Goal: Task Accomplishment & Management: Complete application form

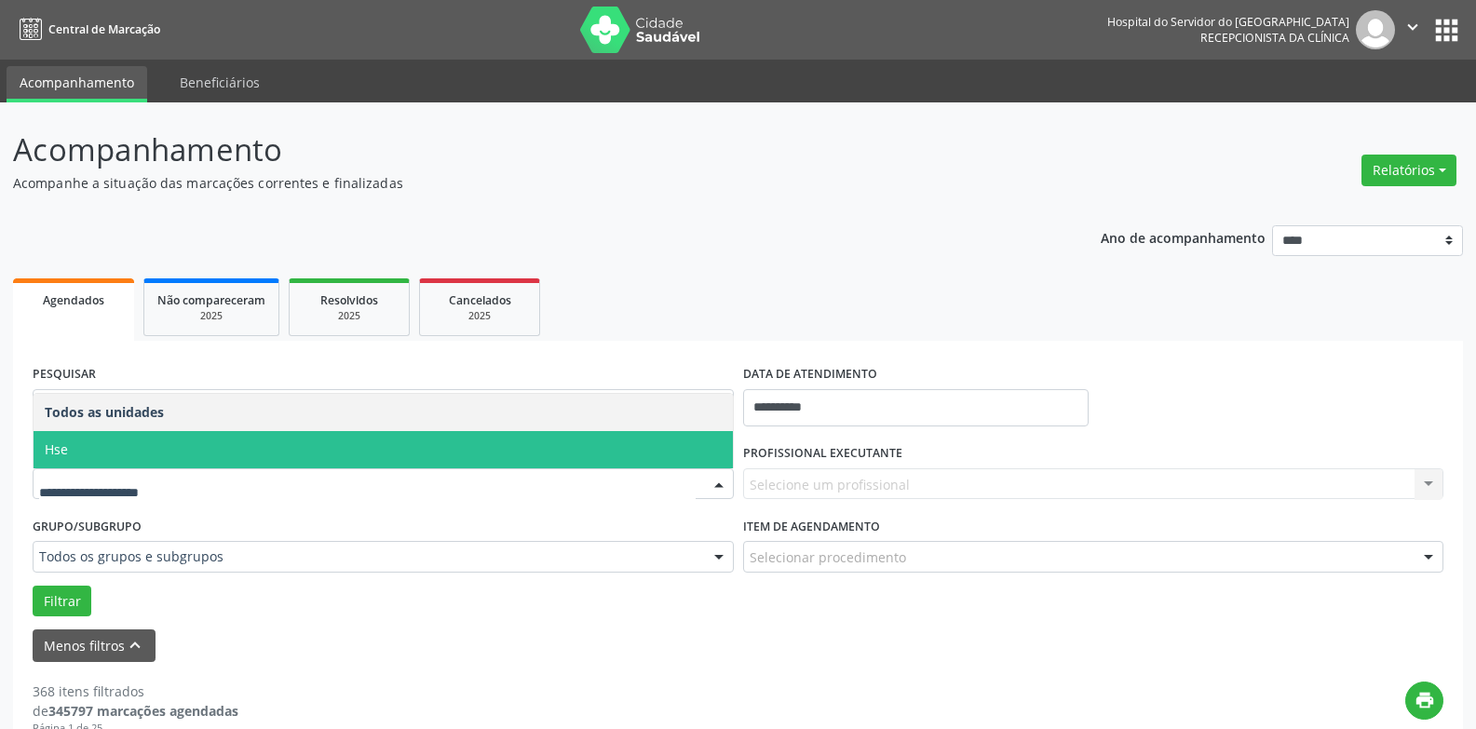
click at [218, 448] on span "Hse" at bounding box center [383, 449] width 699 height 37
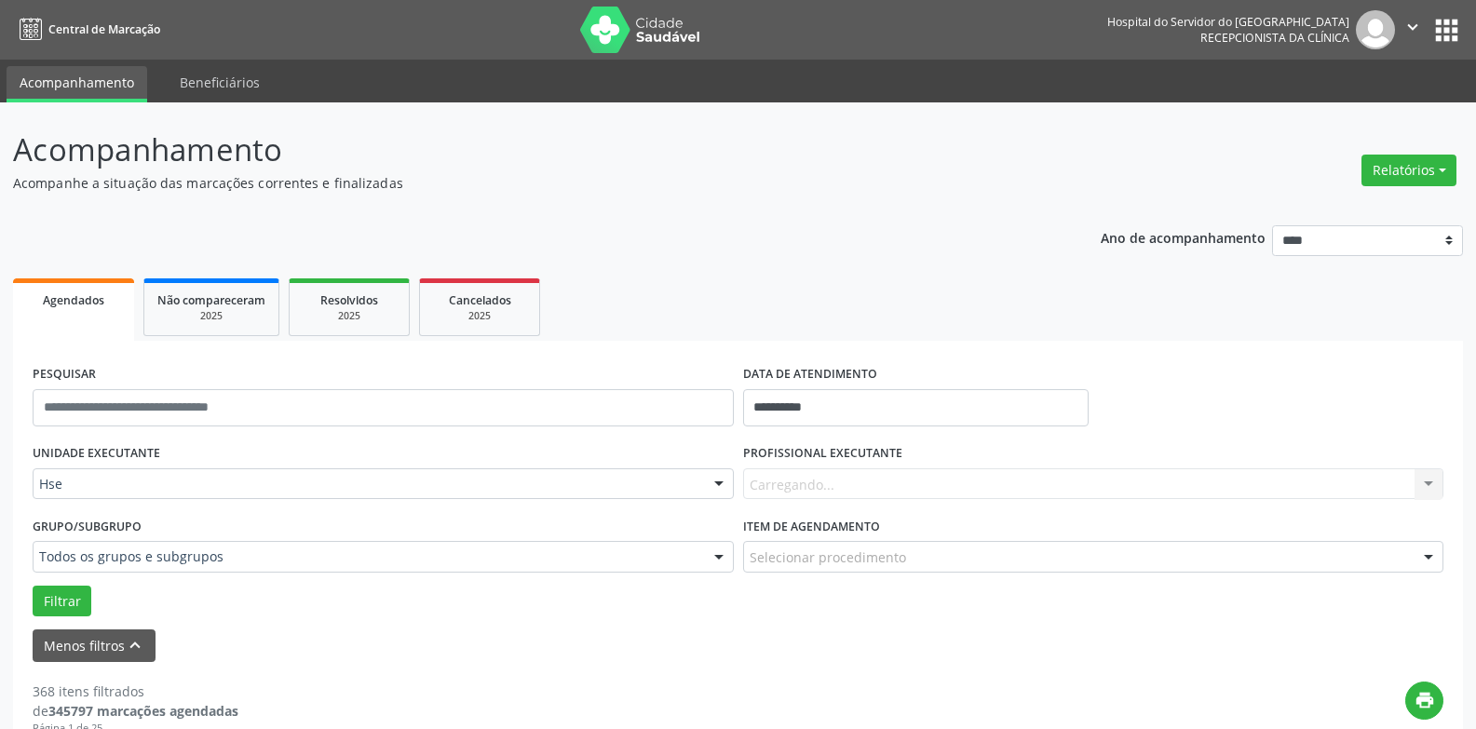
click at [947, 482] on div "Carregando... Nenhum resultado encontrado para: " " Não há nenhuma opção para s…" at bounding box center [1093, 484] width 701 height 32
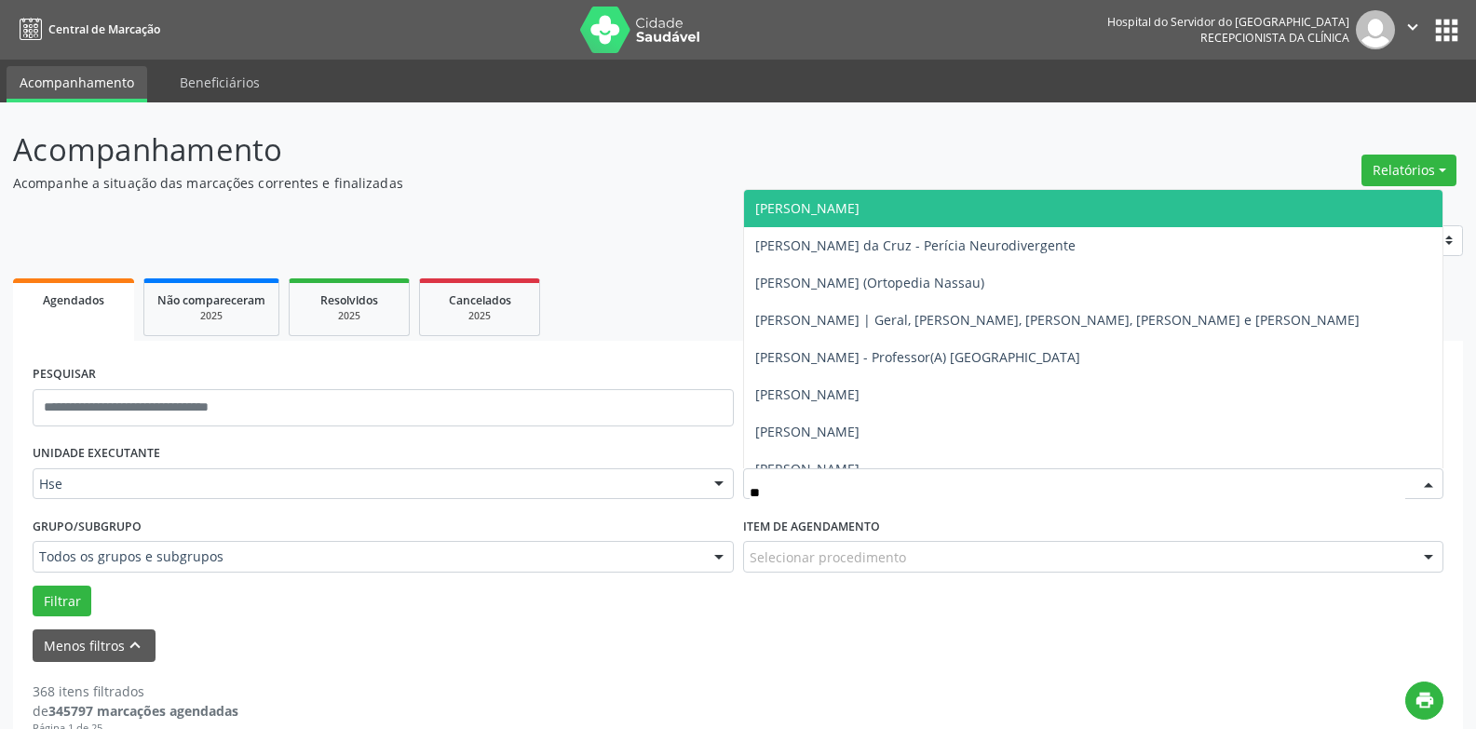
type input "***"
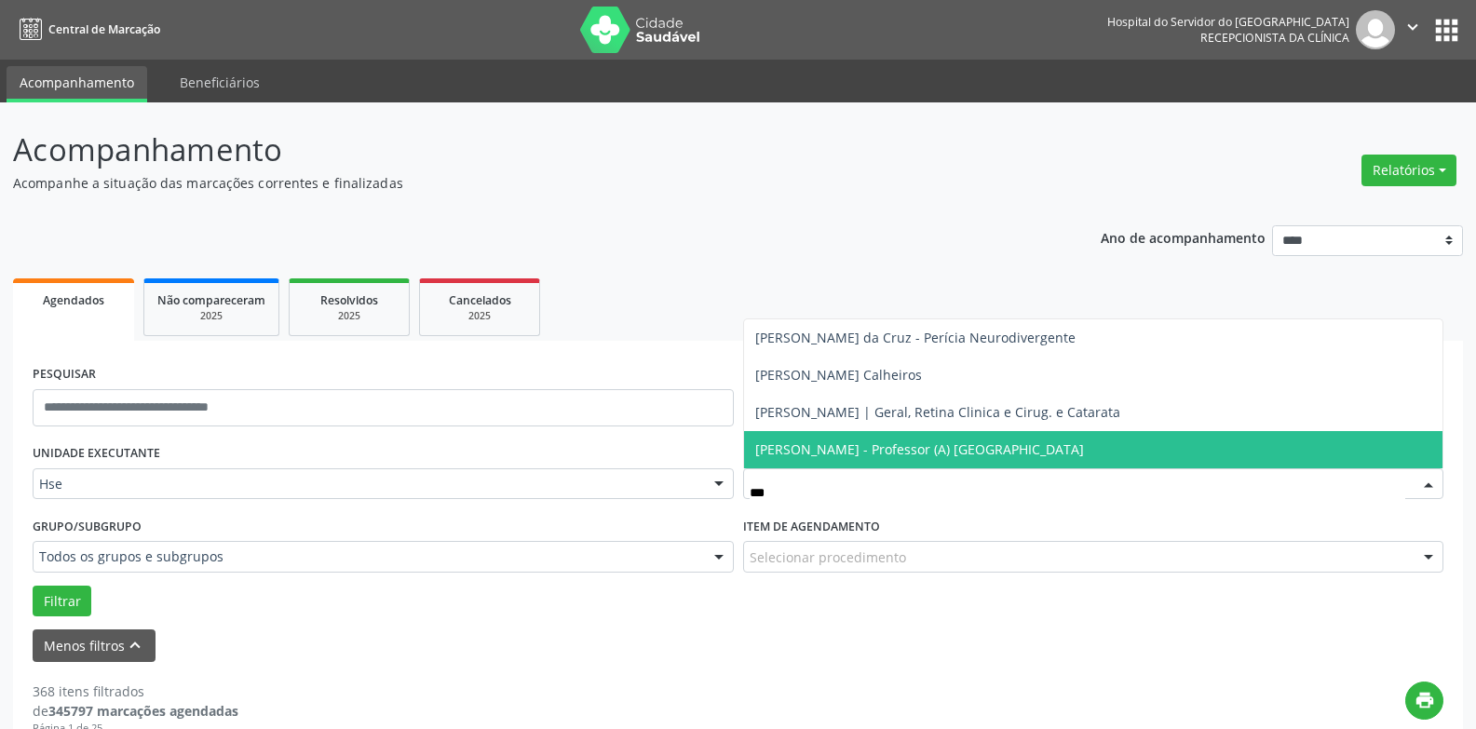
click at [1003, 450] on span "[PERSON_NAME] - Professor (A) [GEOGRAPHIC_DATA]" at bounding box center [919, 449] width 329 height 18
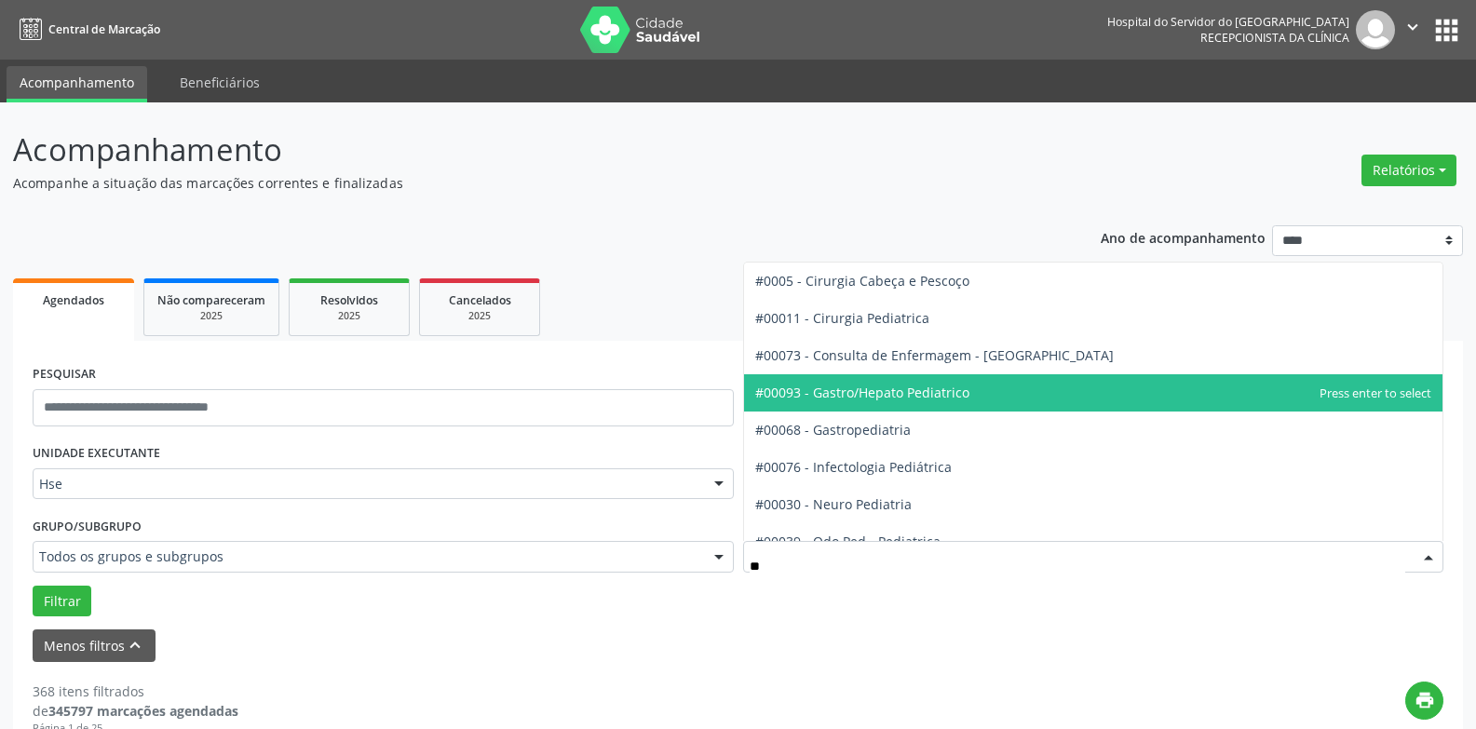
type input "***"
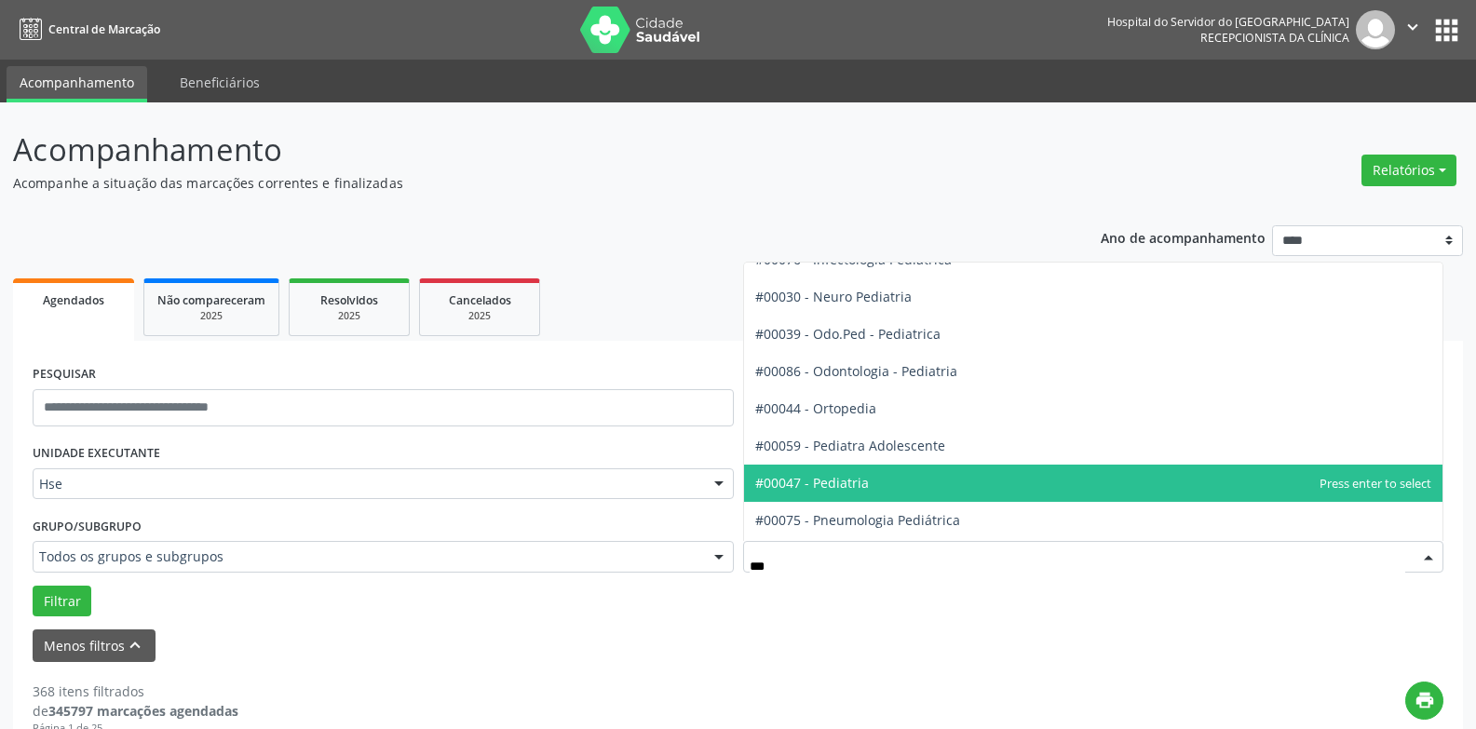
scroll to position [169, 0]
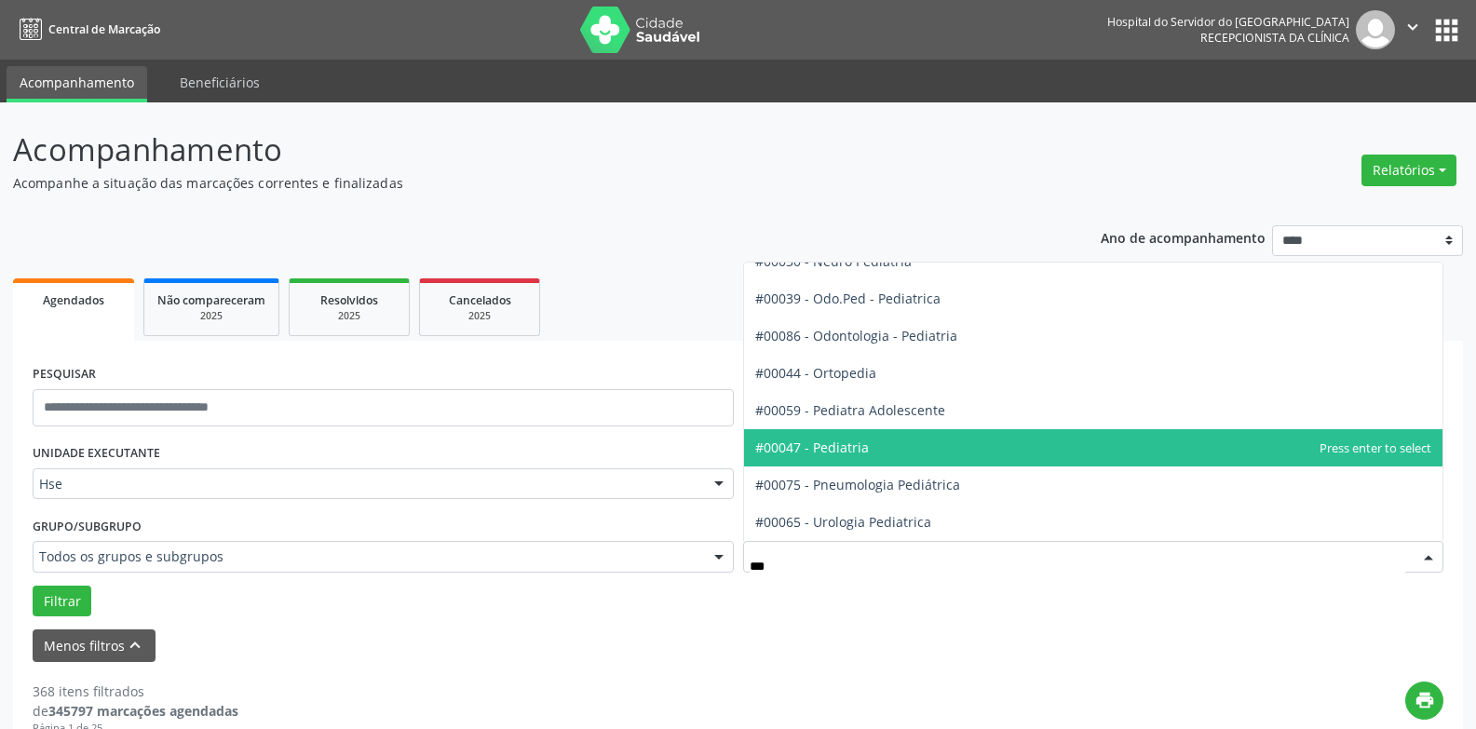
click at [900, 460] on span "#00047 - Pediatria" at bounding box center [1093, 447] width 699 height 37
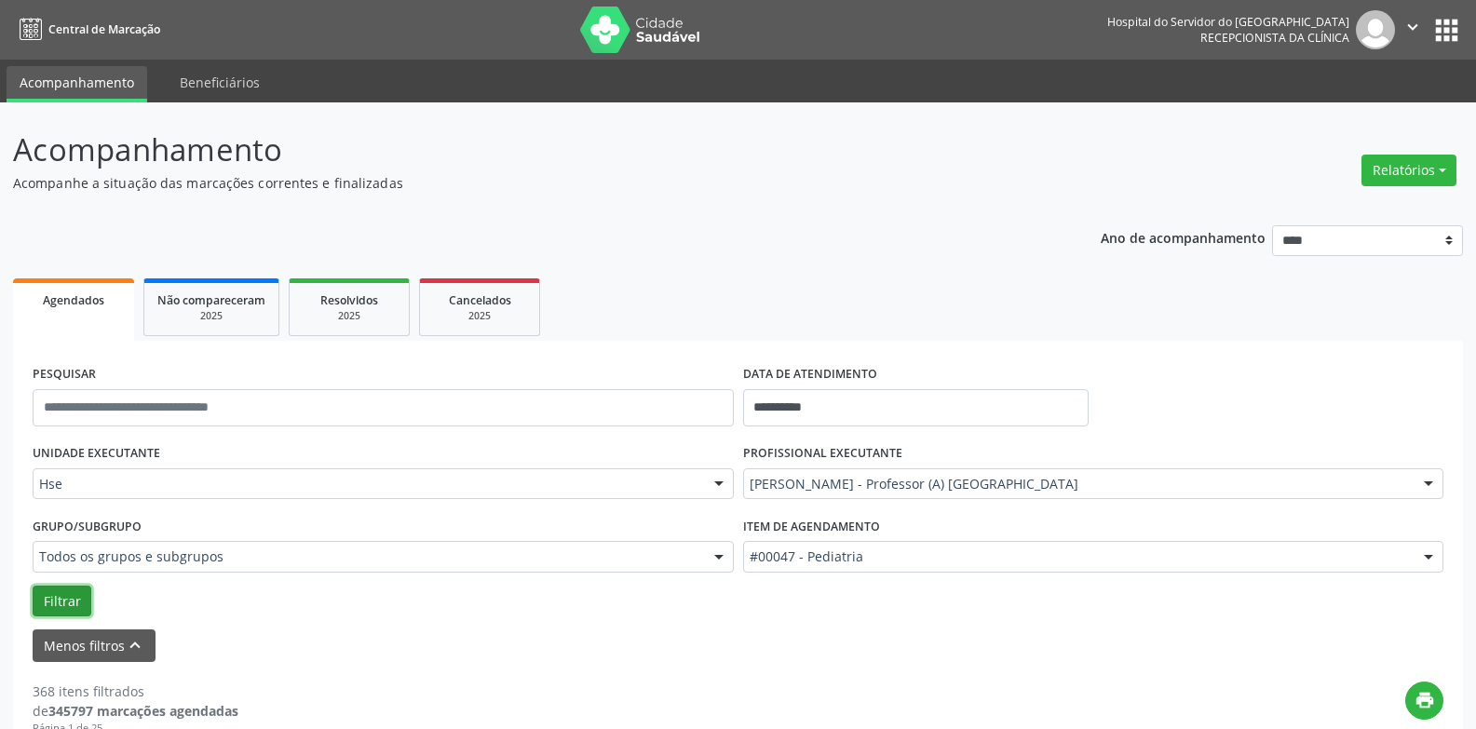
click at [61, 597] on button "Filtrar" at bounding box center [62, 602] width 59 height 32
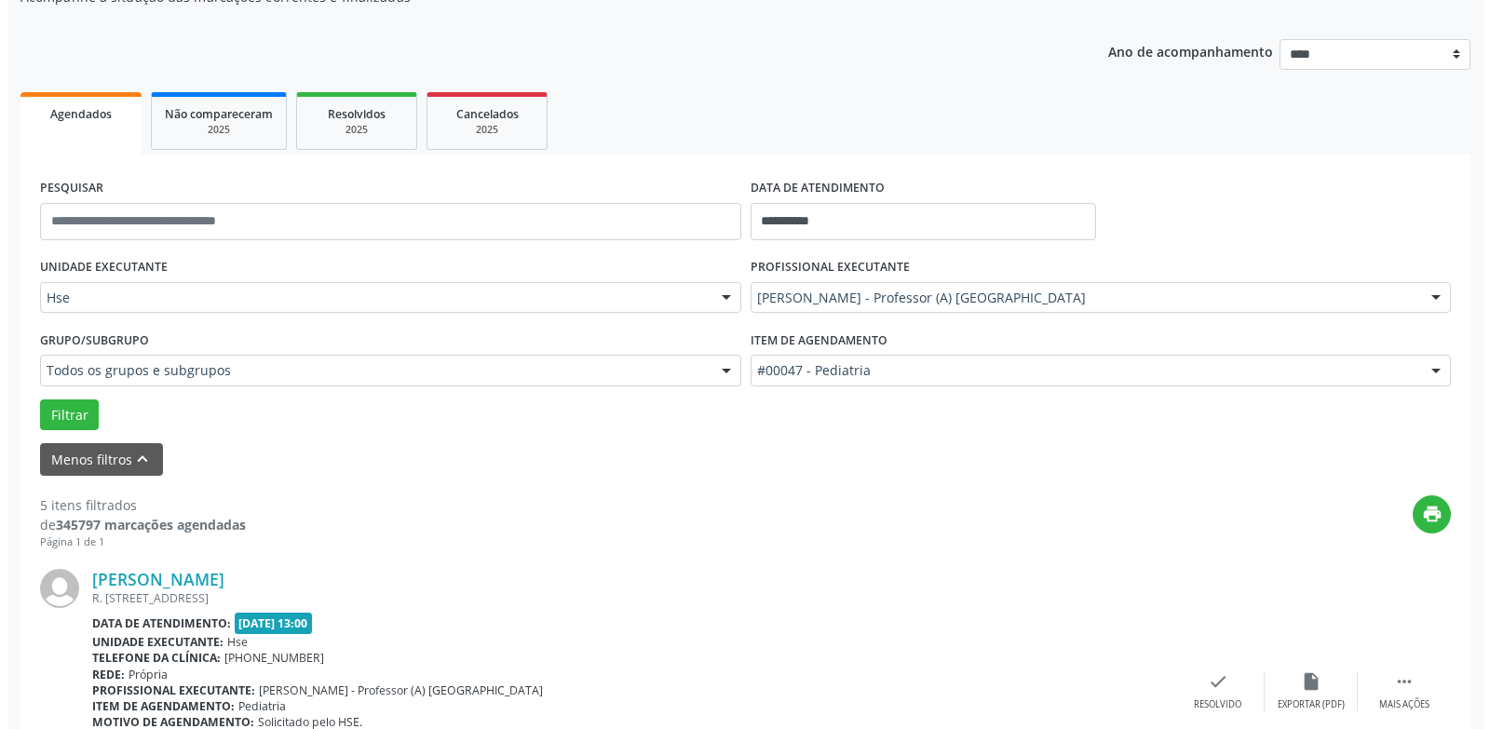
scroll to position [686, 0]
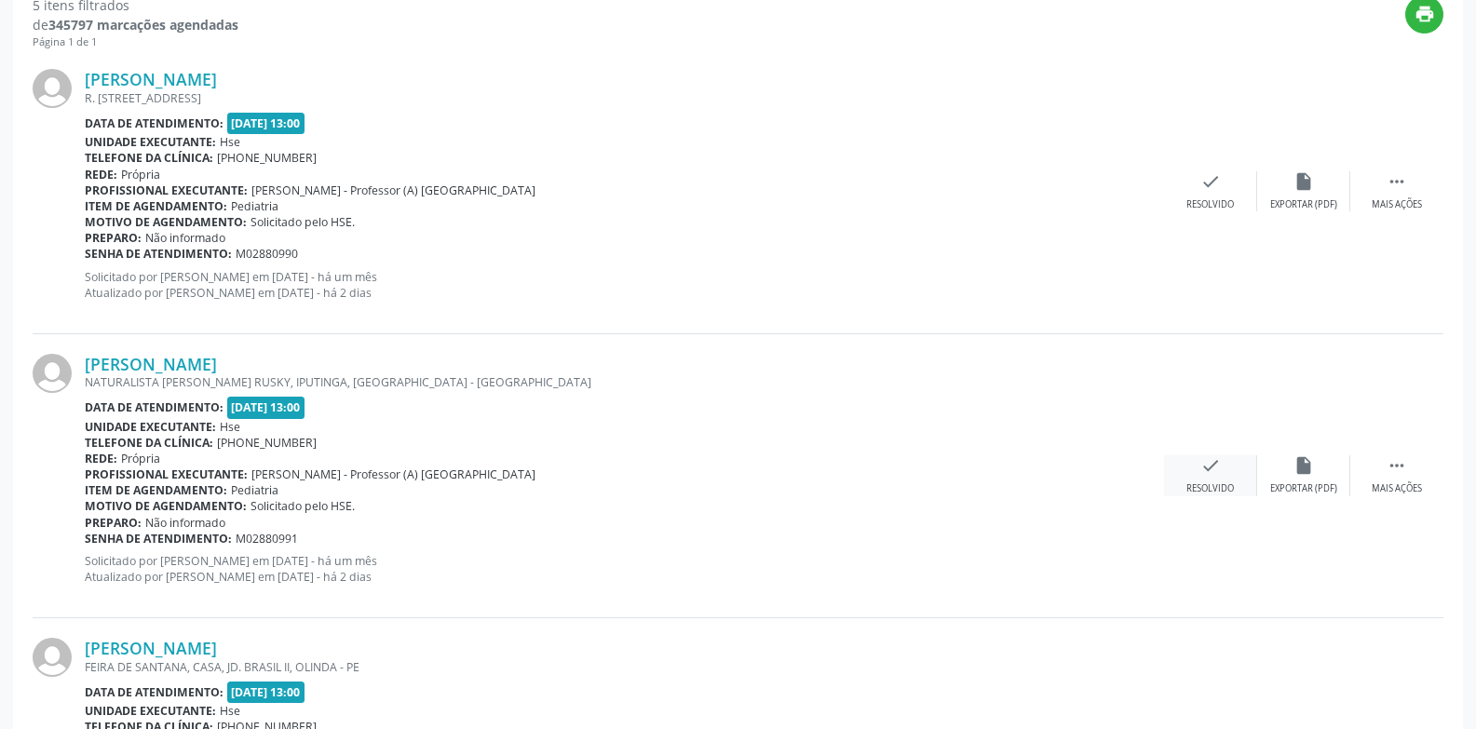
click at [1208, 481] on div "check Resolvido" at bounding box center [1210, 475] width 93 height 40
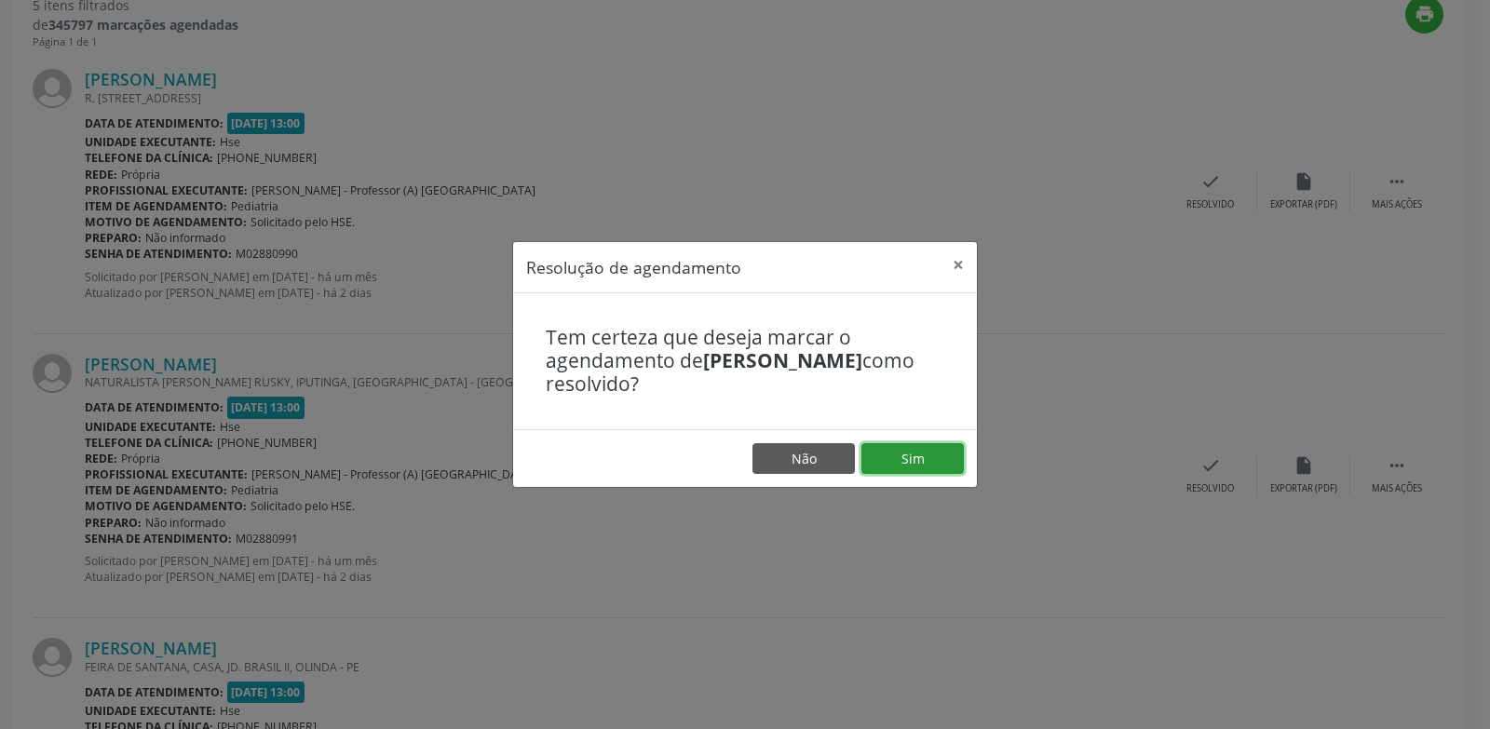
click at [907, 449] on button "Sim" at bounding box center [912, 459] width 102 height 32
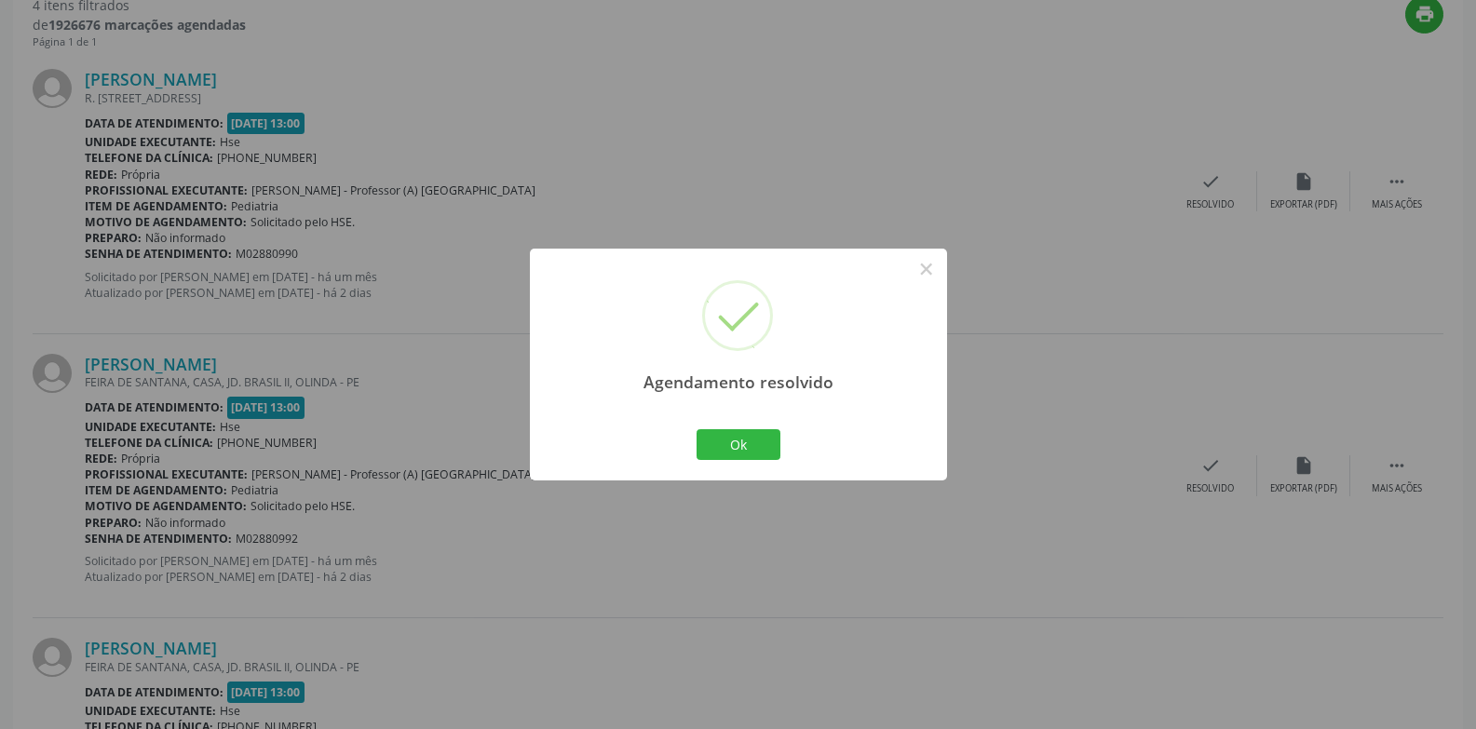
click at [724, 425] on div "Ok Cancel" at bounding box center [738, 444] width 92 height 39
click at [736, 434] on button "Ok" at bounding box center [738, 445] width 84 height 32
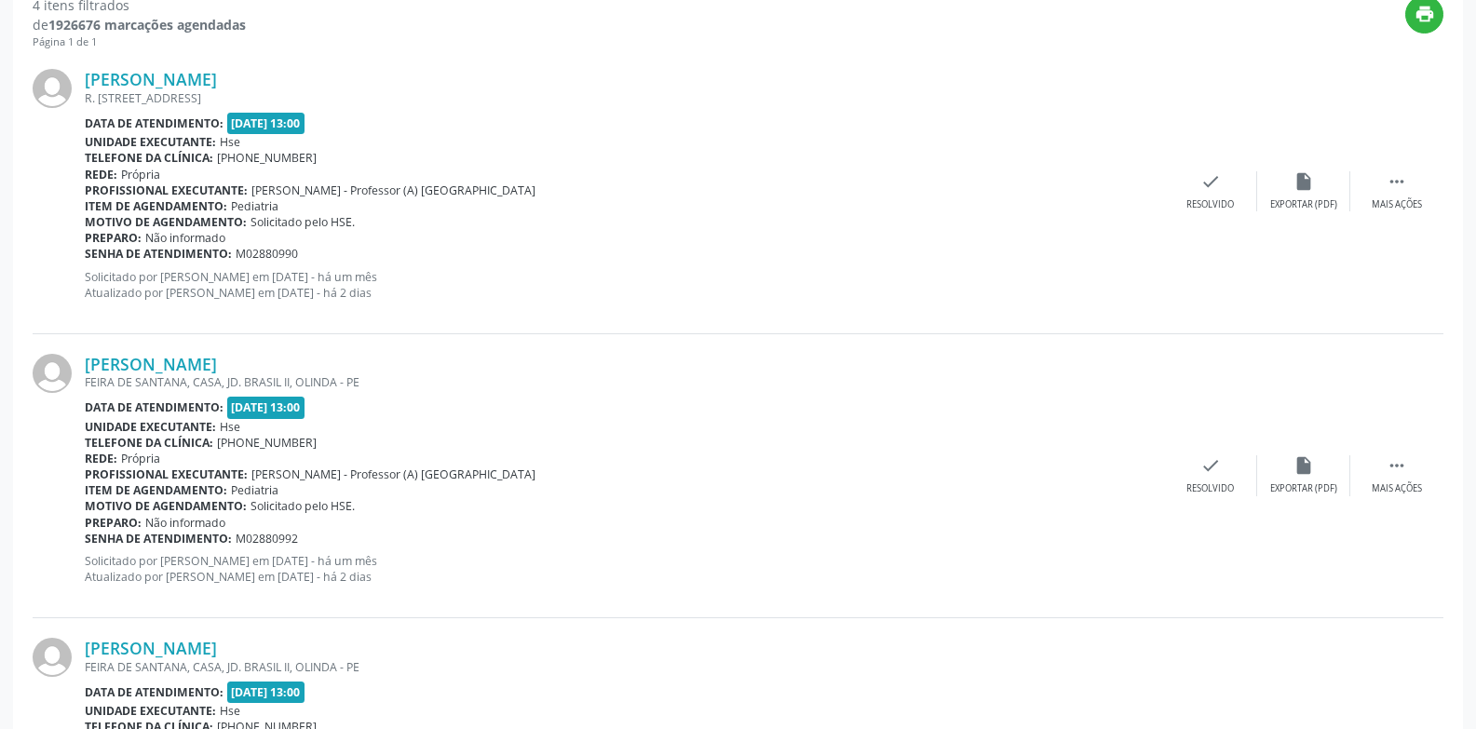
click at [1209, 427] on div "[PERSON_NAME] FEIRA DE SANTANA, CASA, JD. BRASIL II, OLINDA - PE Data de atendi…" at bounding box center [738, 476] width 1411 height 284
click at [1206, 440] on div "[PERSON_NAME] FEIRA DE SANTANA, CASA, JD. BRASIL II, OLINDA - PE Data de atendi…" at bounding box center [738, 476] width 1411 height 284
click at [1201, 470] on icon "check" at bounding box center [1210, 465] width 20 height 20
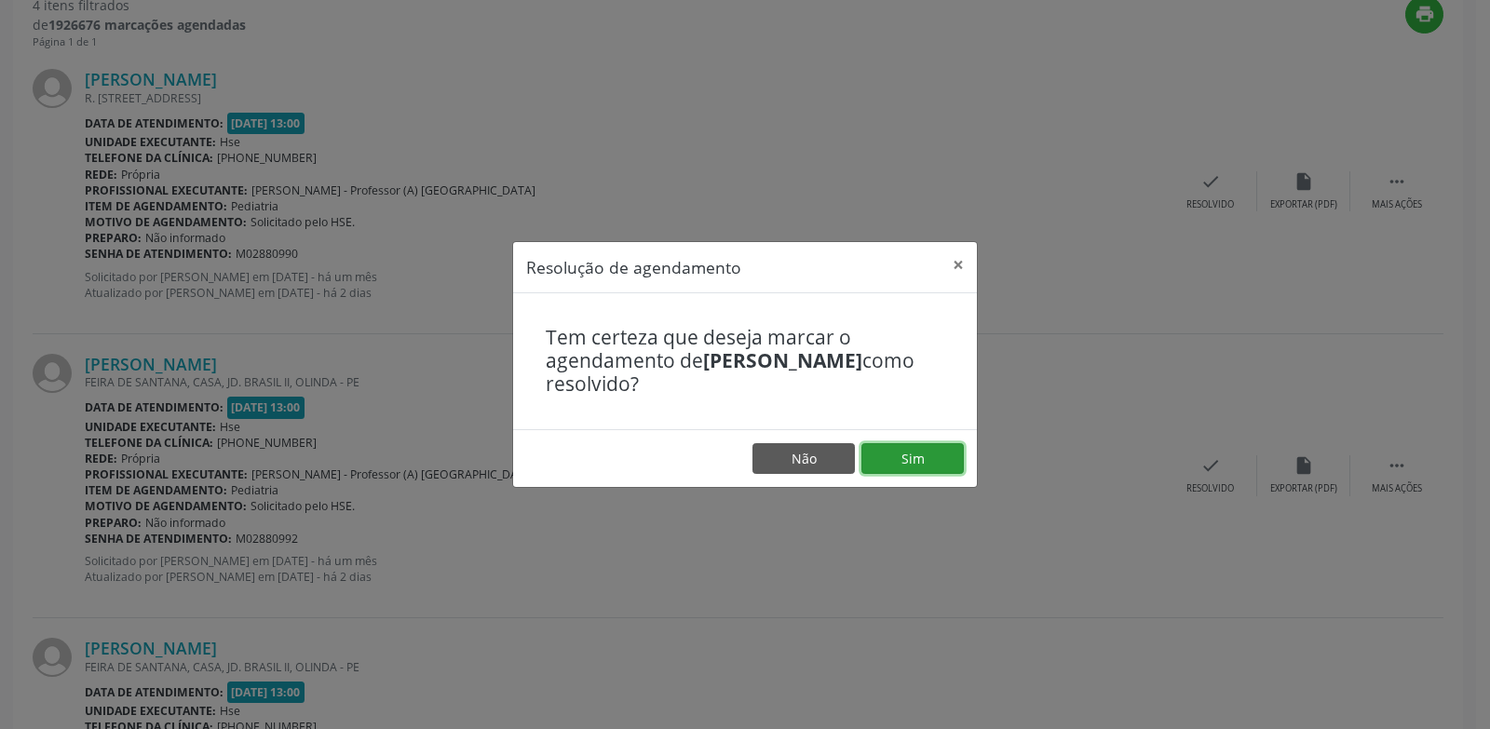
click at [919, 459] on button "Sim" at bounding box center [912, 459] width 102 height 32
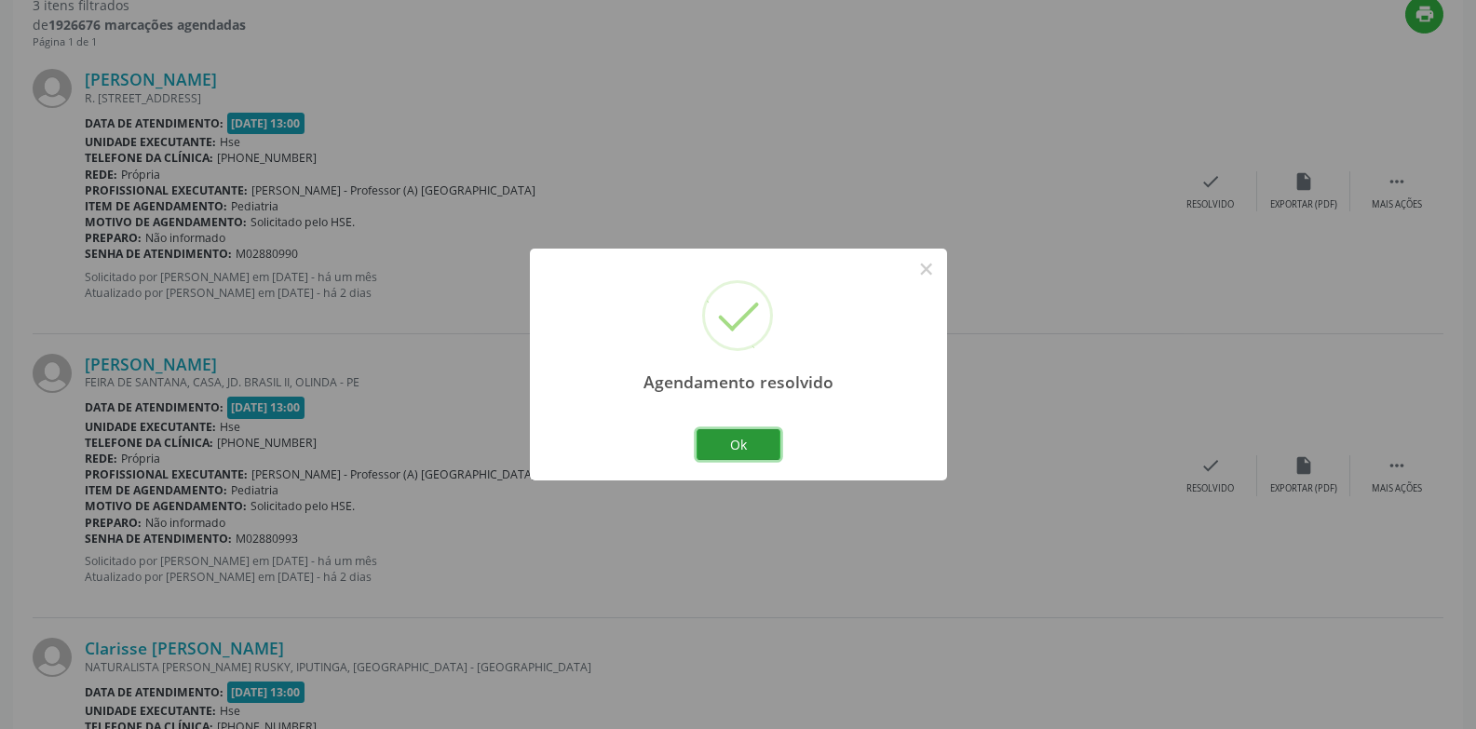
drag, startPoint x: 752, startPoint y: 459, endPoint x: 850, endPoint y: 383, distance: 124.1
click at [750, 459] on button "Ok" at bounding box center [738, 445] width 84 height 32
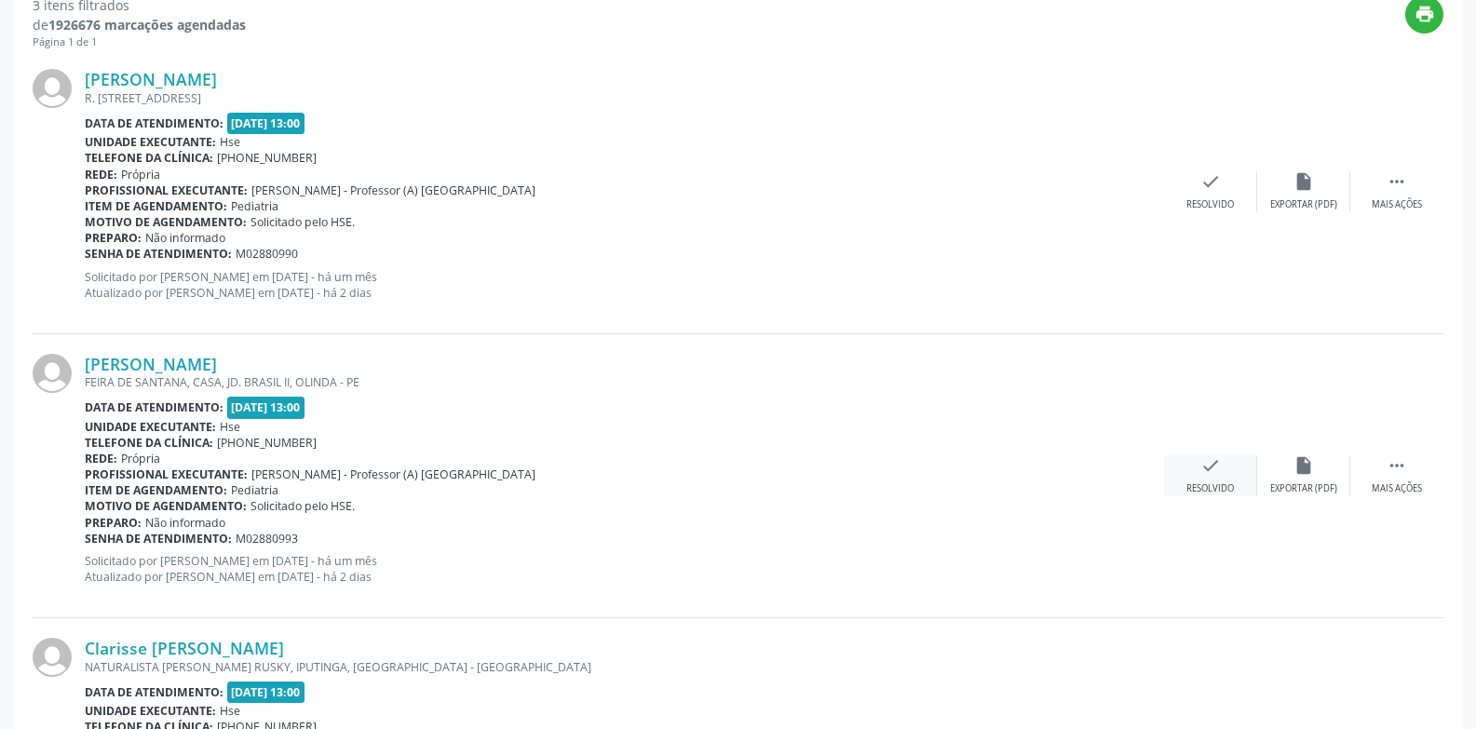
click at [1212, 461] on icon "check" at bounding box center [1210, 465] width 20 height 20
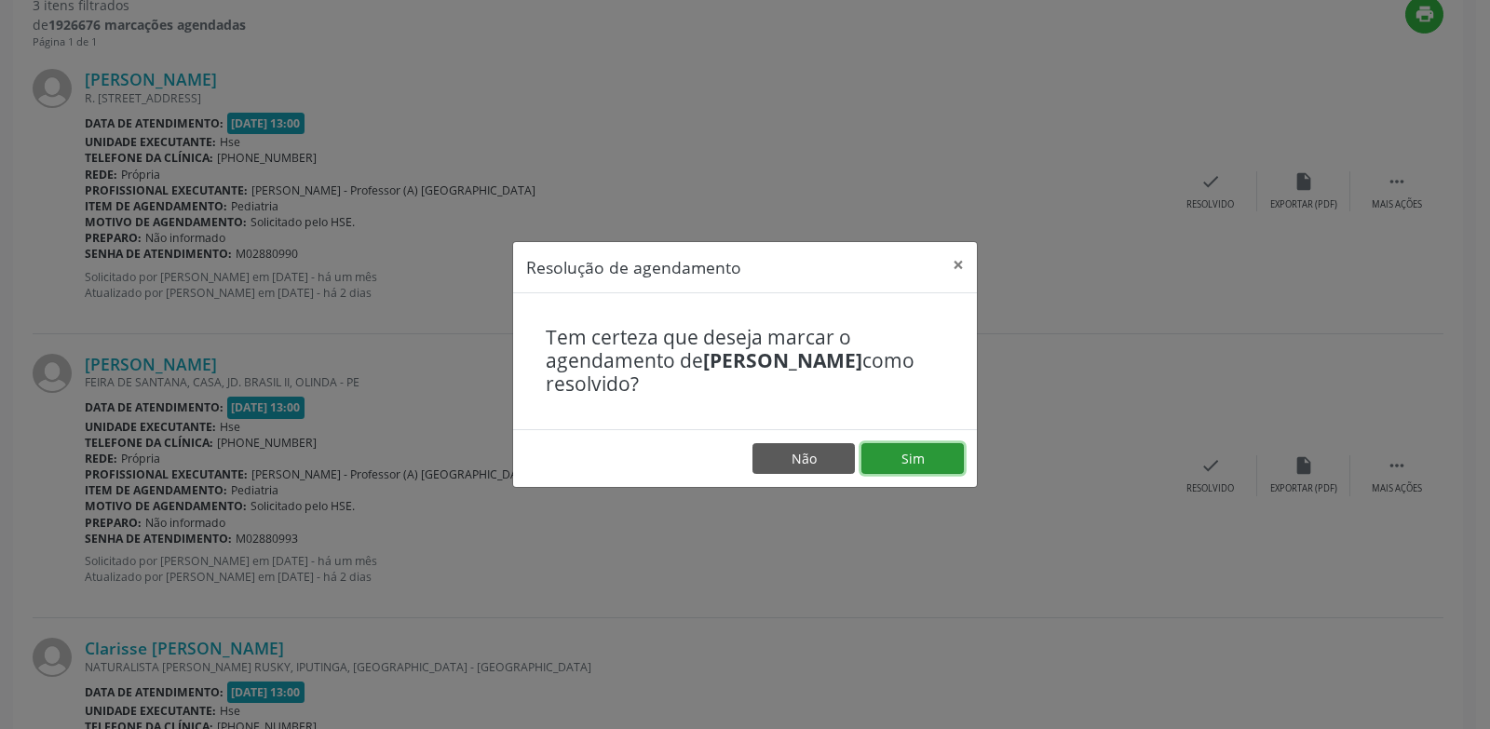
click at [910, 458] on button "Sim" at bounding box center [912, 459] width 102 height 32
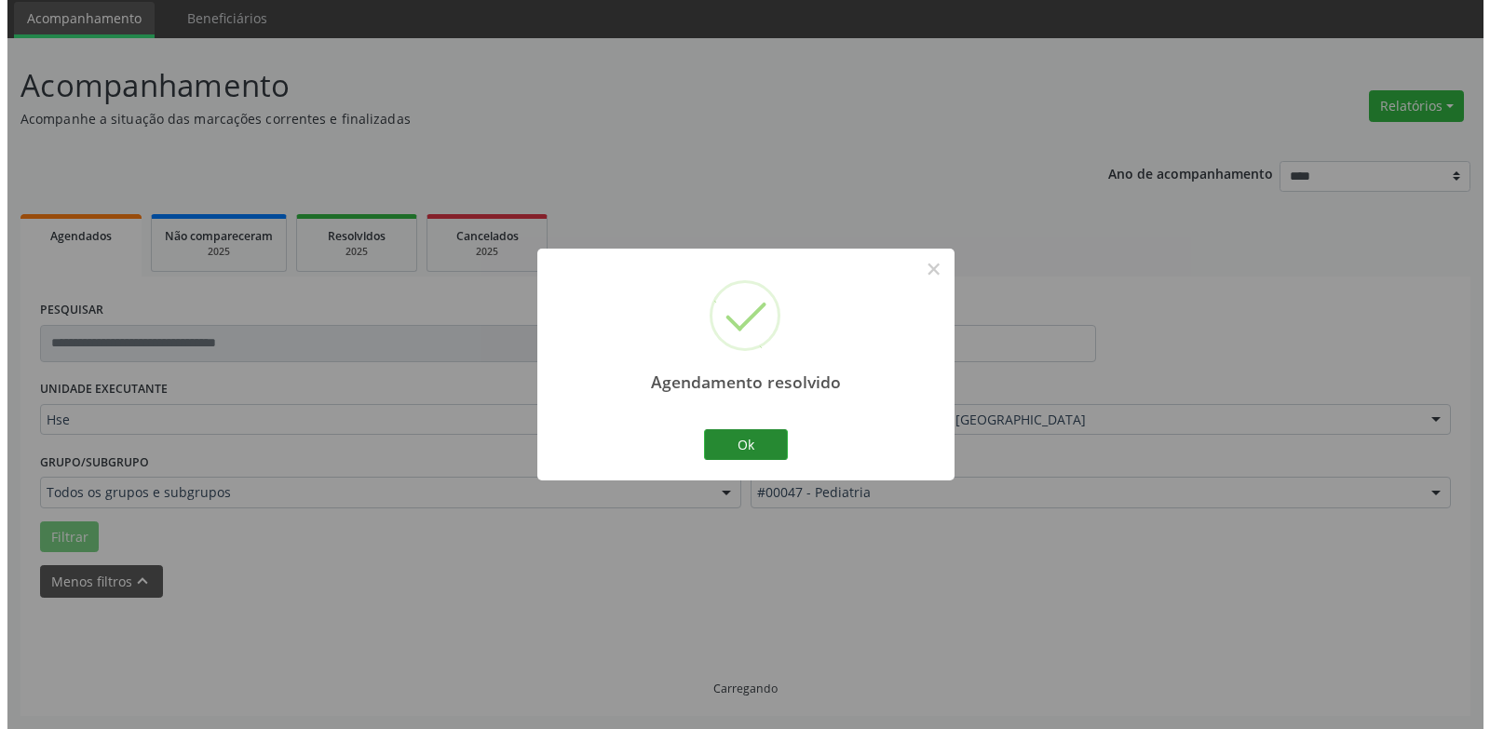
scroll to position [607, 0]
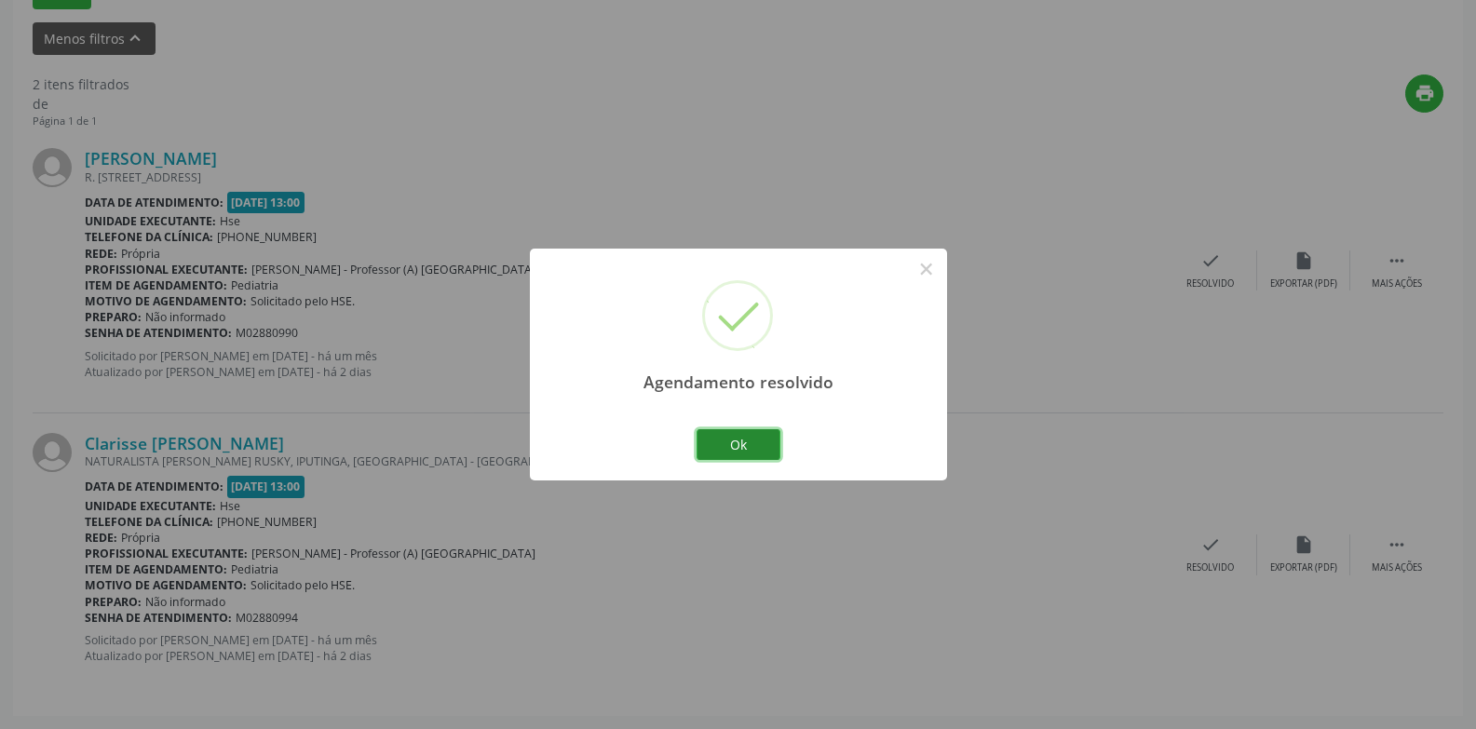
click at [716, 446] on button "Ok" at bounding box center [738, 445] width 84 height 32
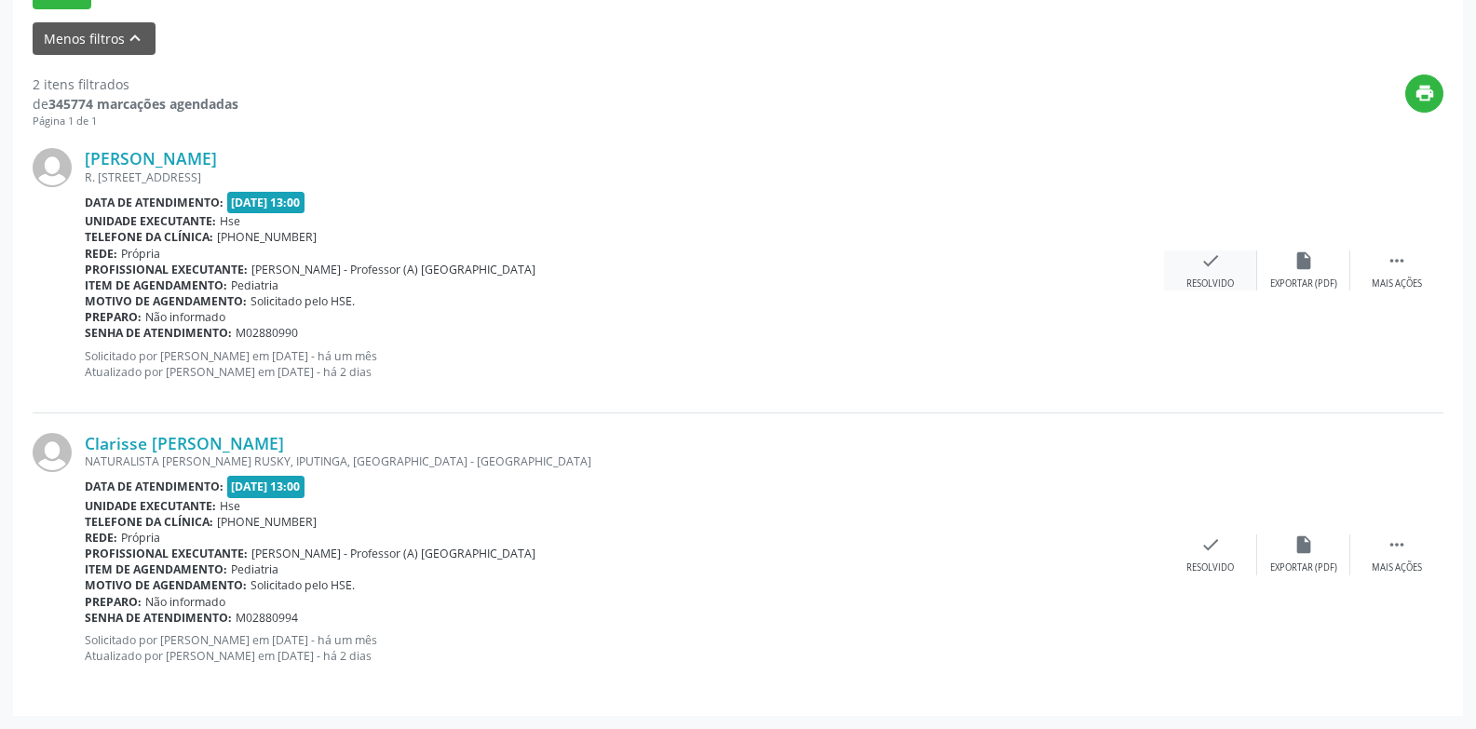
click at [1217, 281] on div "Resolvido" at bounding box center [1209, 283] width 47 height 13
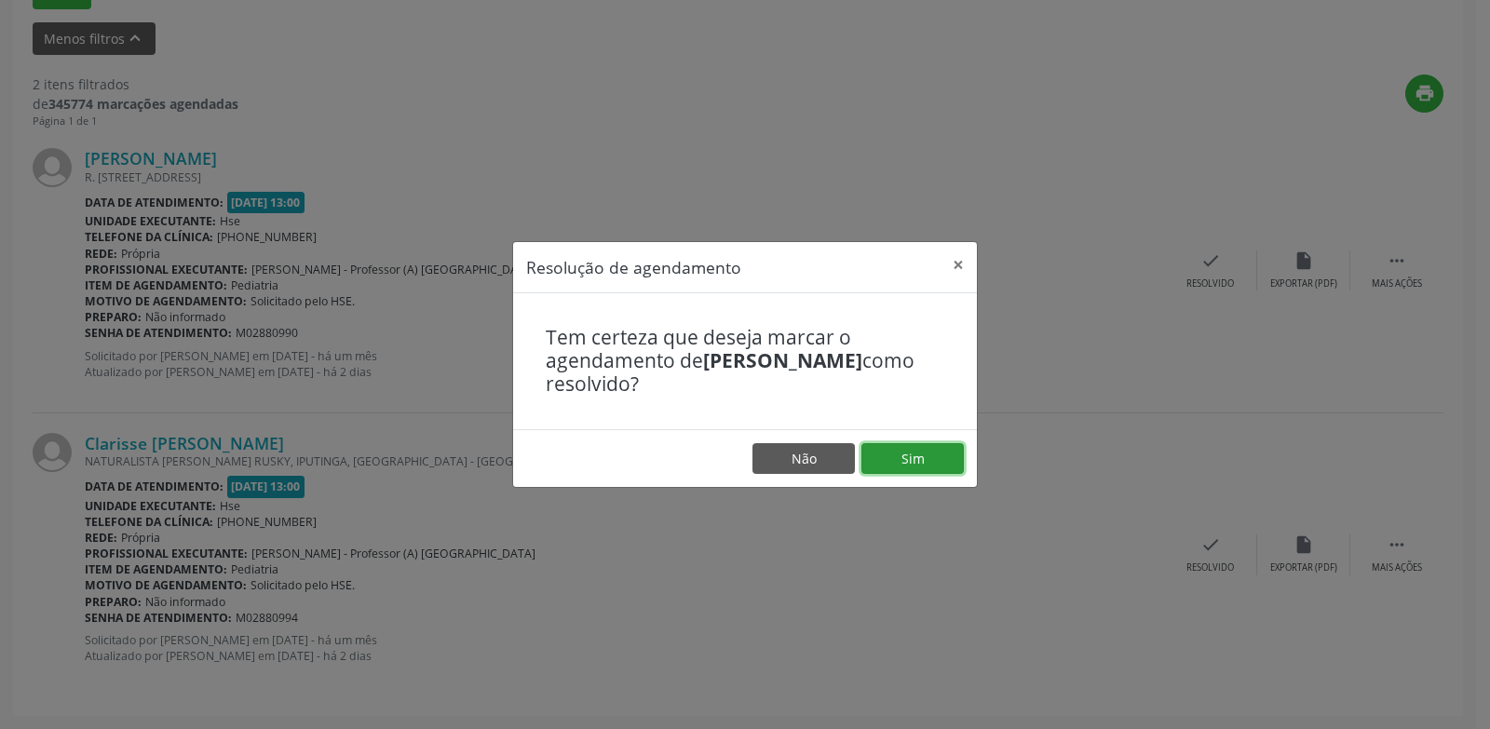
click at [910, 464] on button "Sim" at bounding box center [912, 459] width 102 height 32
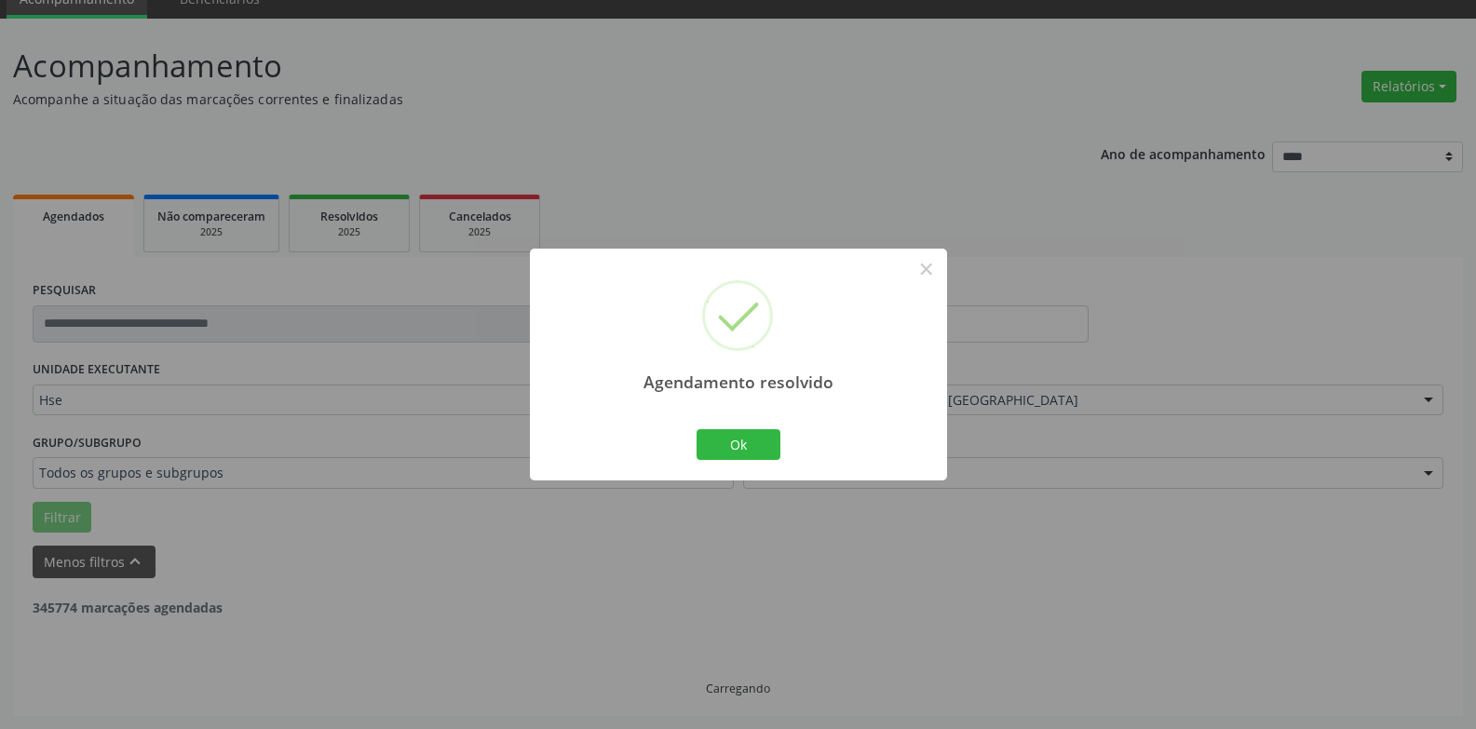
scroll to position [323, 0]
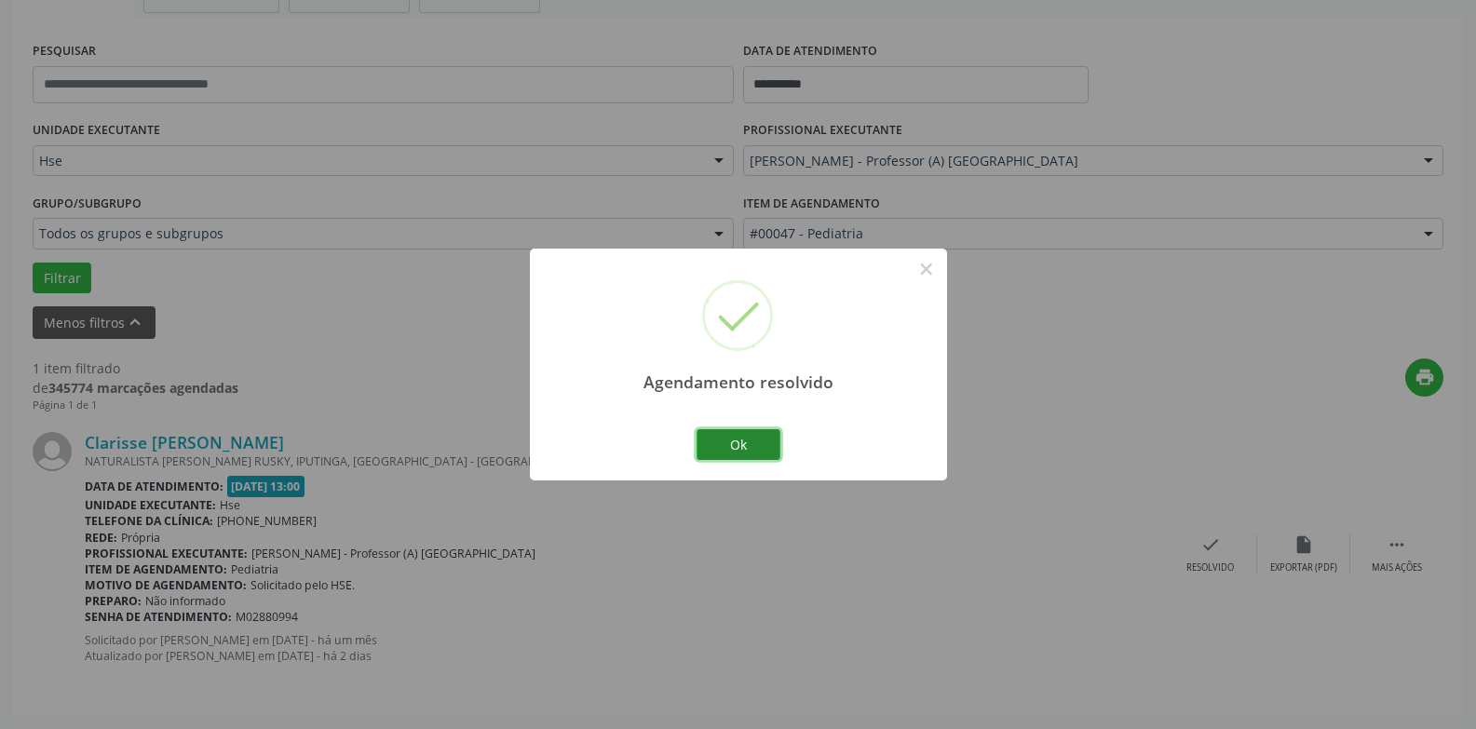
click at [739, 445] on button "Ok" at bounding box center [738, 445] width 84 height 32
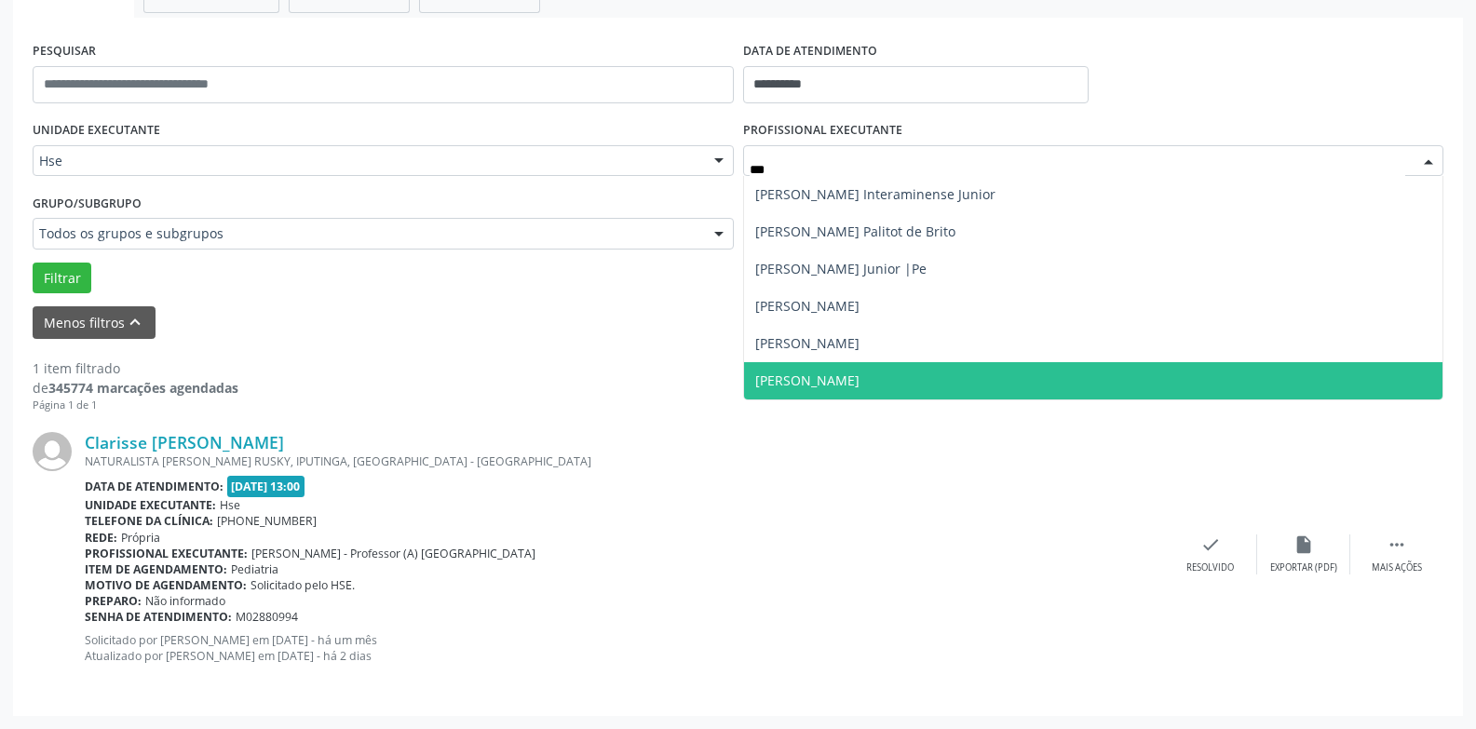
type input "****"
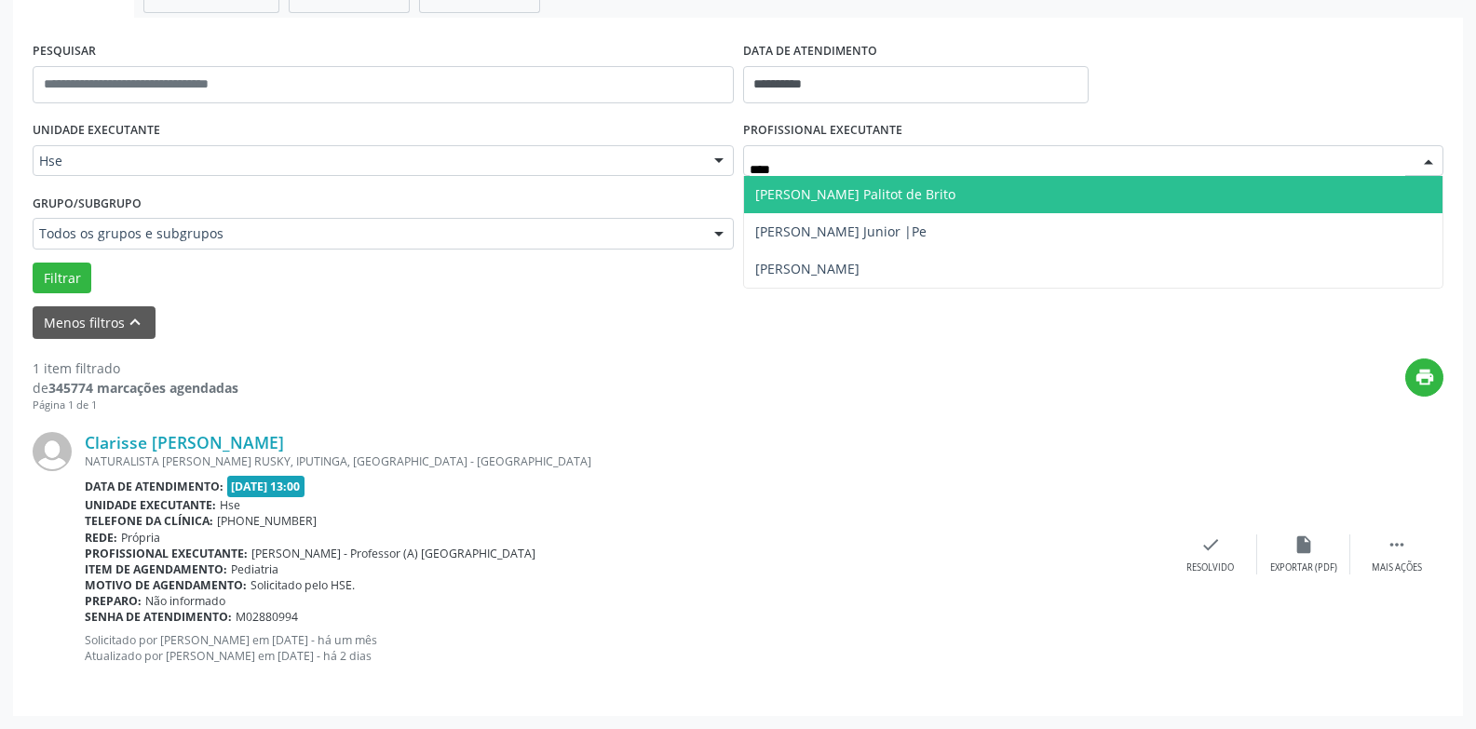
click at [859, 189] on span "[PERSON_NAME] Palitot de Brito" at bounding box center [855, 194] width 200 height 18
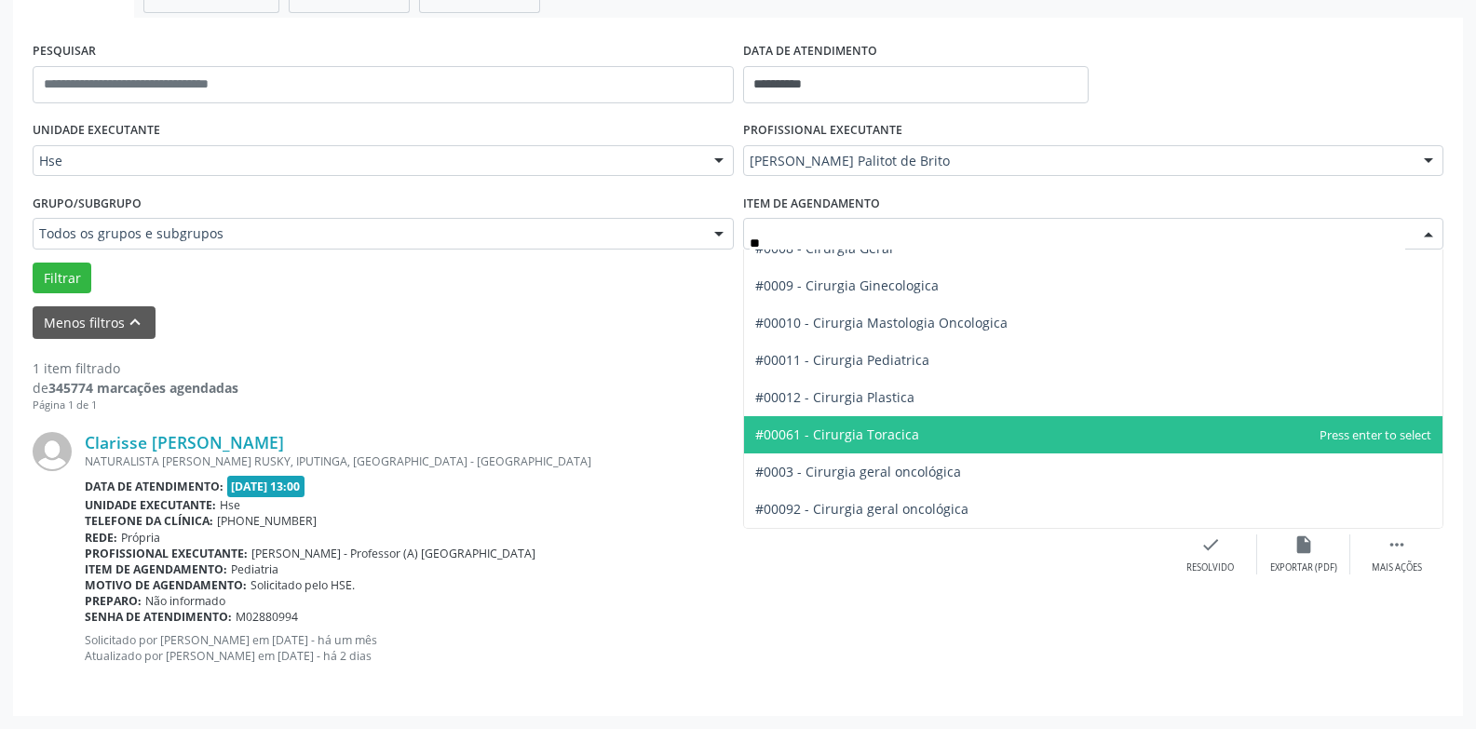
type input "***"
click at [870, 428] on span "#00054 - Urologia" at bounding box center [1093, 434] width 699 height 37
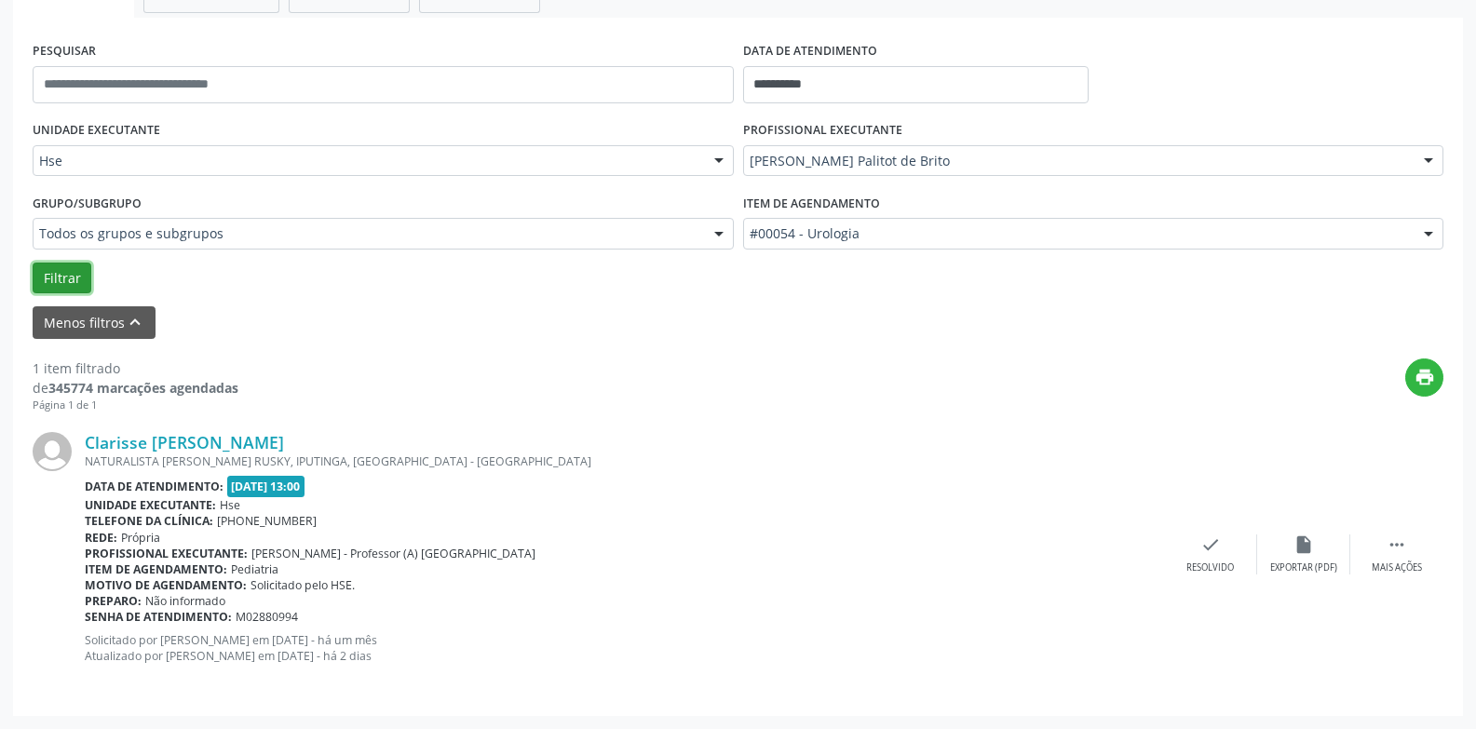
click at [77, 277] on button "Filtrar" at bounding box center [62, 279] width 59 height 32
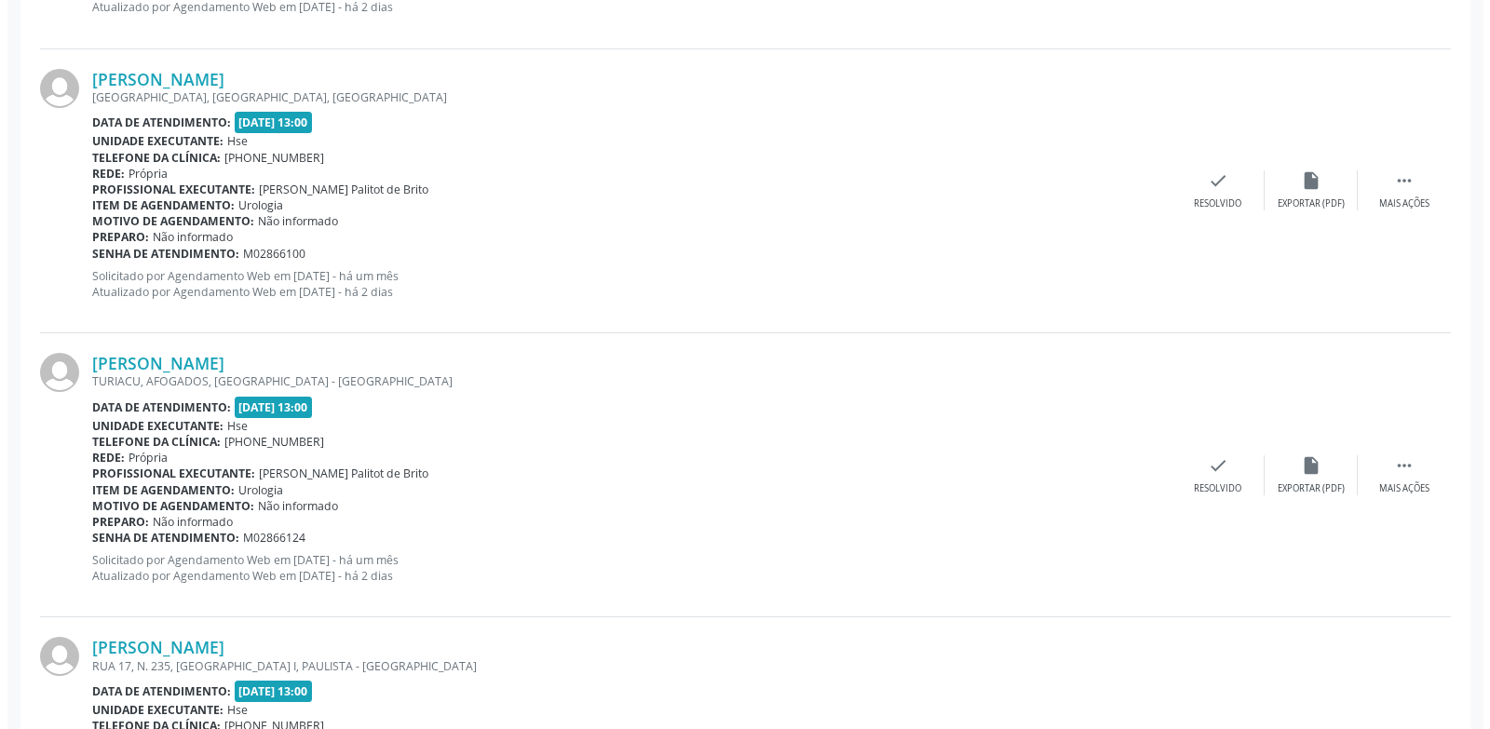
scroll to position [2677, 0]
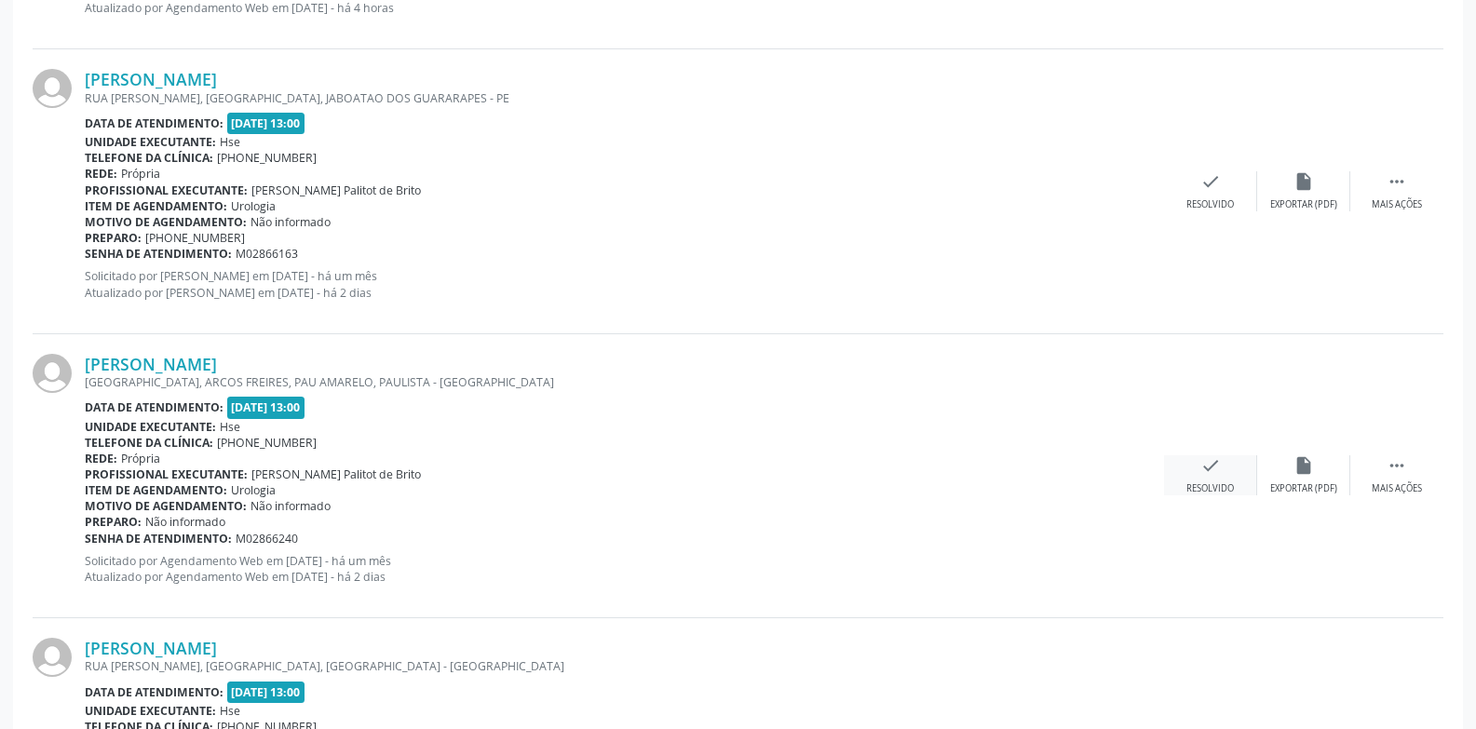
click at [1193, 461] on div "check Resolvido" at bounding box center [1210, 475] width 93 height 40
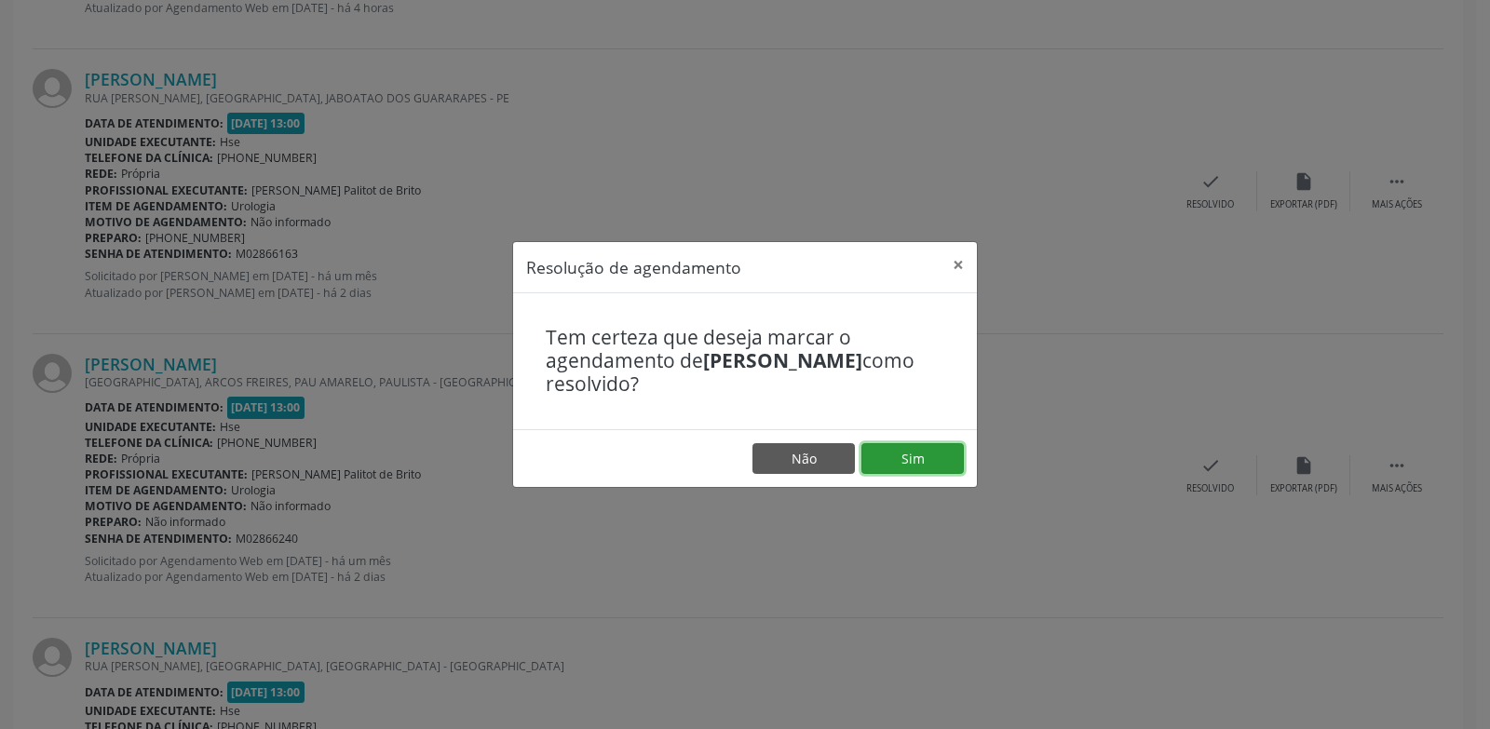
click at [881, 452] on button "Sim" at bounding box center [912, 459] width 102 height 32
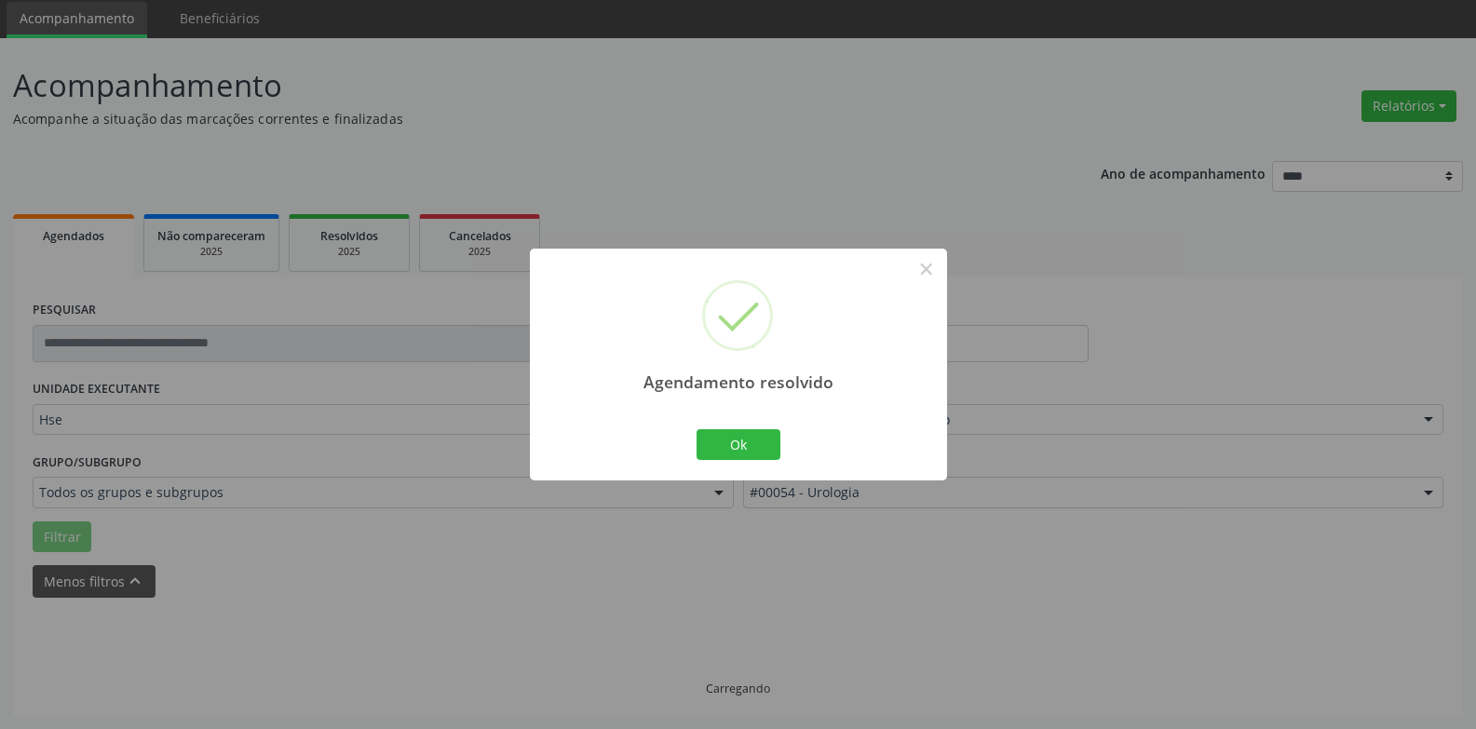
scroll to position [84, 0]
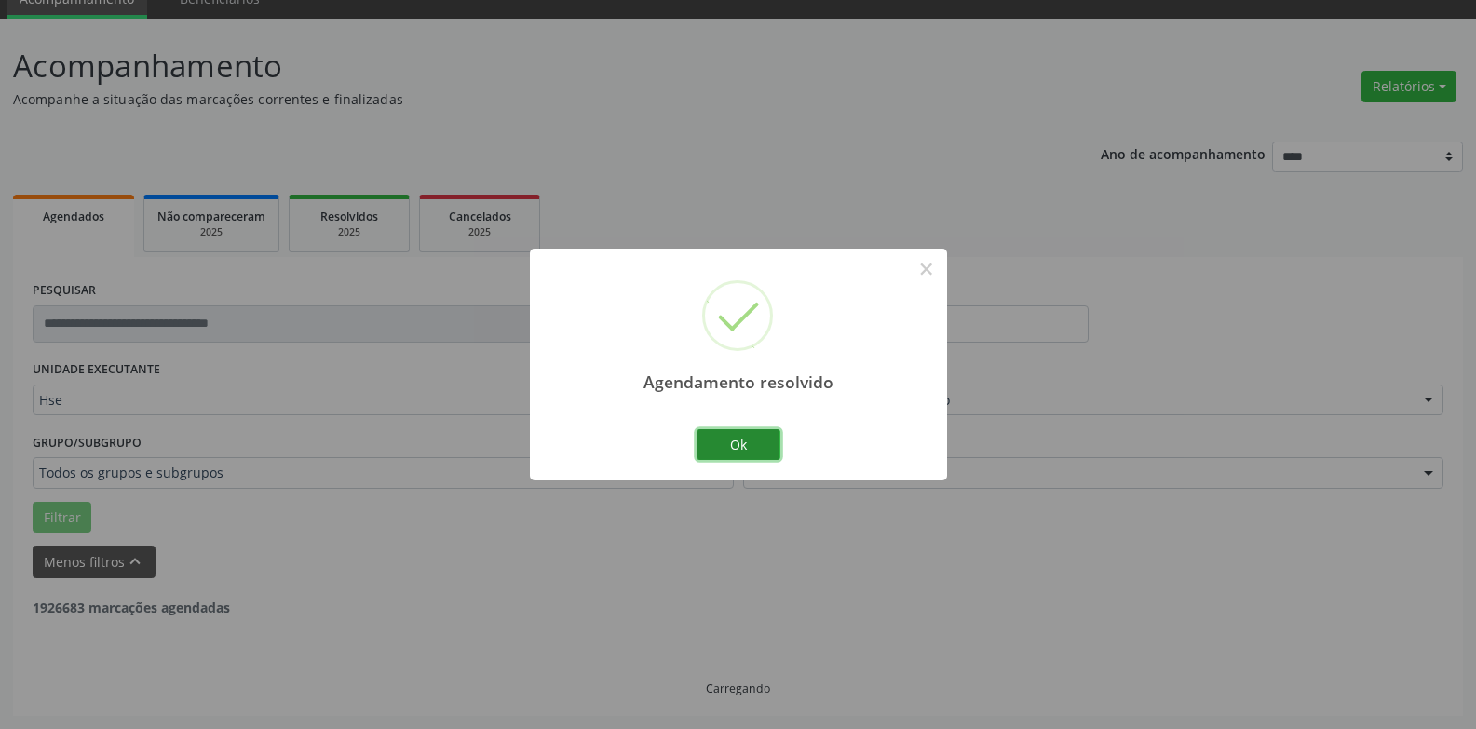
click at [755, 454] on button "Ok" at bounding box center [738, 445] width 84 height 32
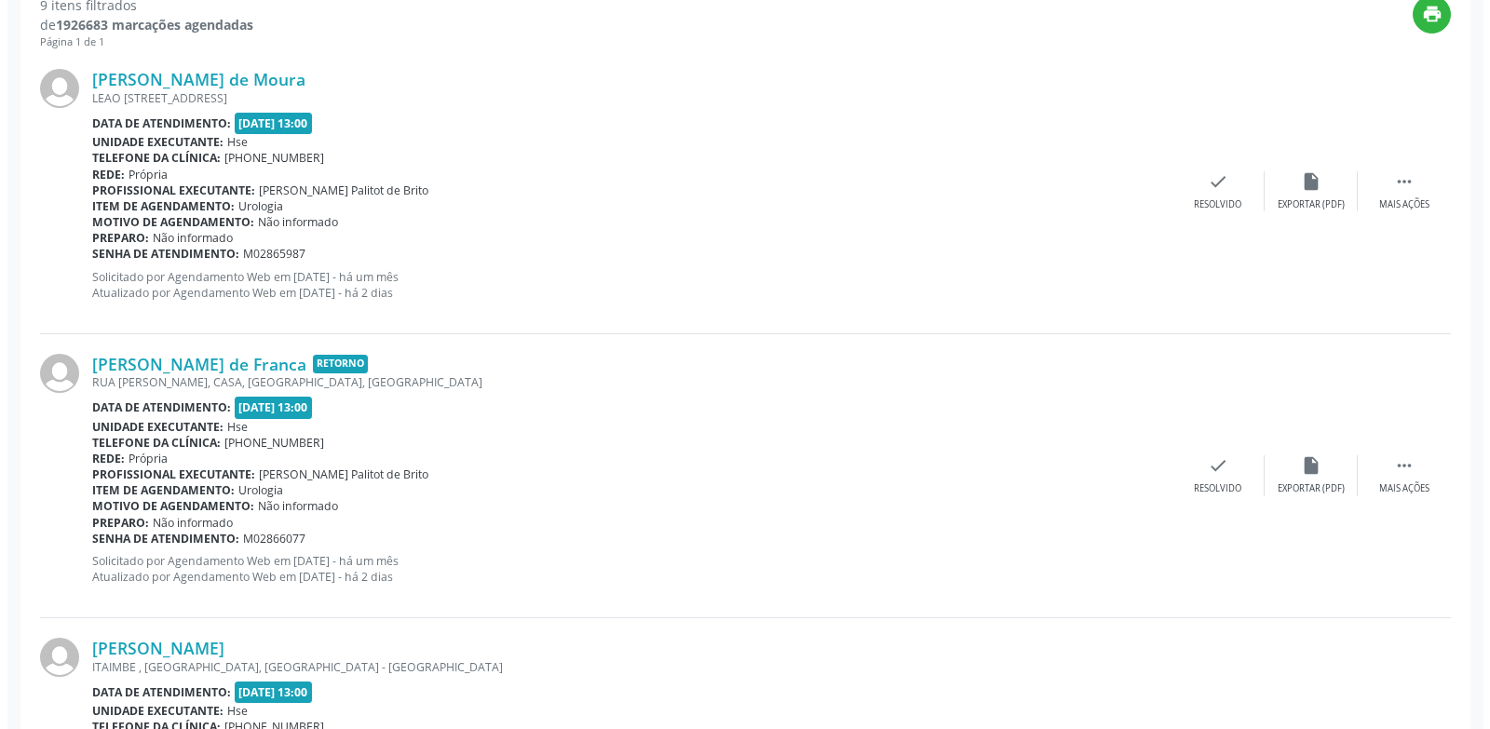
scroll to position [2108, 0]
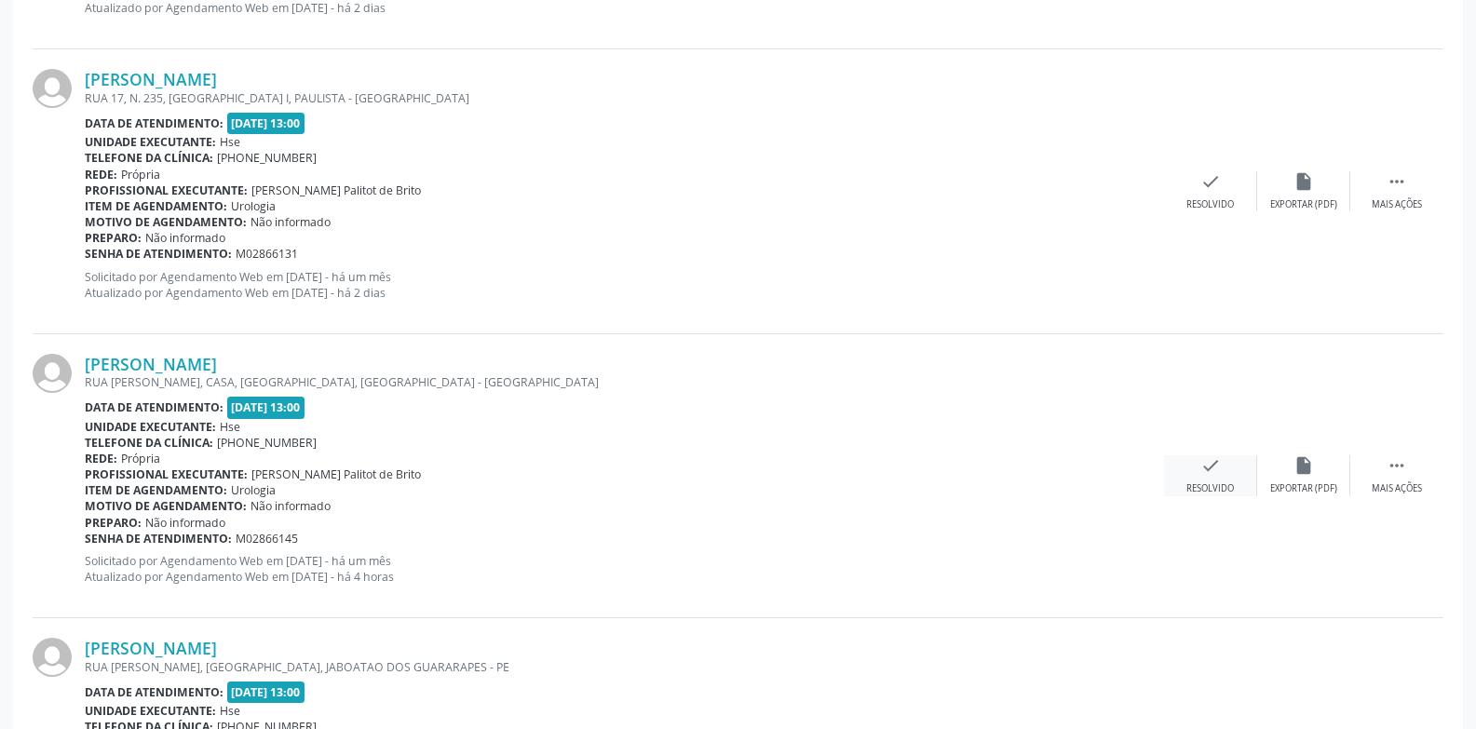
click at [1205, 465] on icon "check" at bounding box center [1210, 465] width 20 height 20
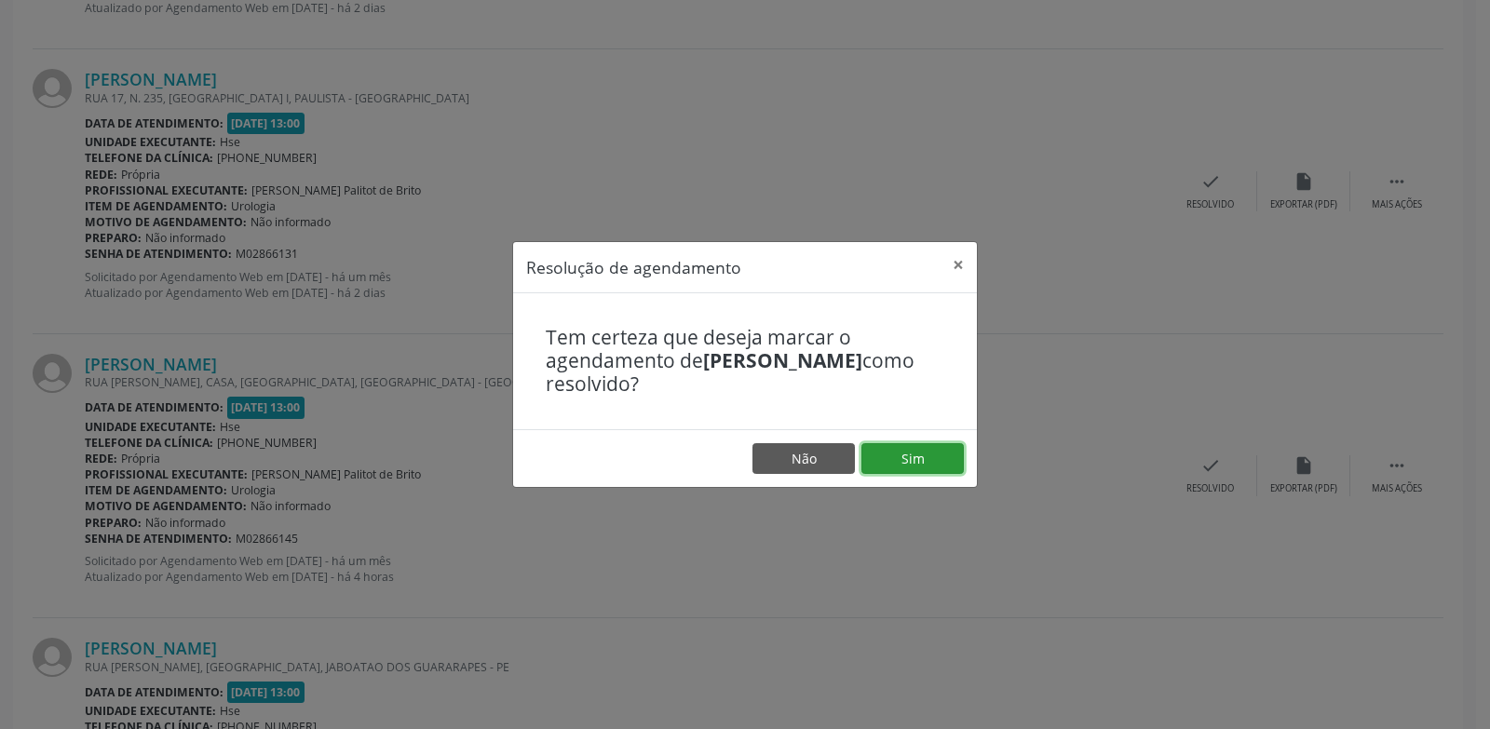
click at [933, 455] on button "Sim" at bounding box center [912, 459] width 102 height 32
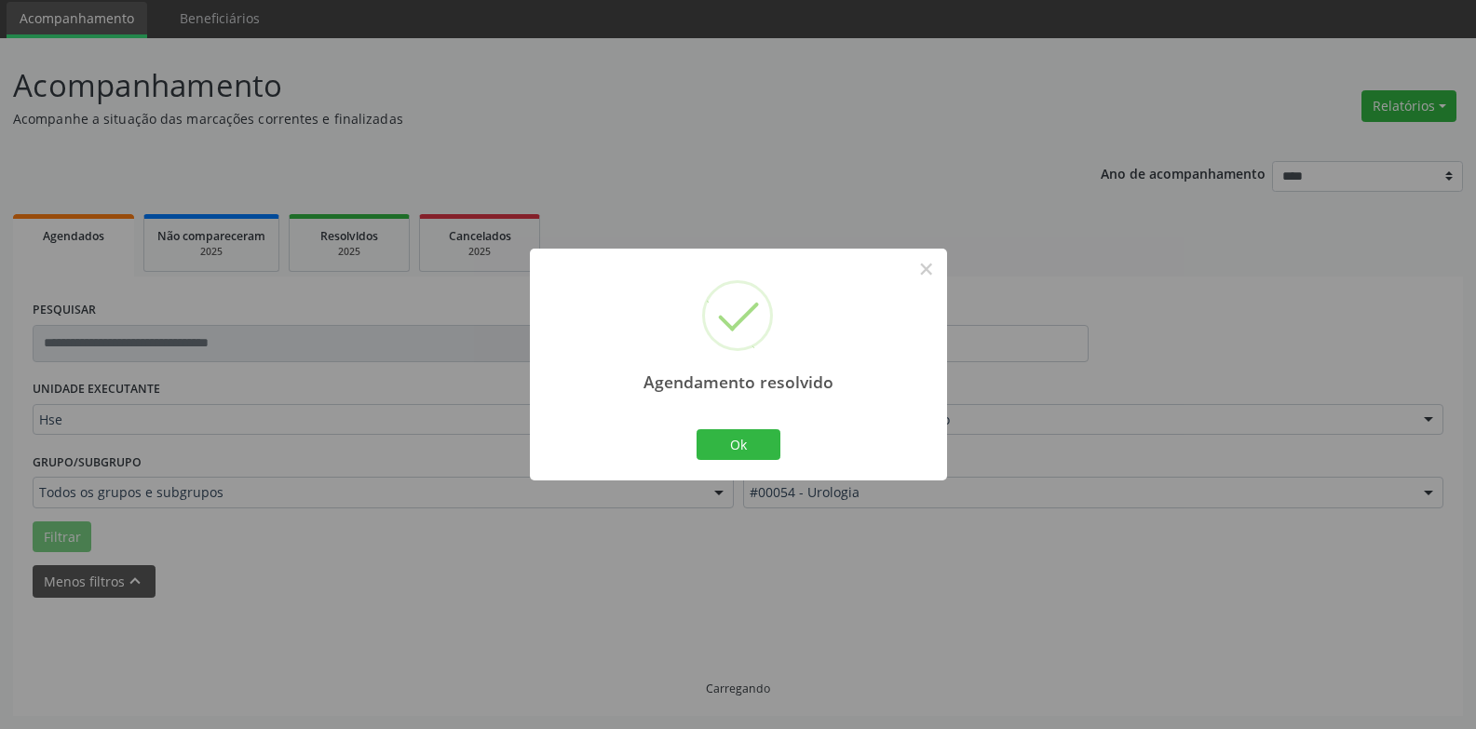
scroll to position [84, 0]
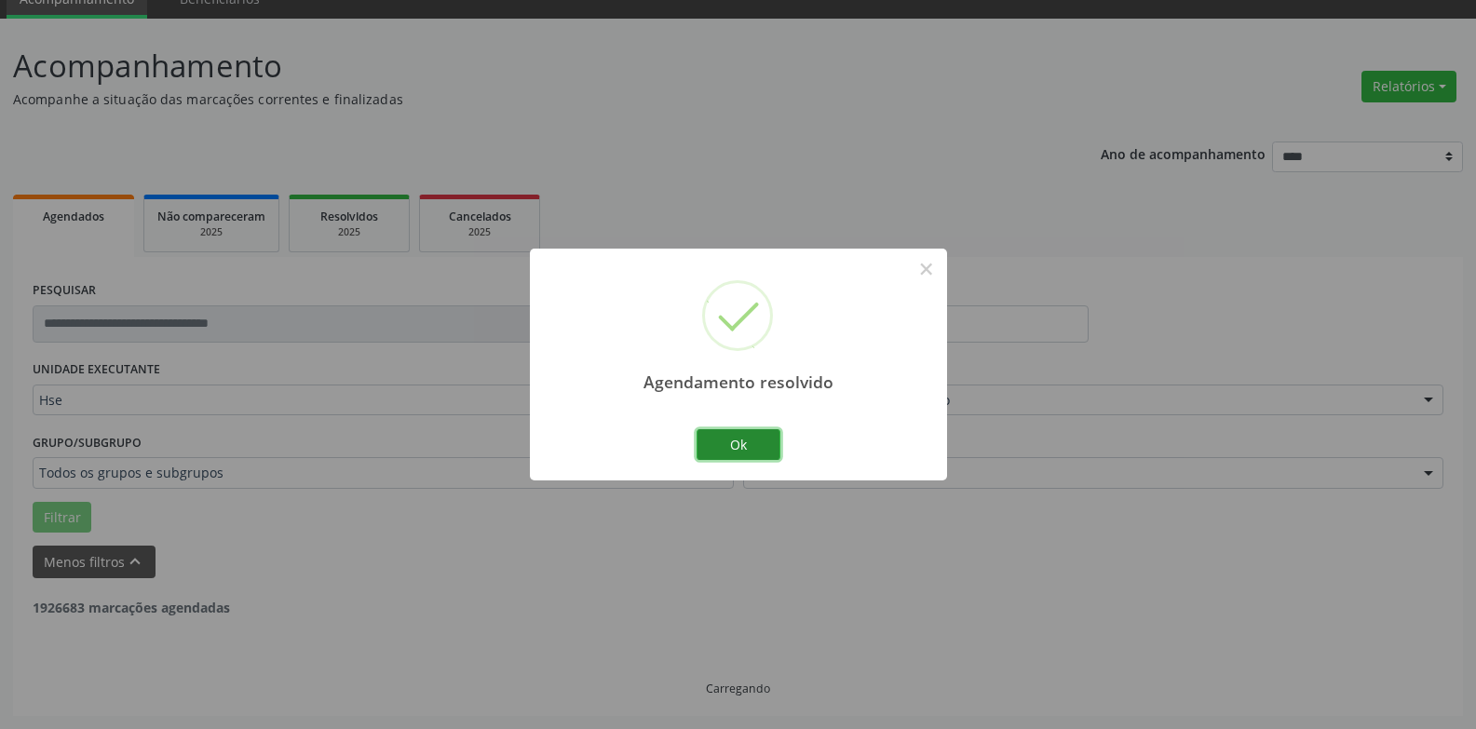
click at [736, 437] on button "Ok" at bounding box center [738, 445] width 84 height 32
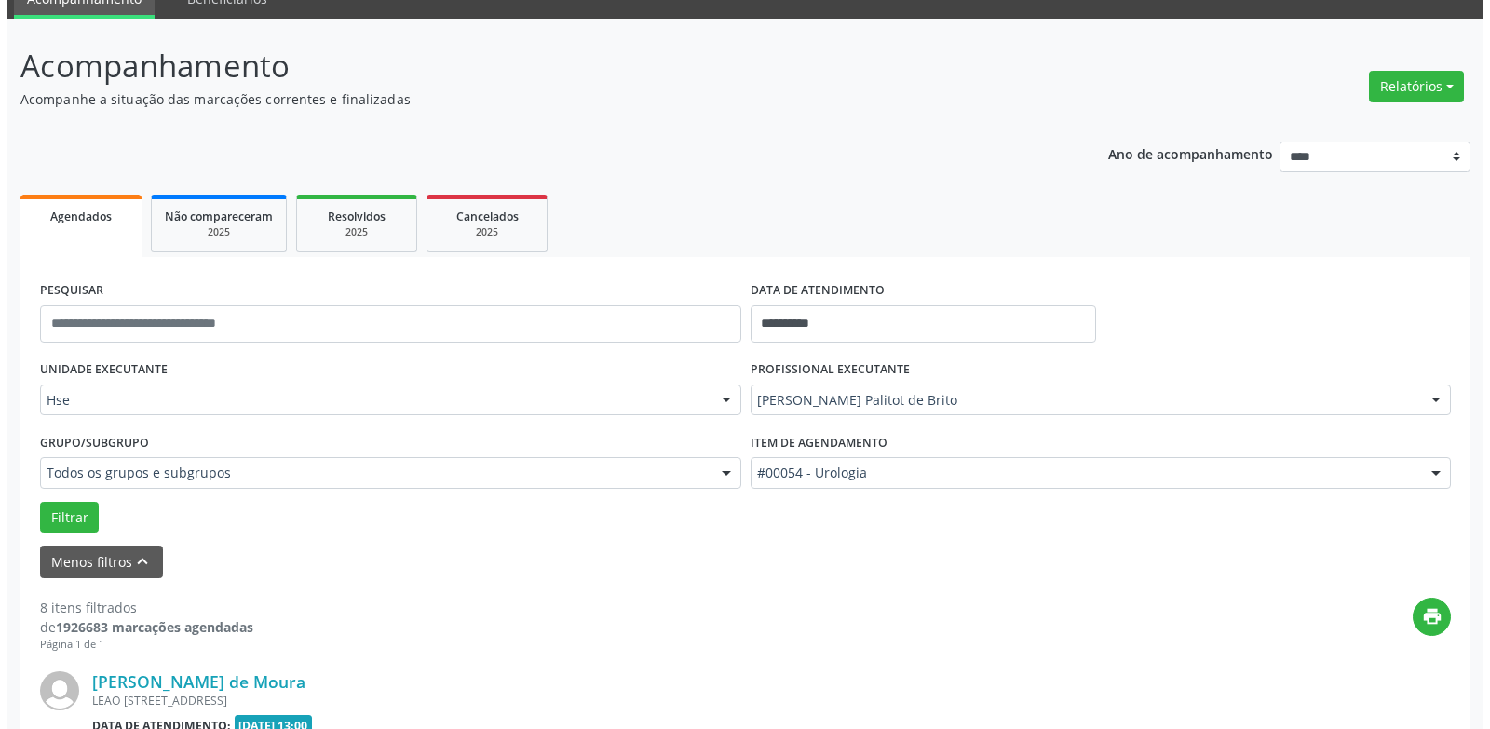
scroll to position [705, 0]
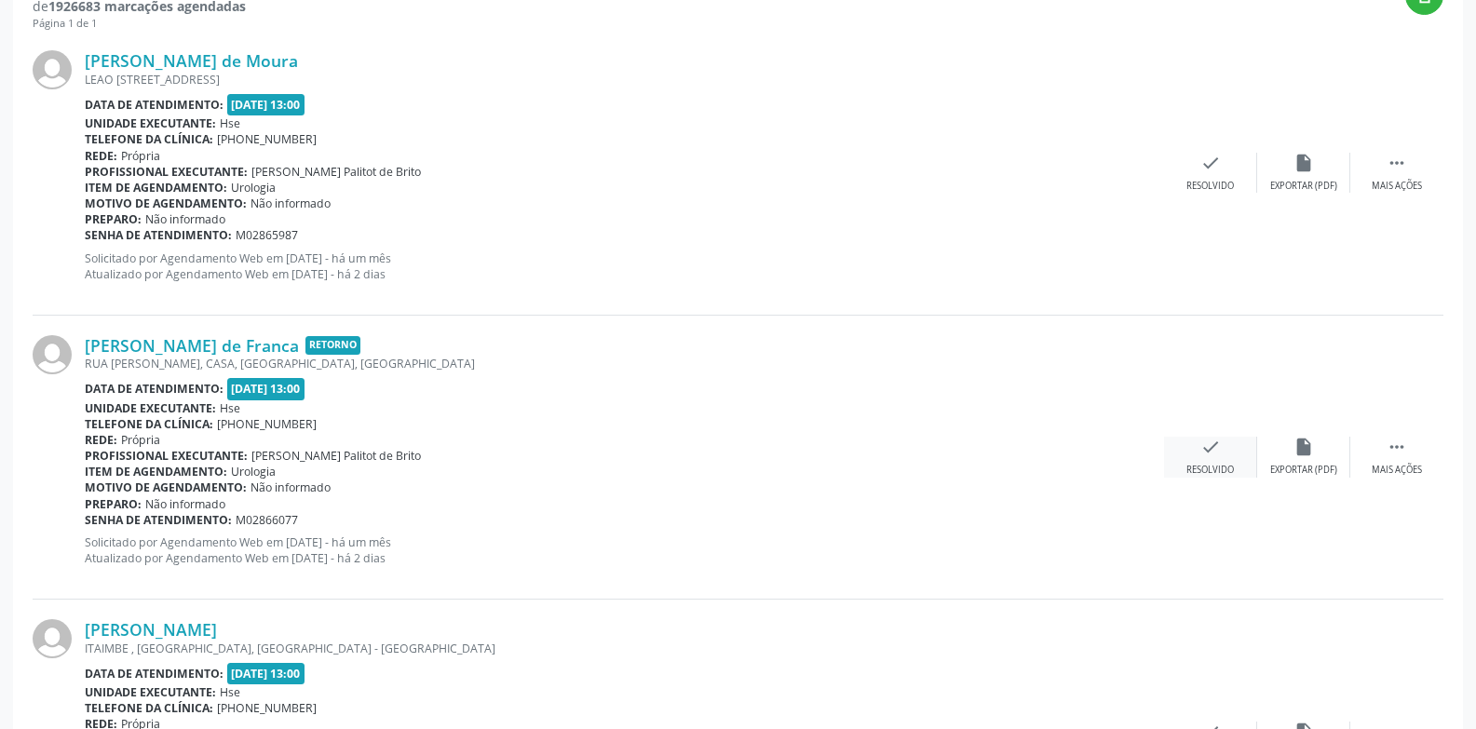
click at [1205, 445] on icon "check" at bounding box center [1210, 447] width 20 height 20
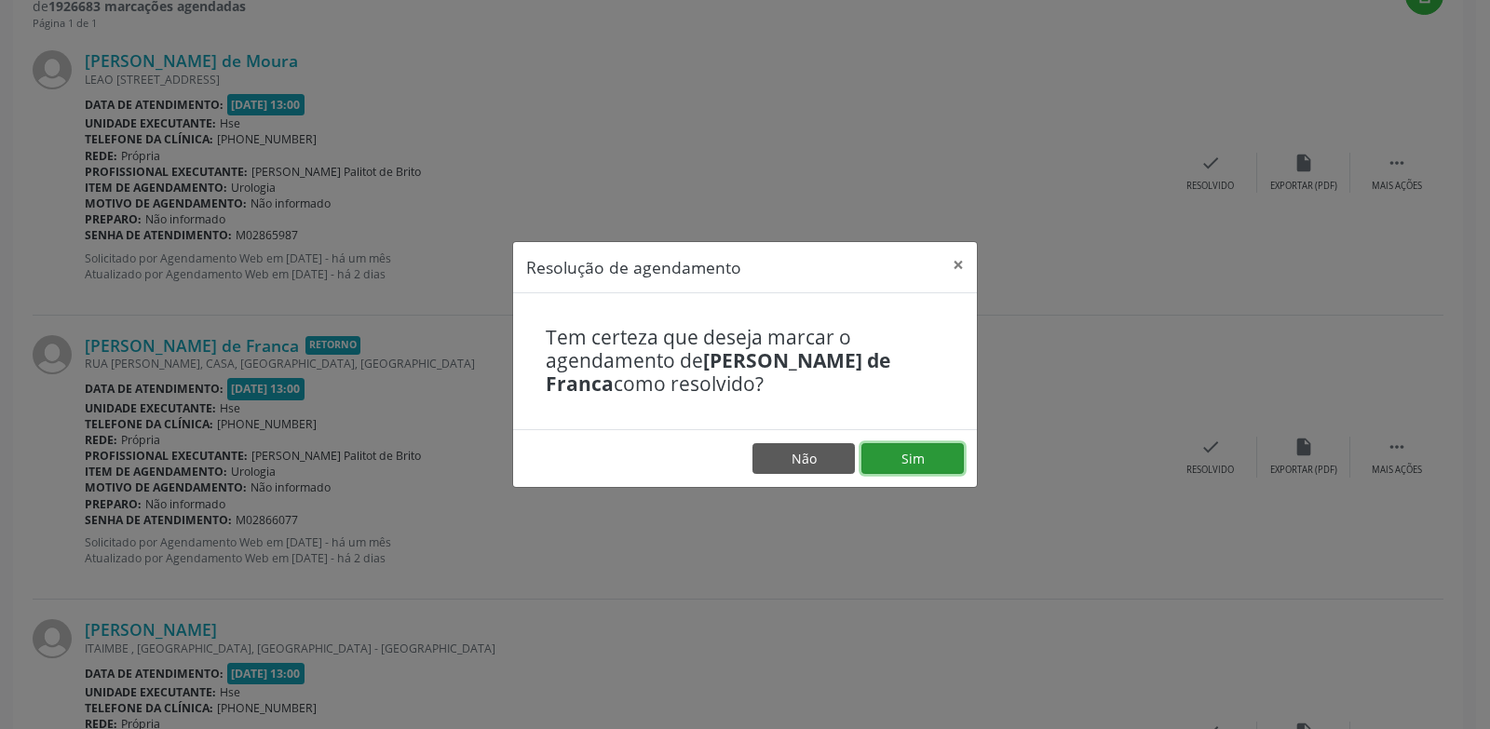
click at [908, 453] on button "Sim" at bounding box center [912, 459] width 102 height 32
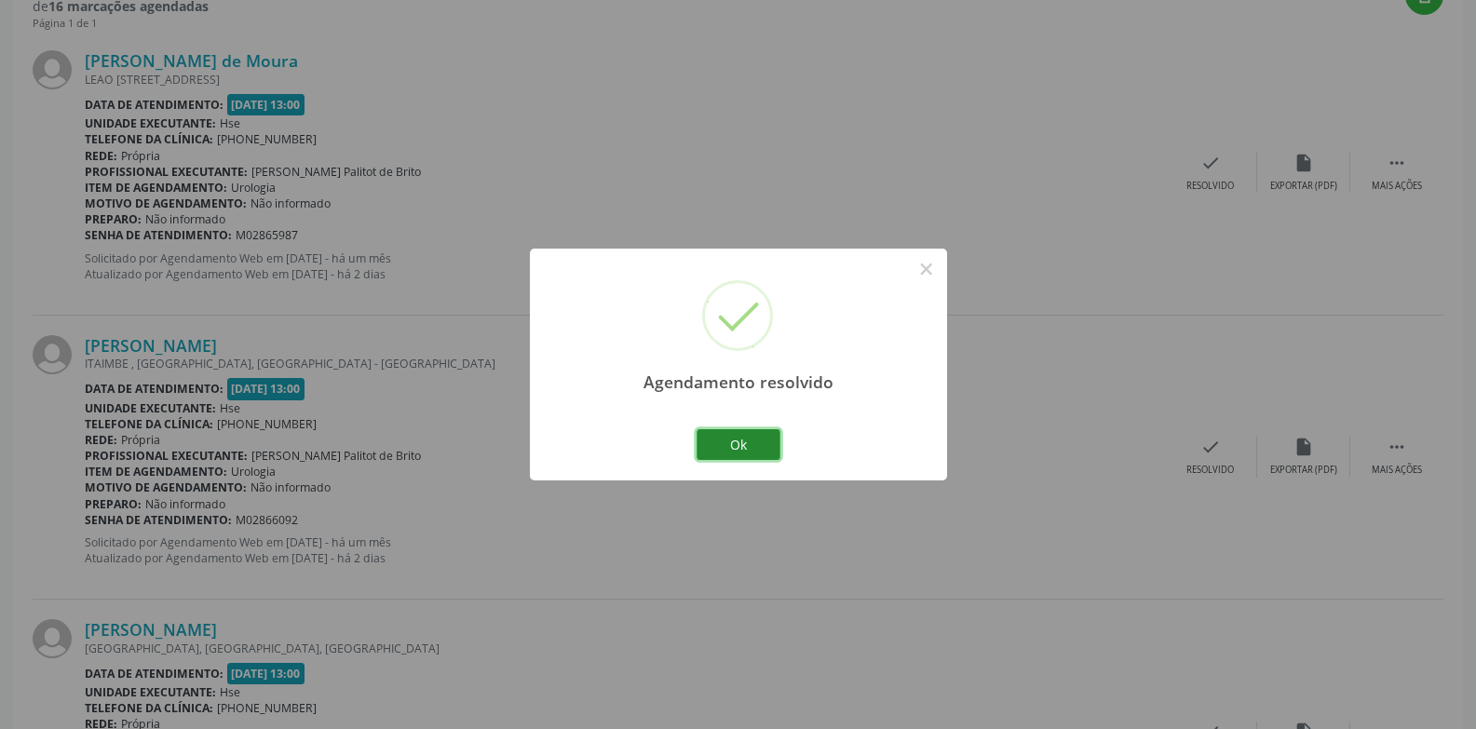
click at [755, 438] on button "Ok" at bounding box center [738, 445] width 84 height 32
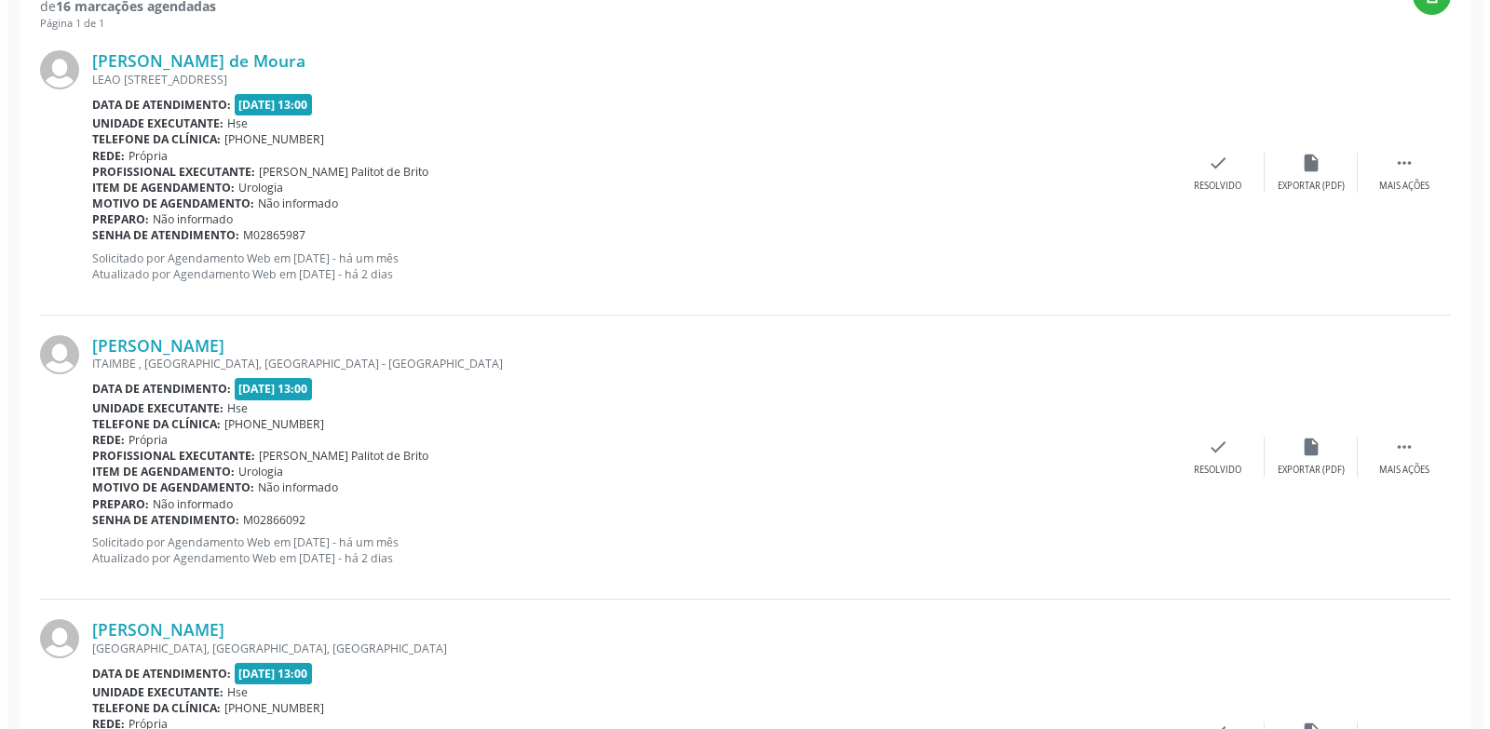
scroll to position [1255, 0]
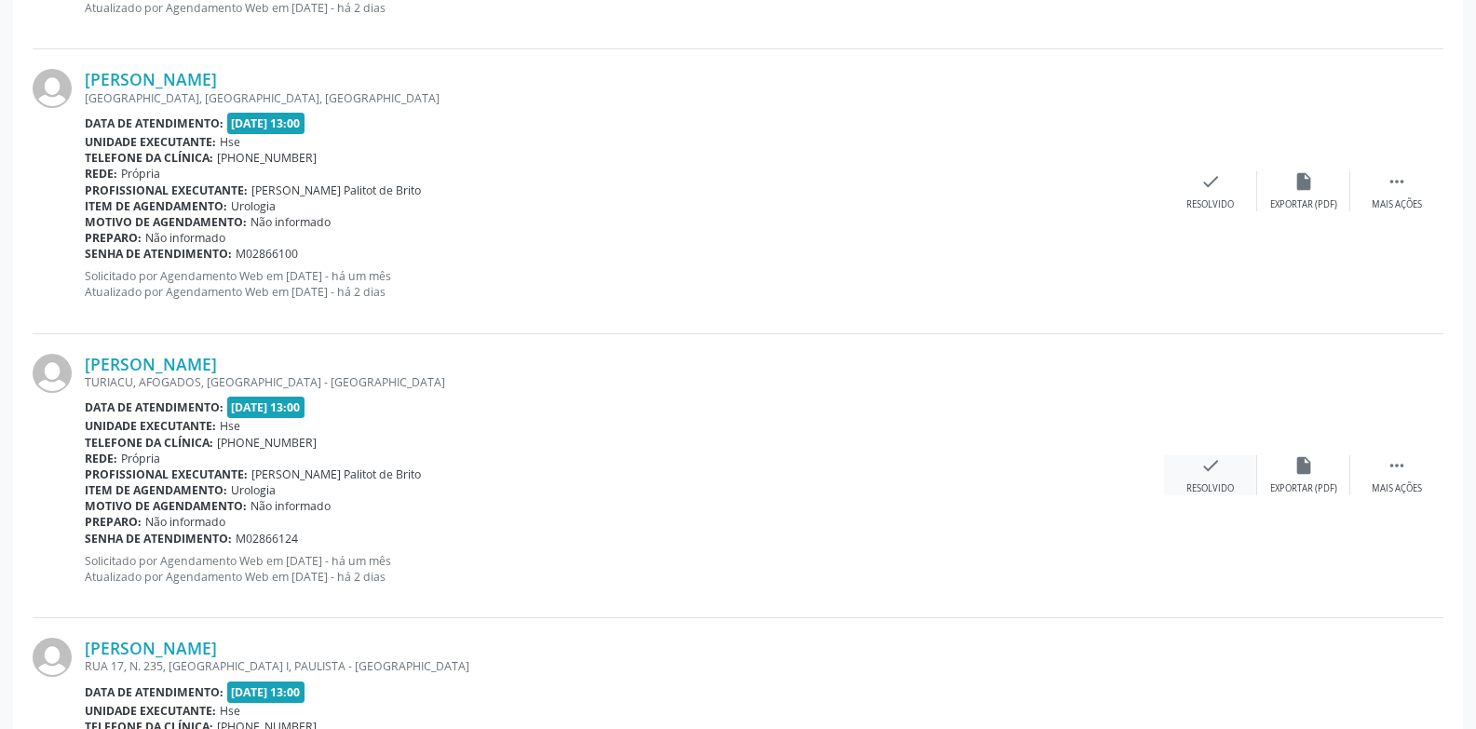
click at [1220, 475] on icon "check" at bounding box center [1210, 465] width 20 height 20
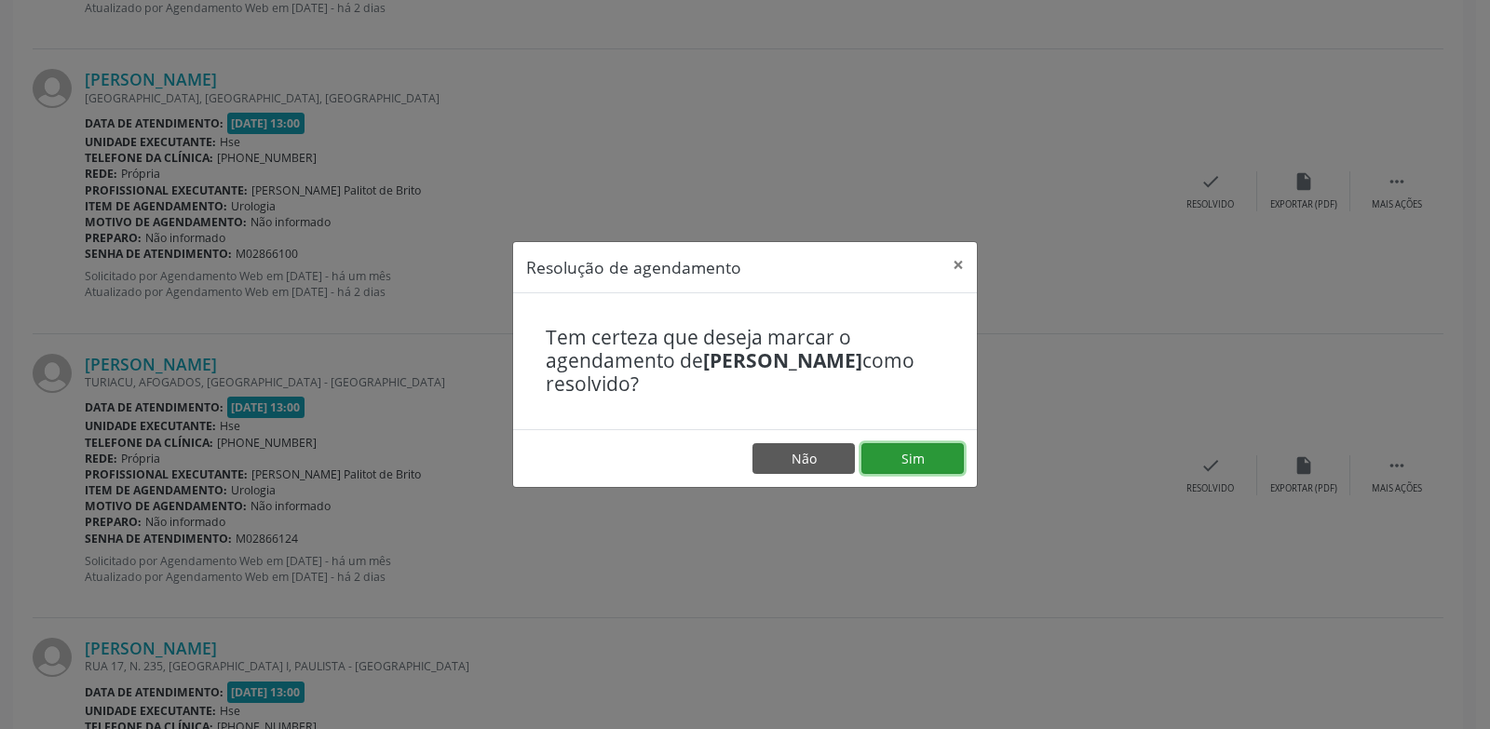
click at [903, 448] on button "Sim" at bounding box center [912, 459] width 102 height 32
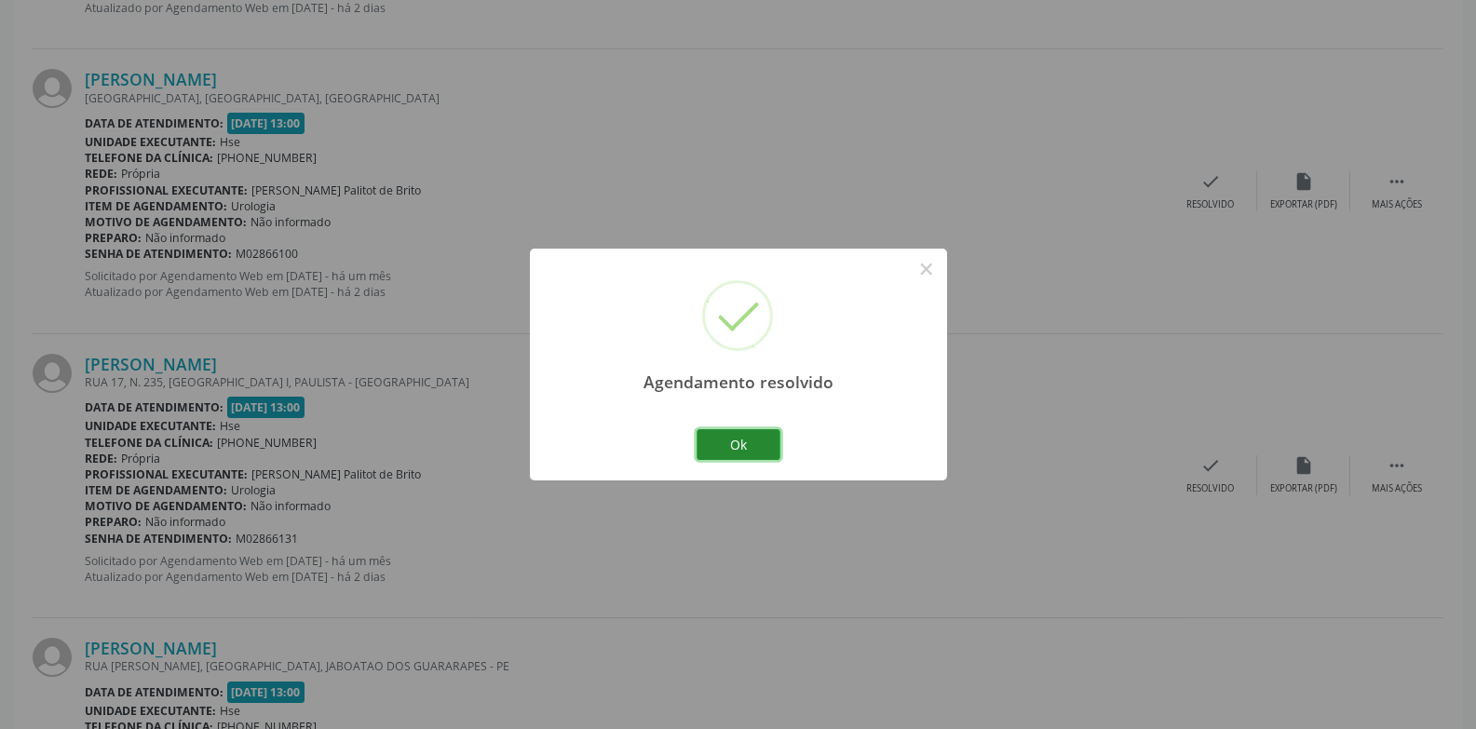
click at [763, 431] on button "Ok" at bounding box center [738, 445] width 84 height 32
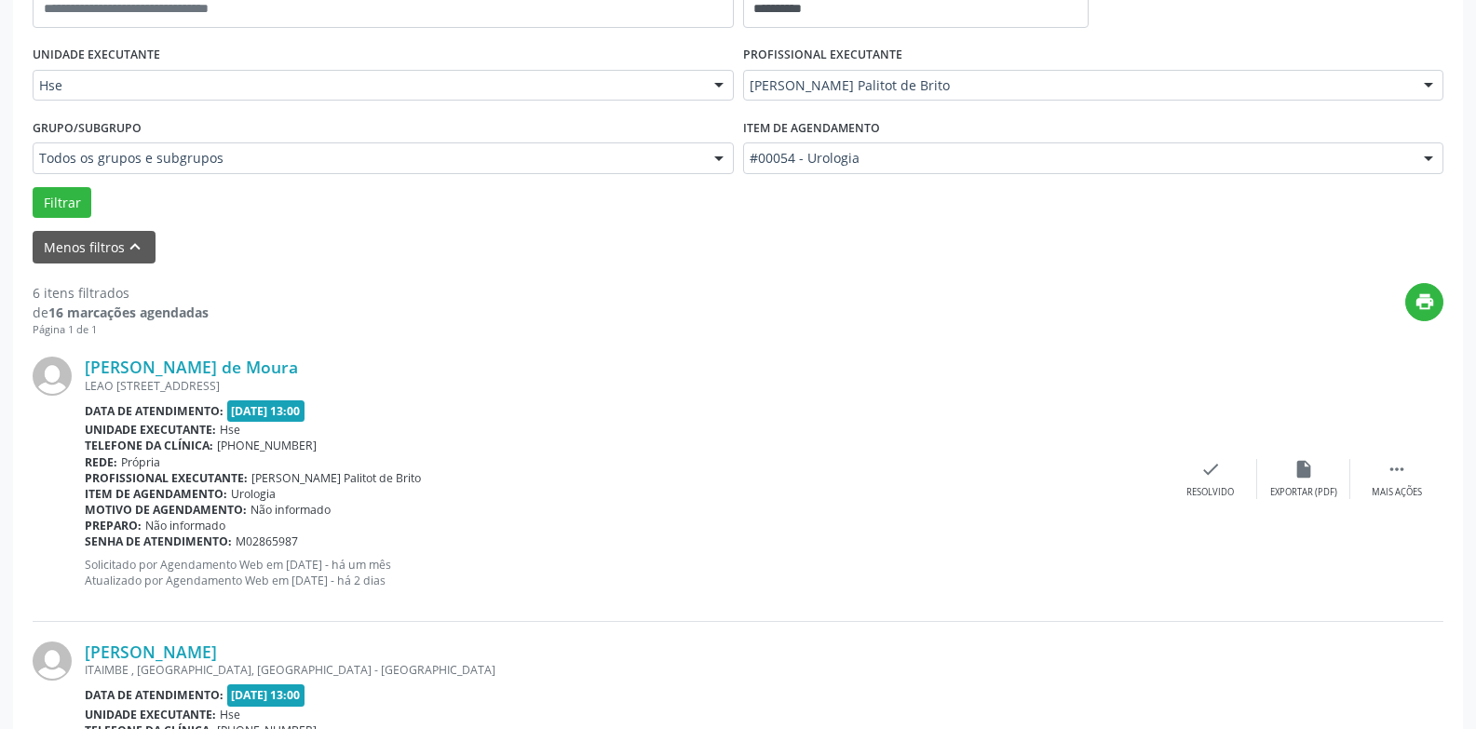
scroll to position [231, 0]
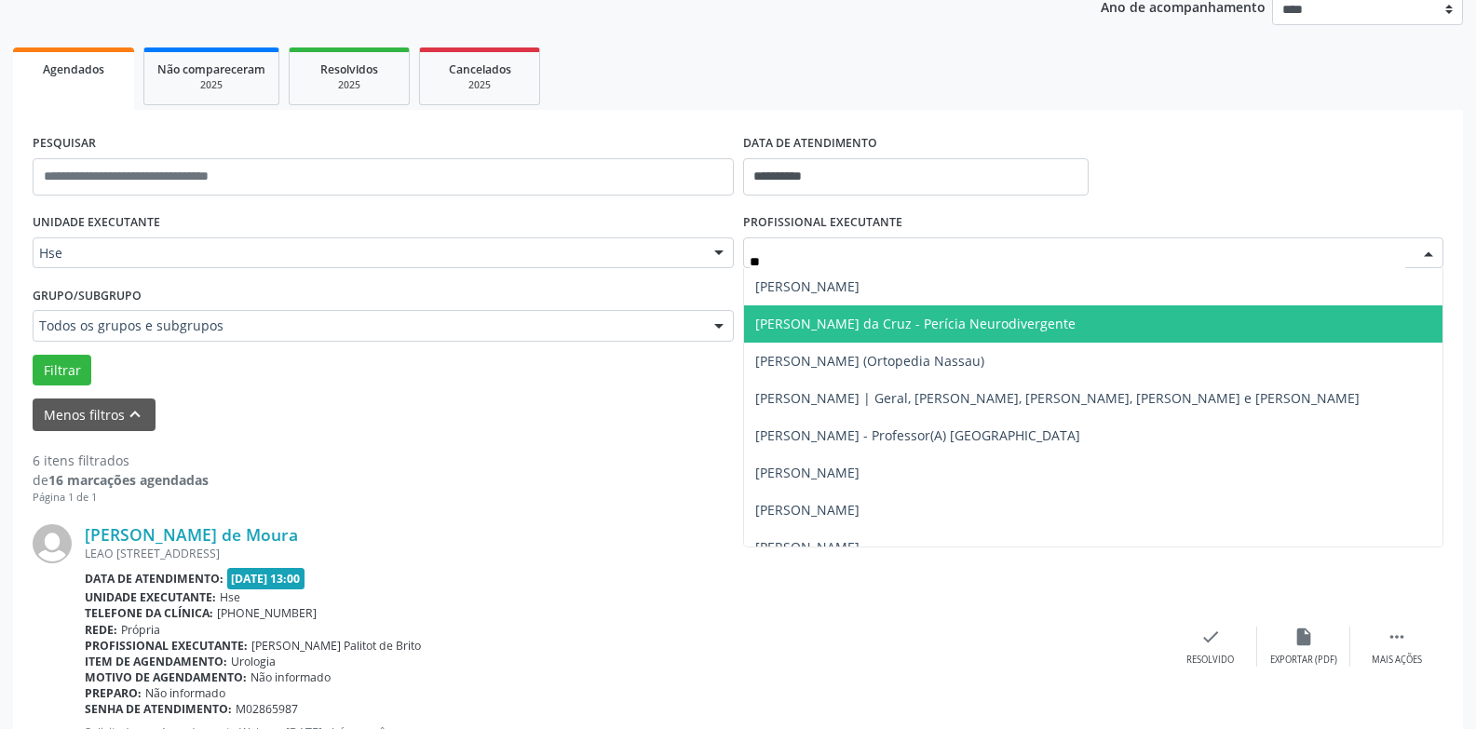
type input "***"
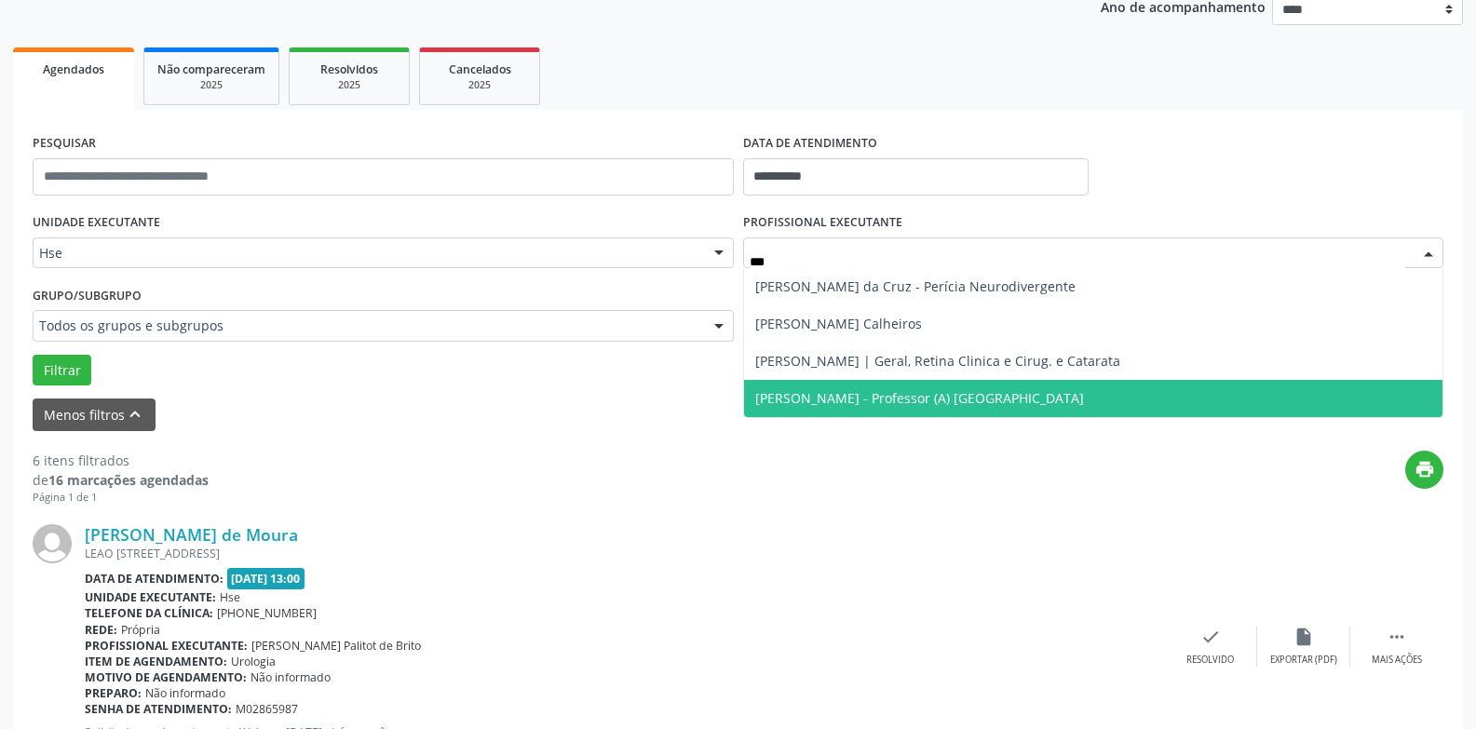
click at [963, 385] on span "[PERSON_NAME] - Professor (A) [GEOGRAPHIC_DATA]" at bounding box center [1093, 398] width 699 height 37
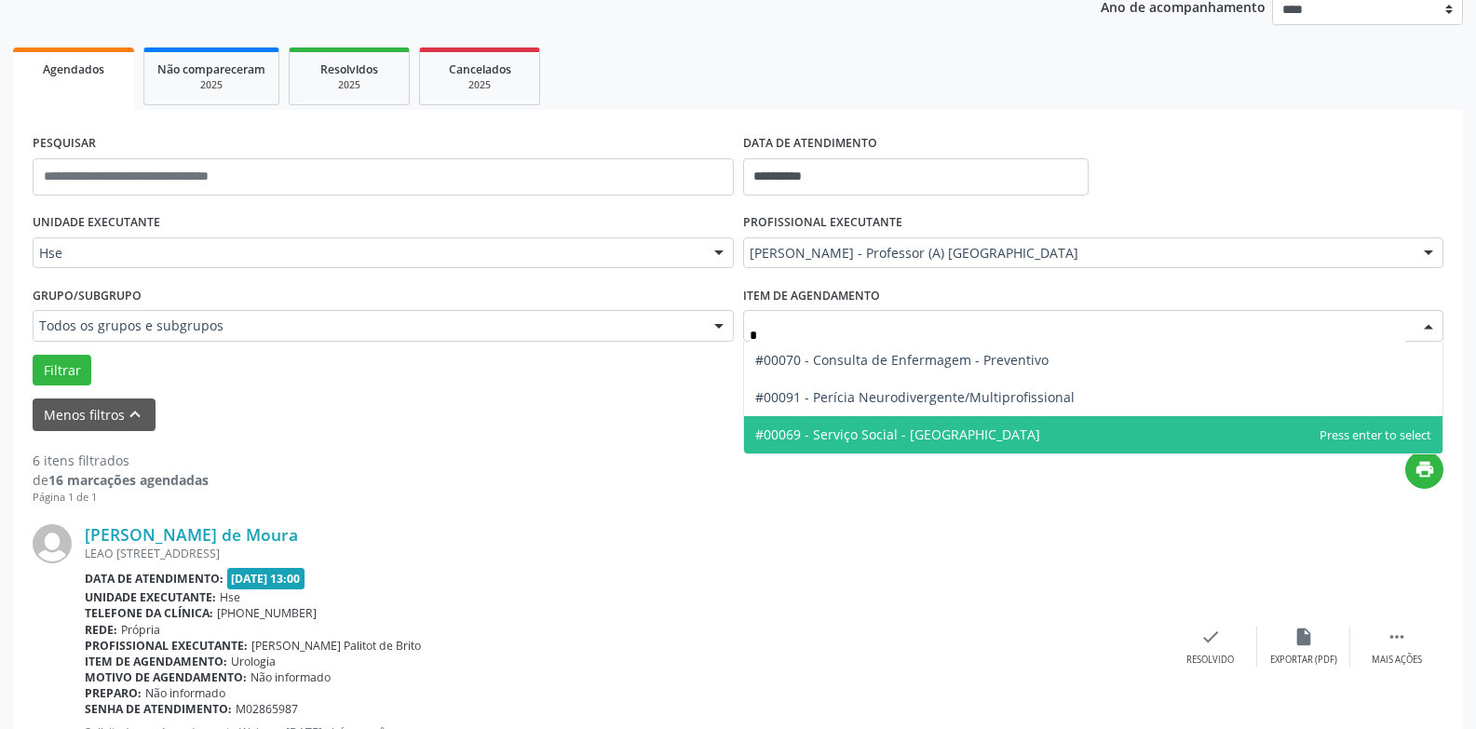
scroll to position [0, 0]
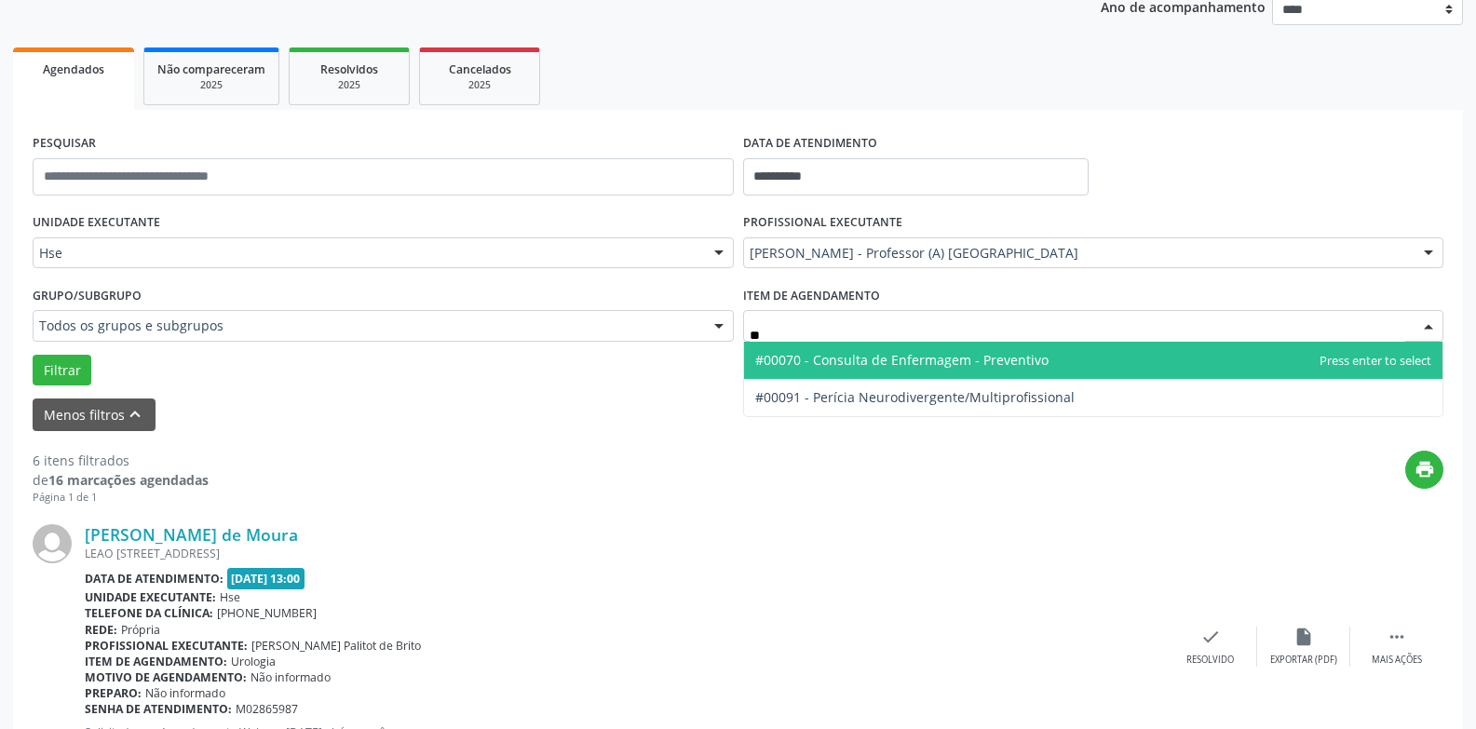
type input "*"
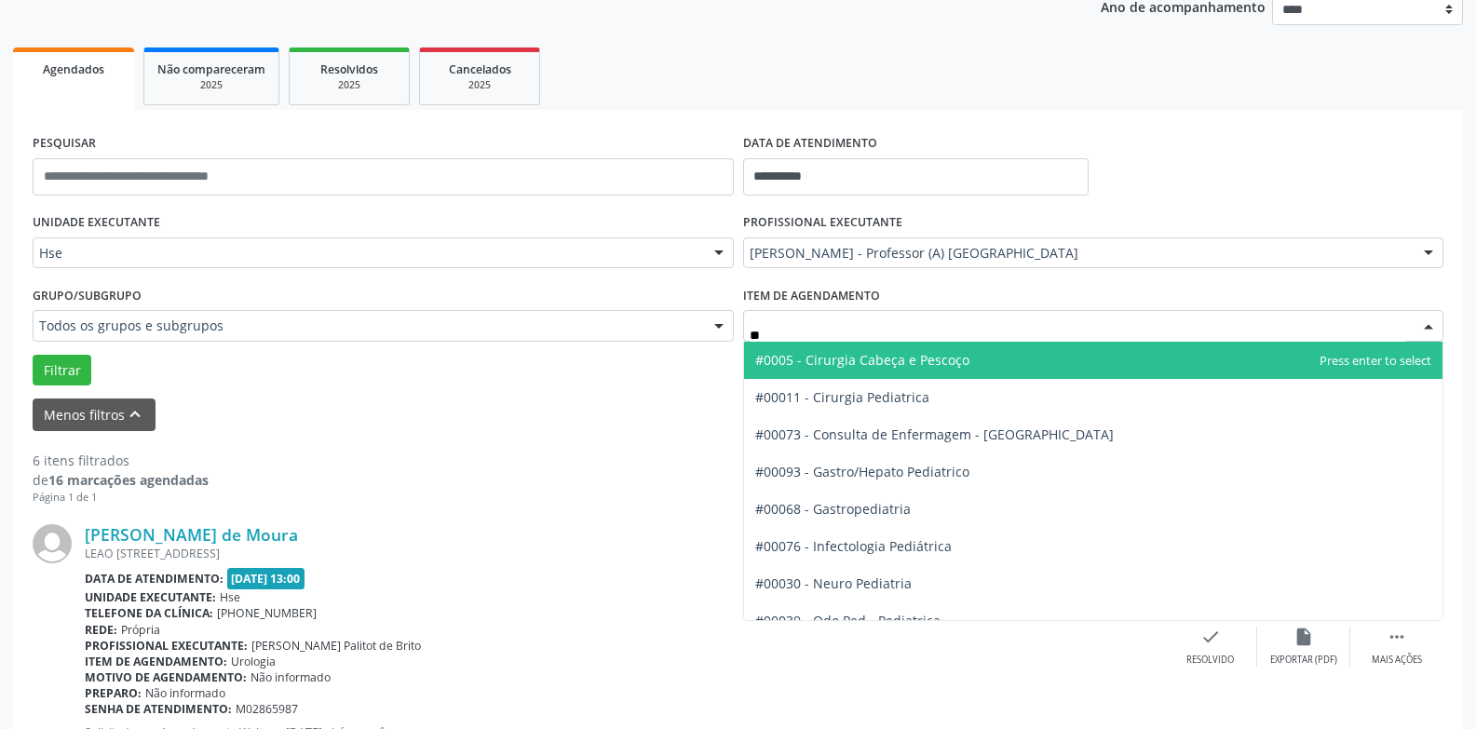
type input "***"
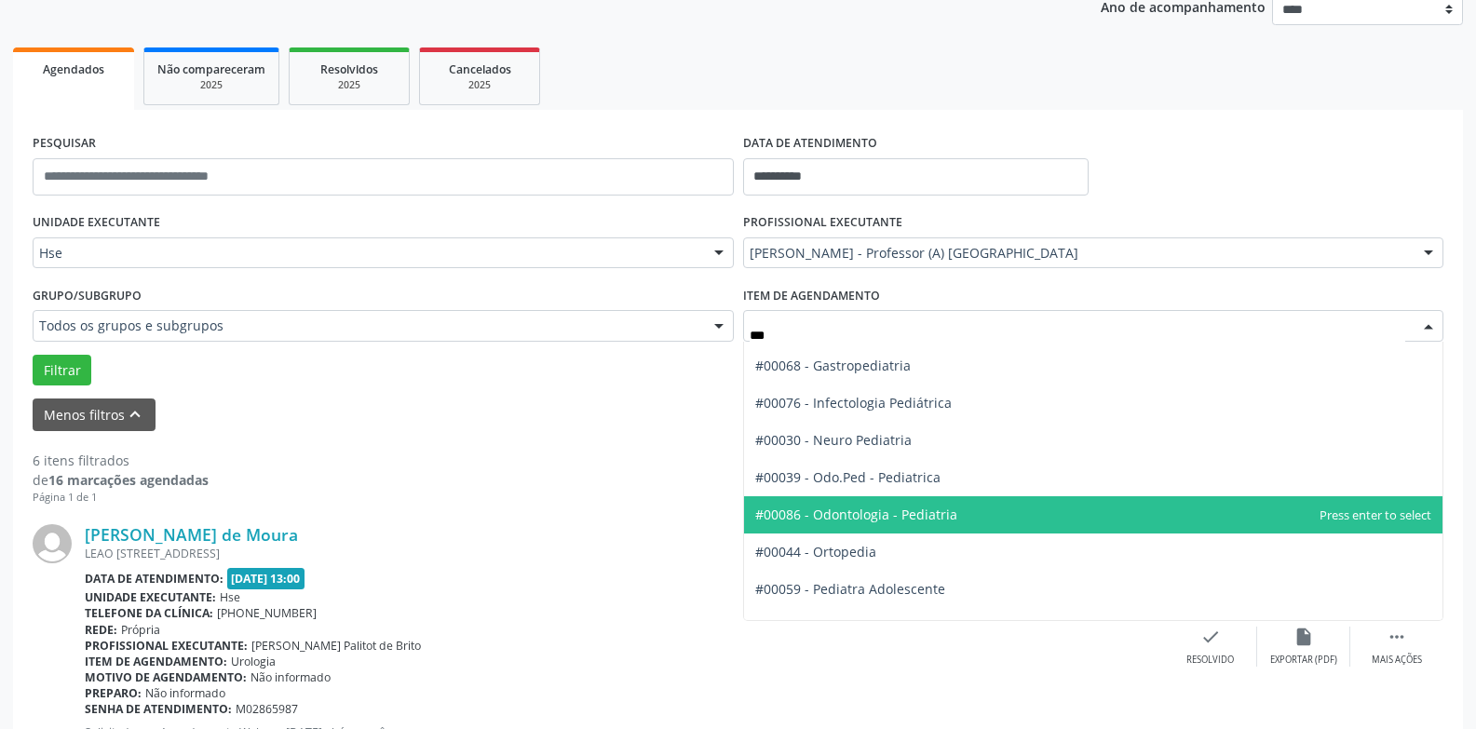
scroll to position [169, 0]
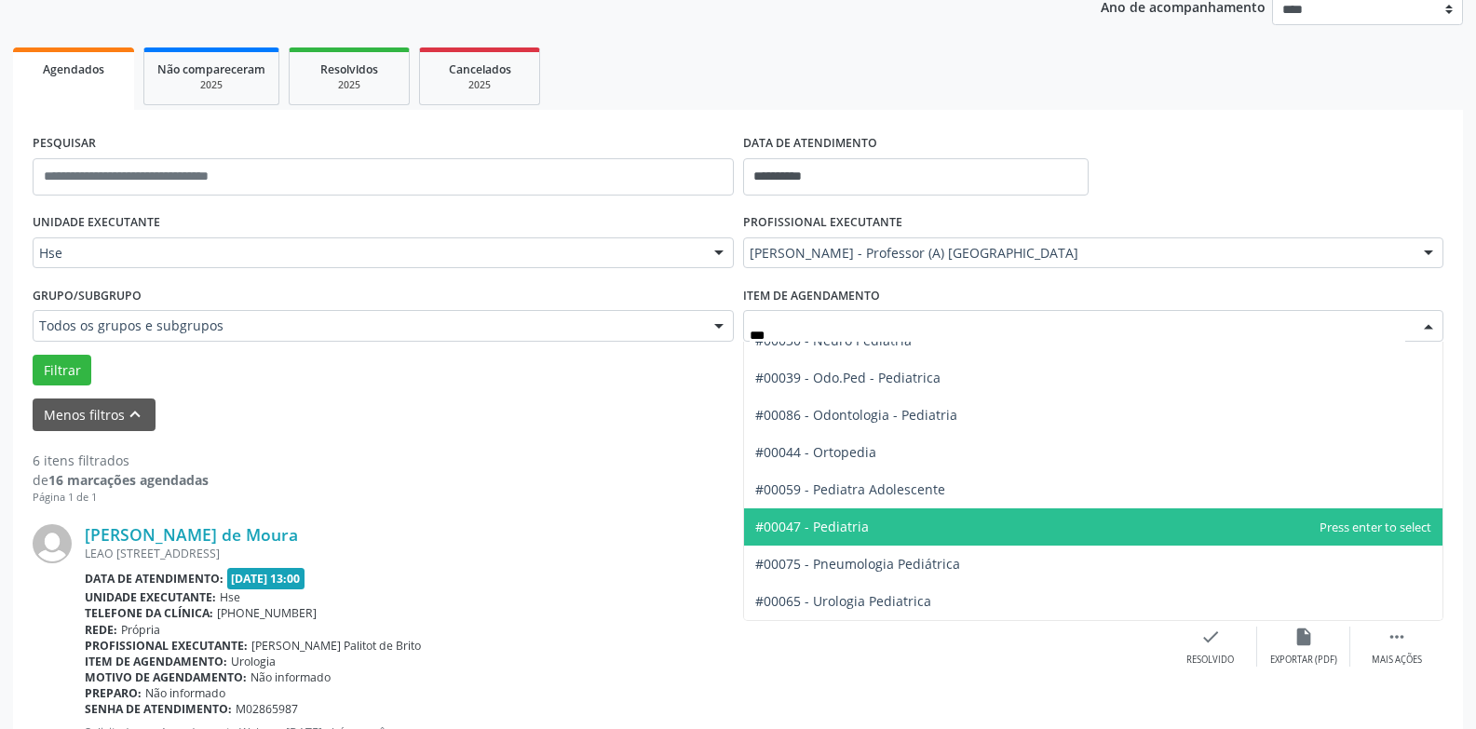
click at [895, 508] on span "#00047 - Pediatria" at bounding box center [1093, 526] width 699 height 37
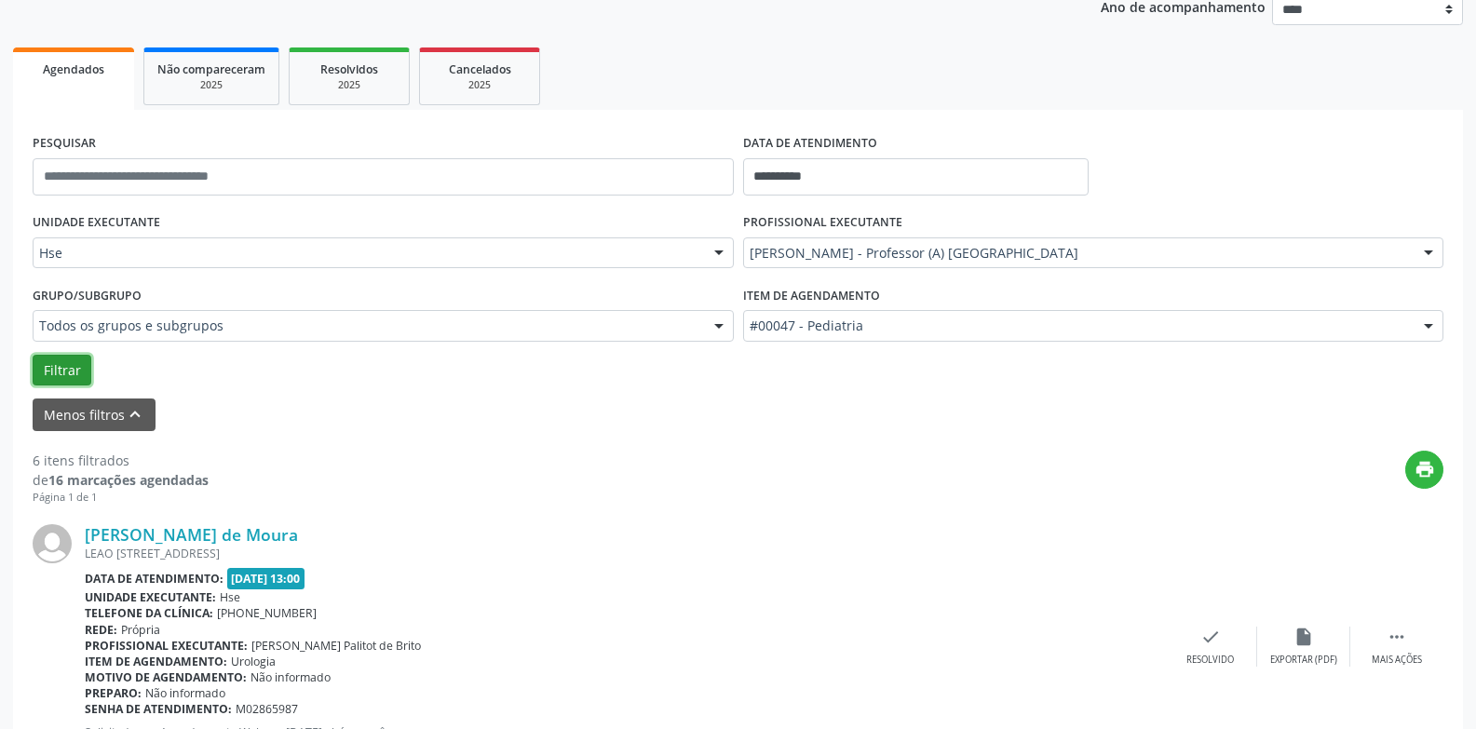
click at [50, 362] on button "Filtrar" at bounding box center [62, 371] width 59 height 32
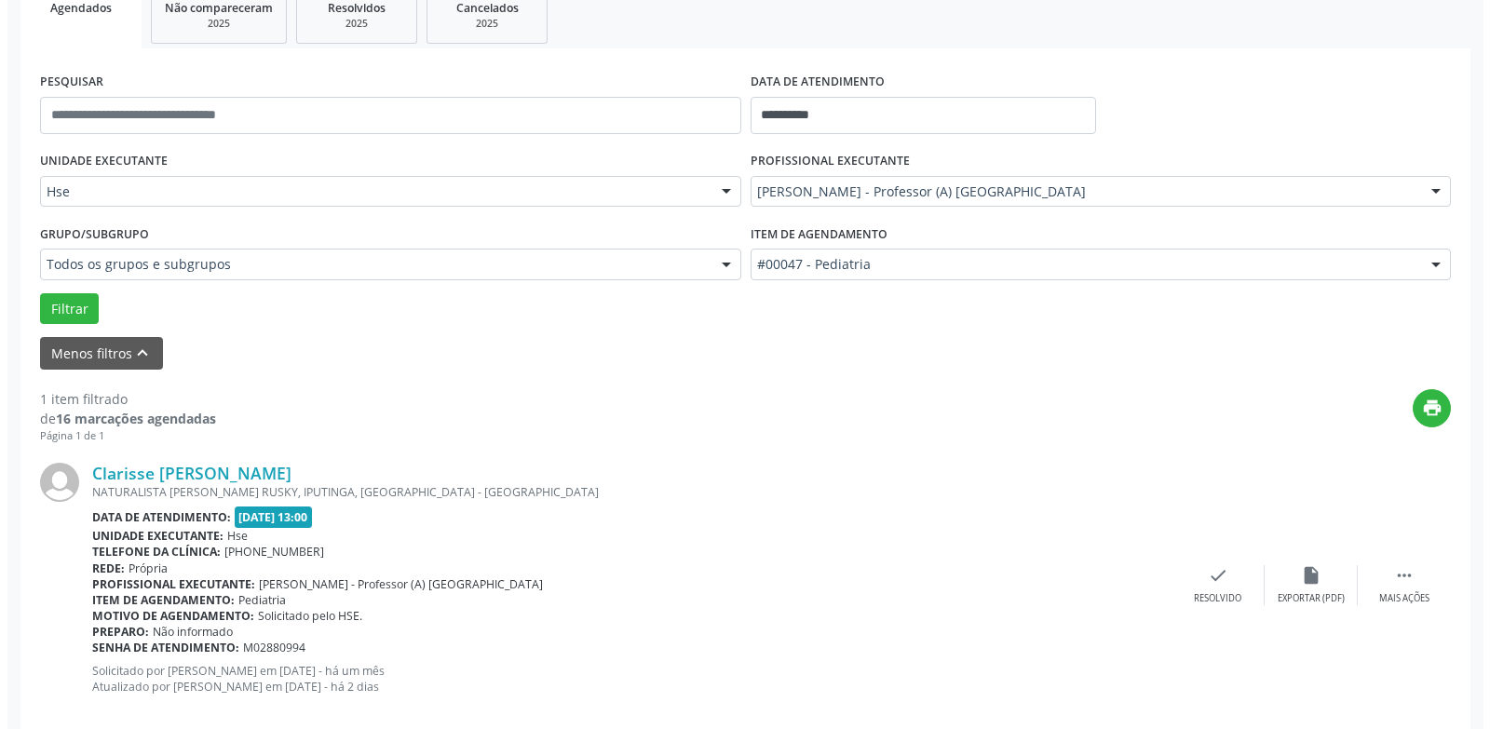
scroll to position [323, 0]
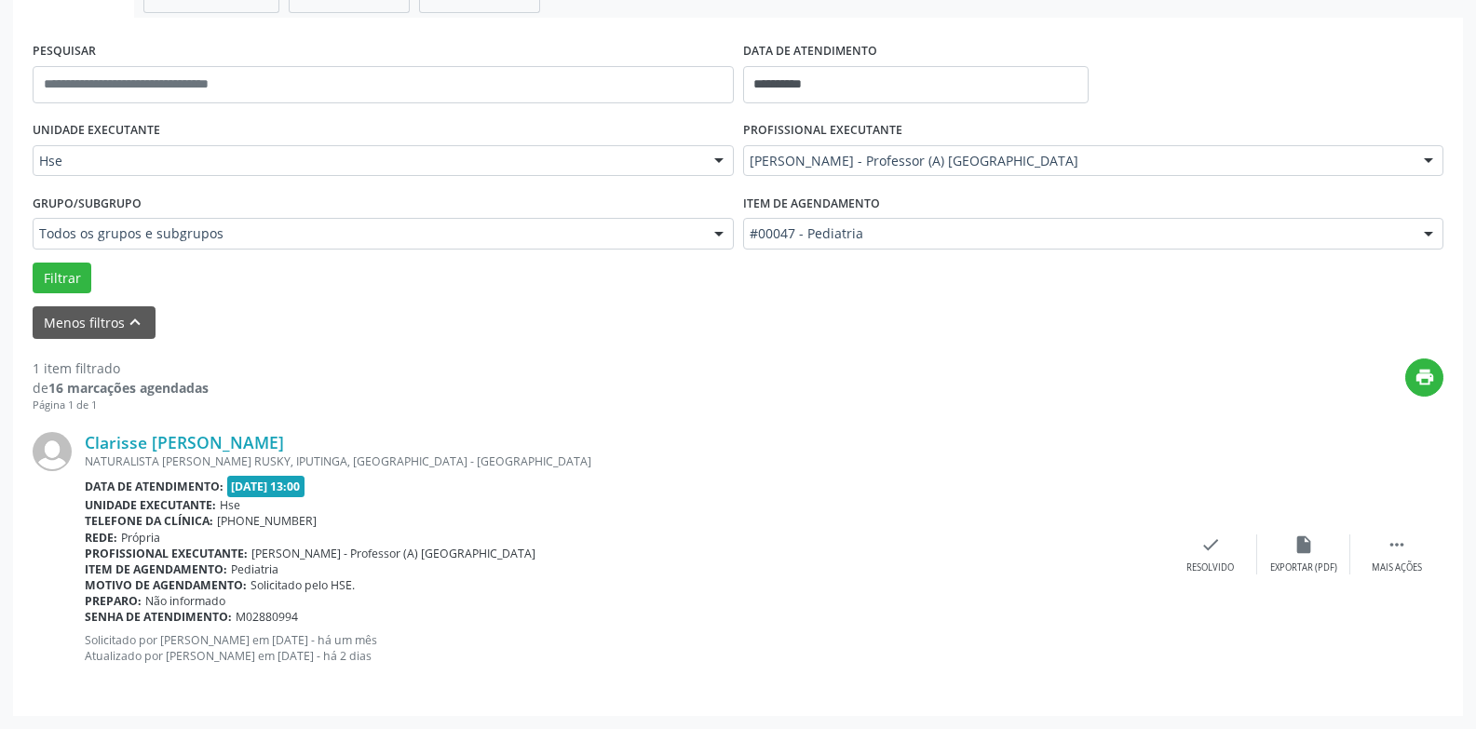
drag, startPoint x: 1212, startPoint y: 518, endPoint x: 1210, endPoint y: 532, distance: 14.2
click at [1210, 531] on div "Clarisse [PERSON_NAME] NATURALISTA AUGUSTO RUSKY, IPUTINGA, [GEOGRAPHIC_DATA] -…" at bounding box center [738, 553] width 1411 height 283
click at [1208, 536] on icon "check" at bounding box center [1210, 544] width 20 height 20
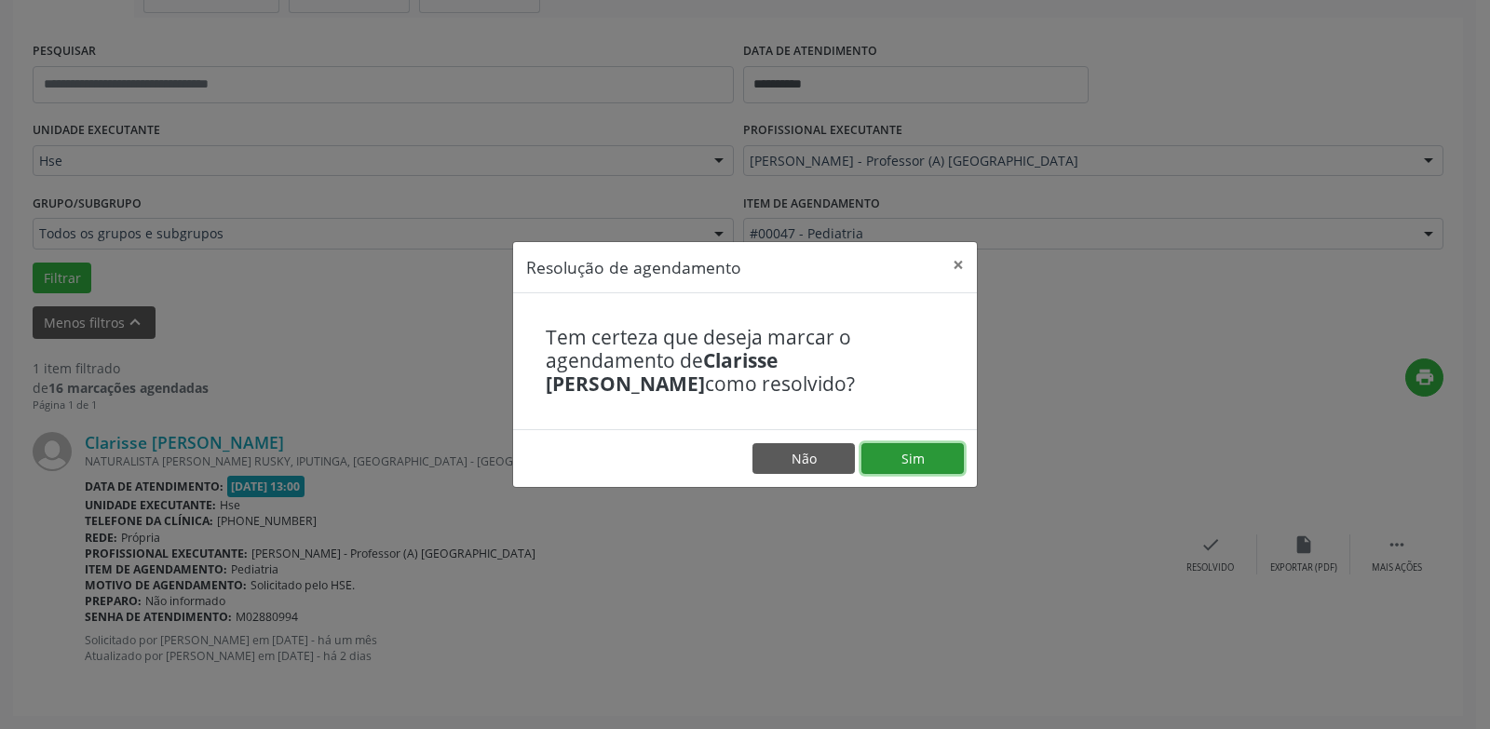
drag, startPoint x: 899, startPoint y: 452, endPoint x: 805, endPoint y: 414, distance: 101.2
click at [898, 452] on button "Sim" at bounding box center [912, 459] width 102 height 32
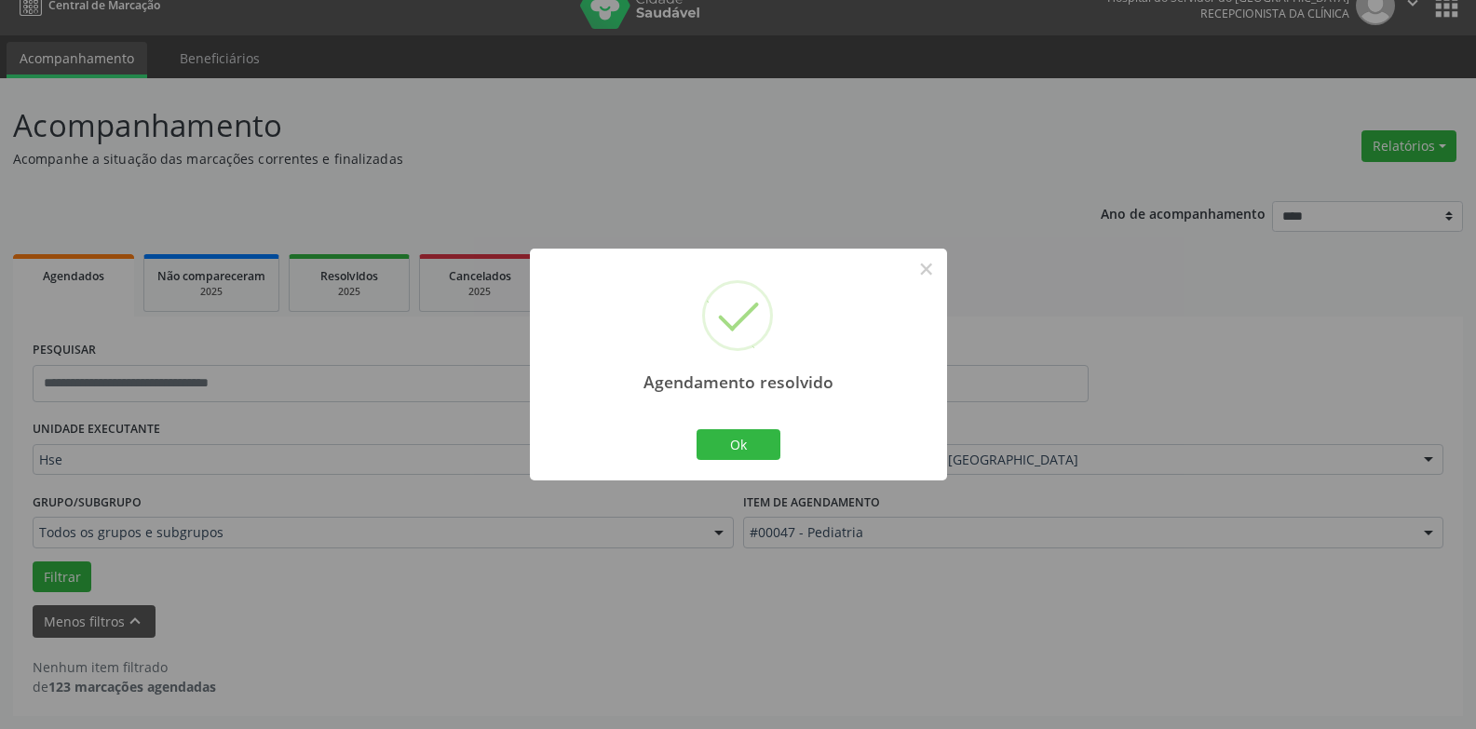
scroll to position [24, 0]
click at [743, 453] on button "Ok" at bounding box center [738, 445] width 84 height 32
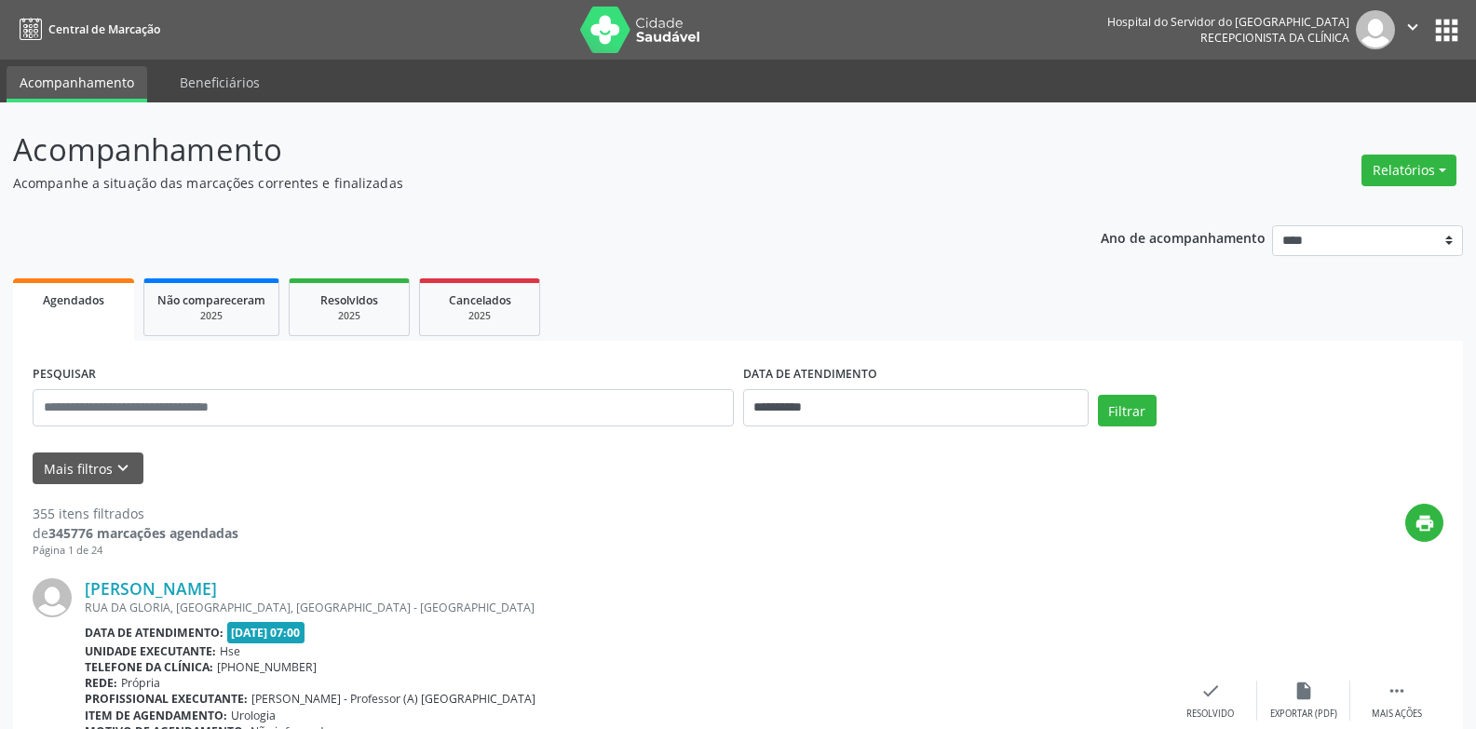
scroll to position [24, 0]
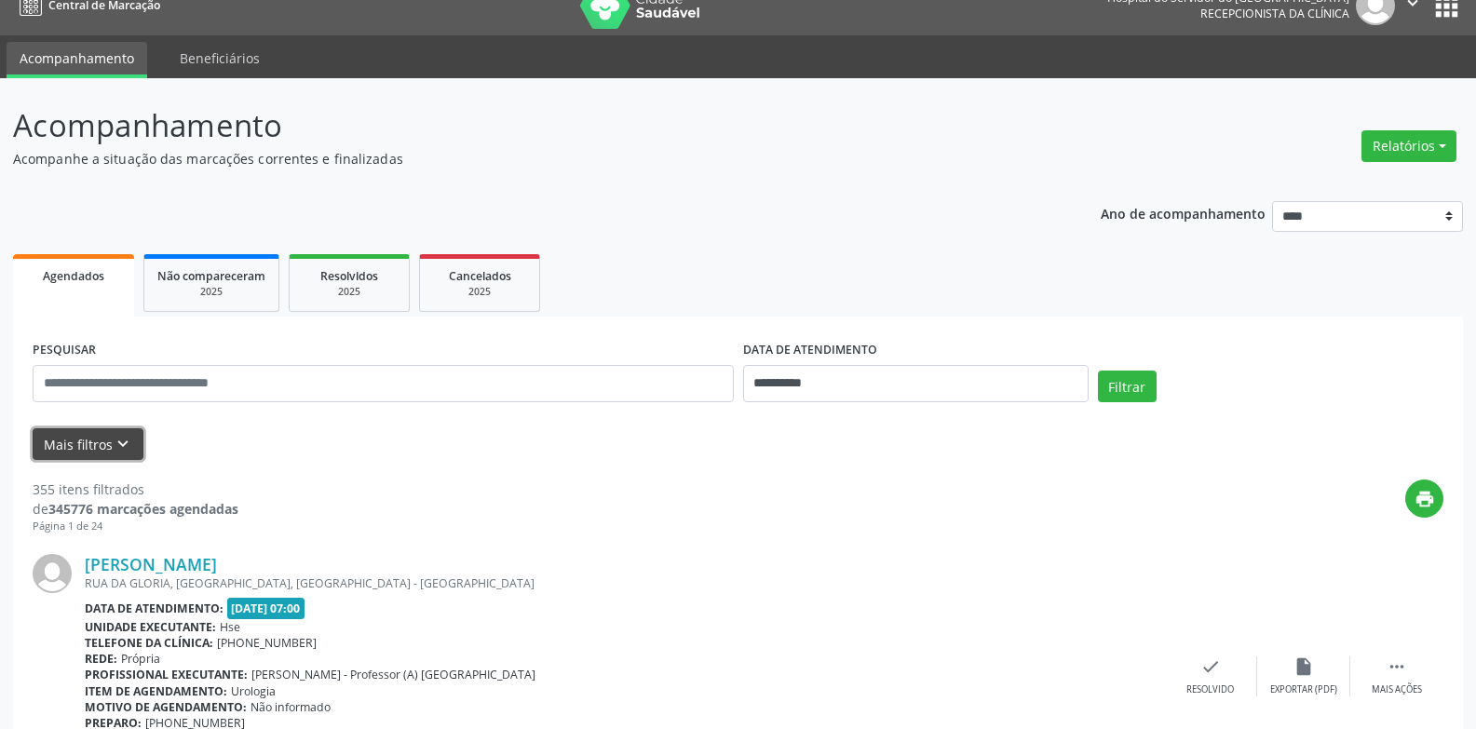
click at [84, 445] on button "Mais filtros keyboard_arrow_down" at bounding box center [88, 444] width 111 height 33
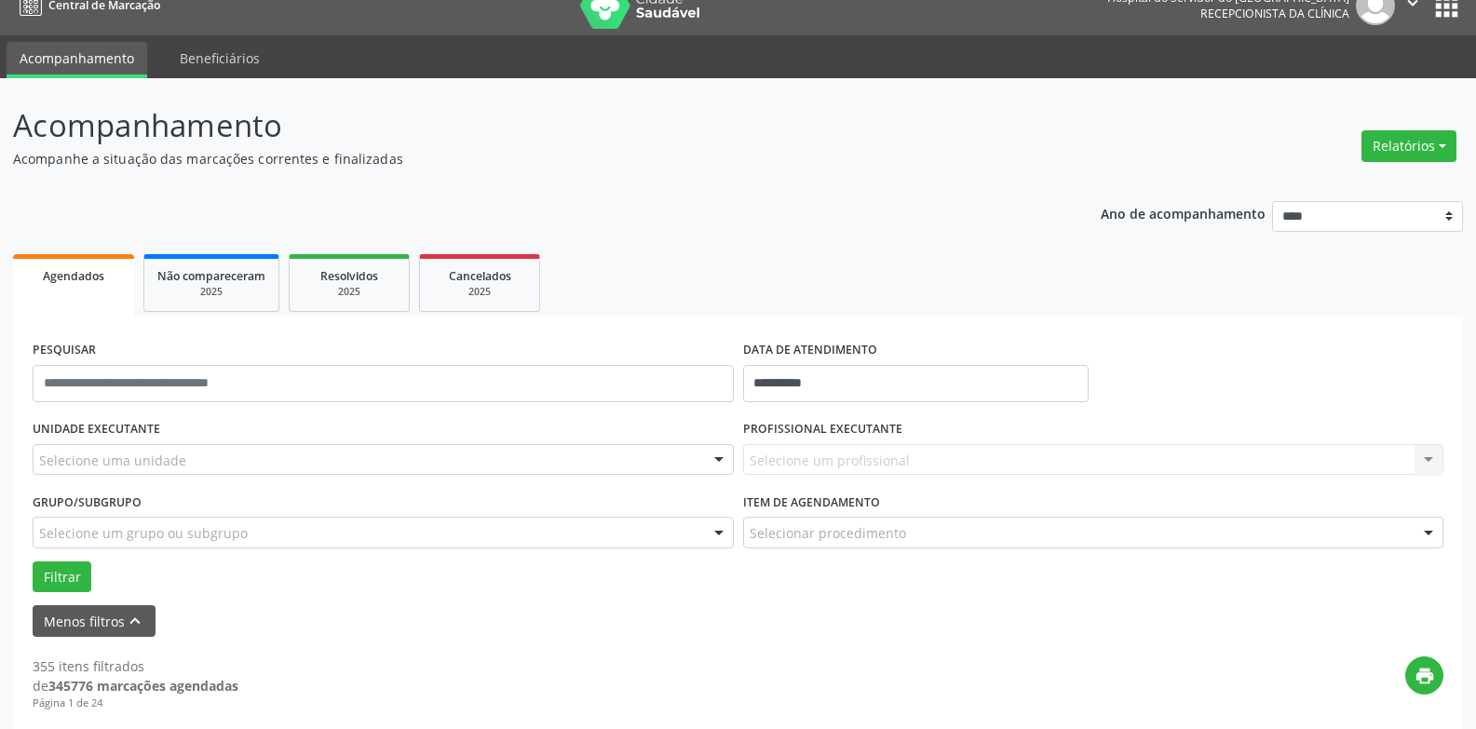
click at [196, 462] on div "Selecione uma unidade" at bounding box center [383, 460] width 701 height 32
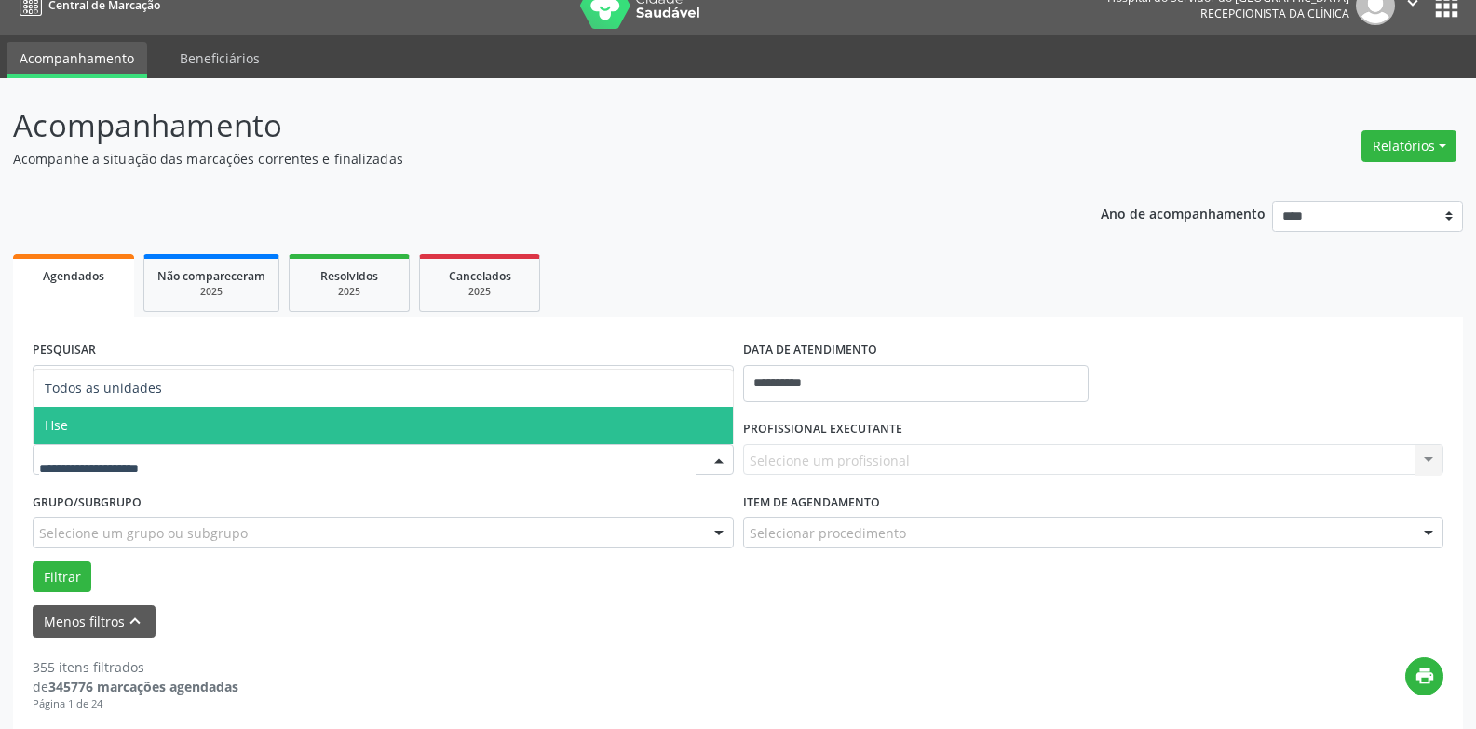
click at [192, 426] on span "Hse" at bounding box center [383, 425] width 699 height 37
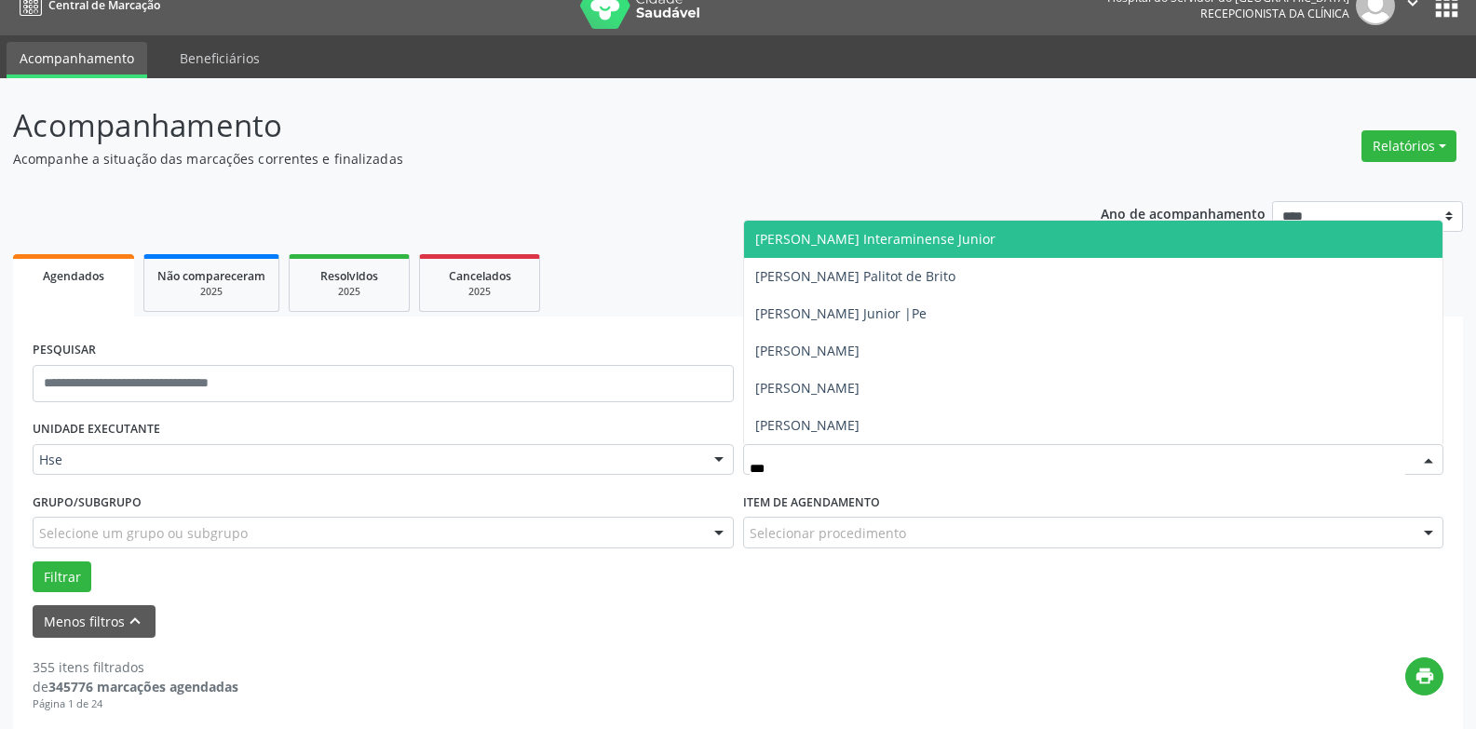
type input "****"
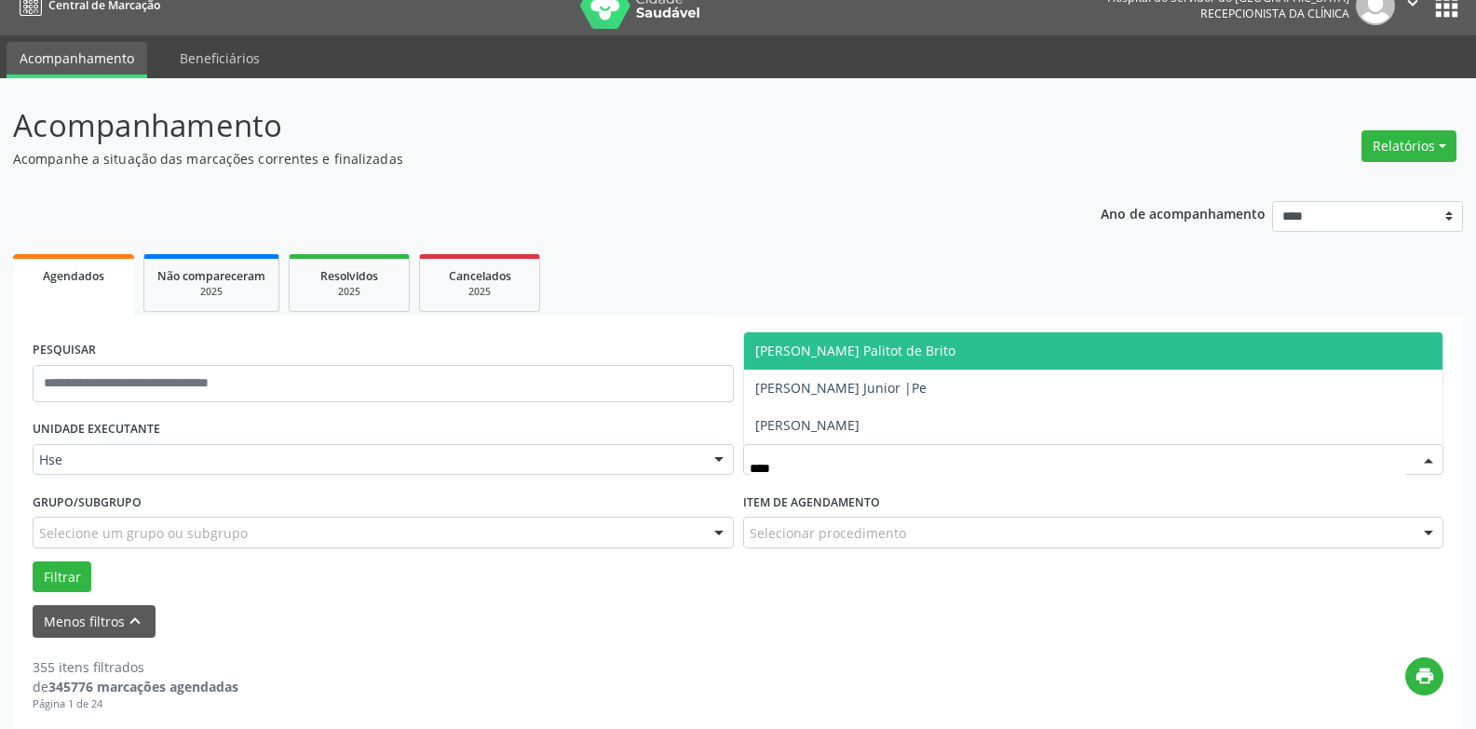
click at [842, 366] on span "[PERSON_NAME] Palitot de Brito" at bounding box center [1093, 350] width 699 height 37
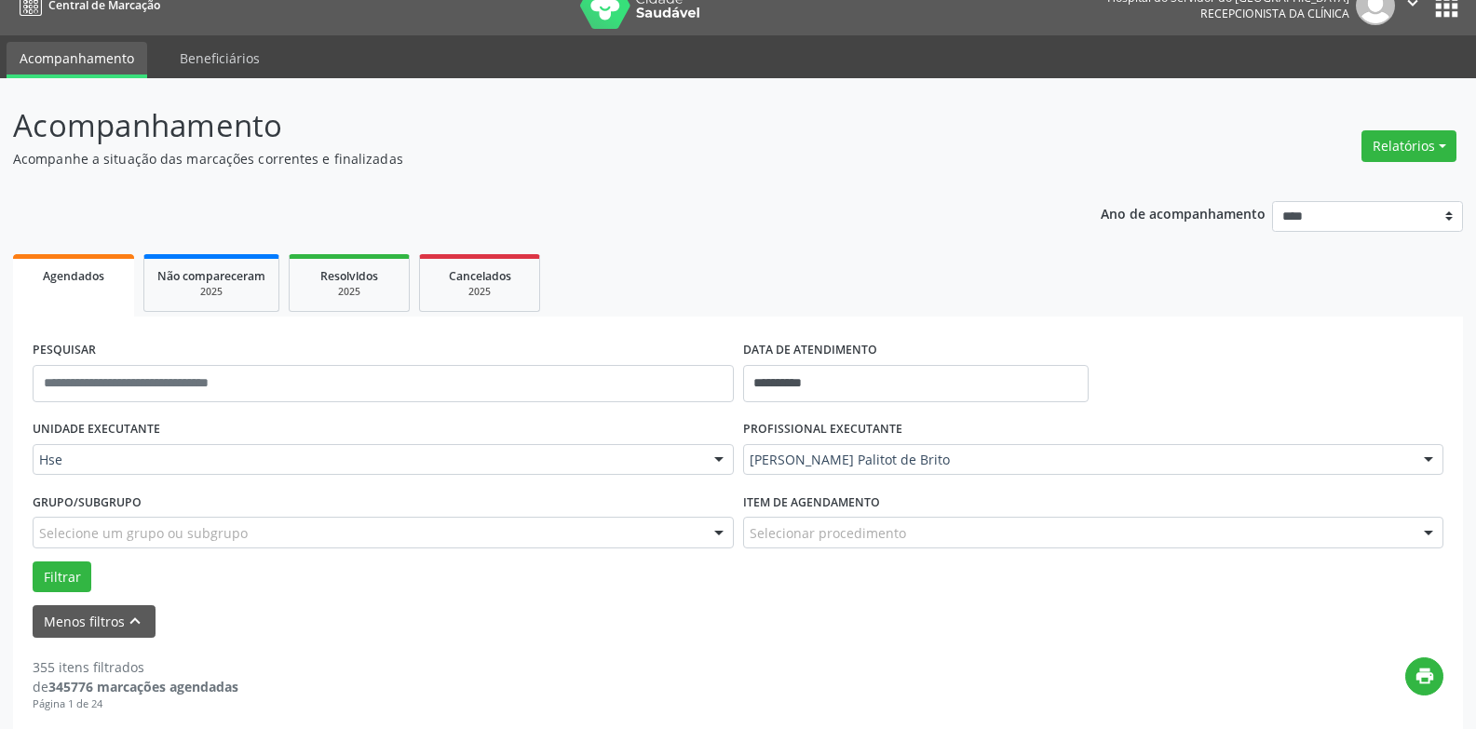
click at [818, 515] on label "Item de agendamento" at bounding box center [811, 502] width 137 height 29
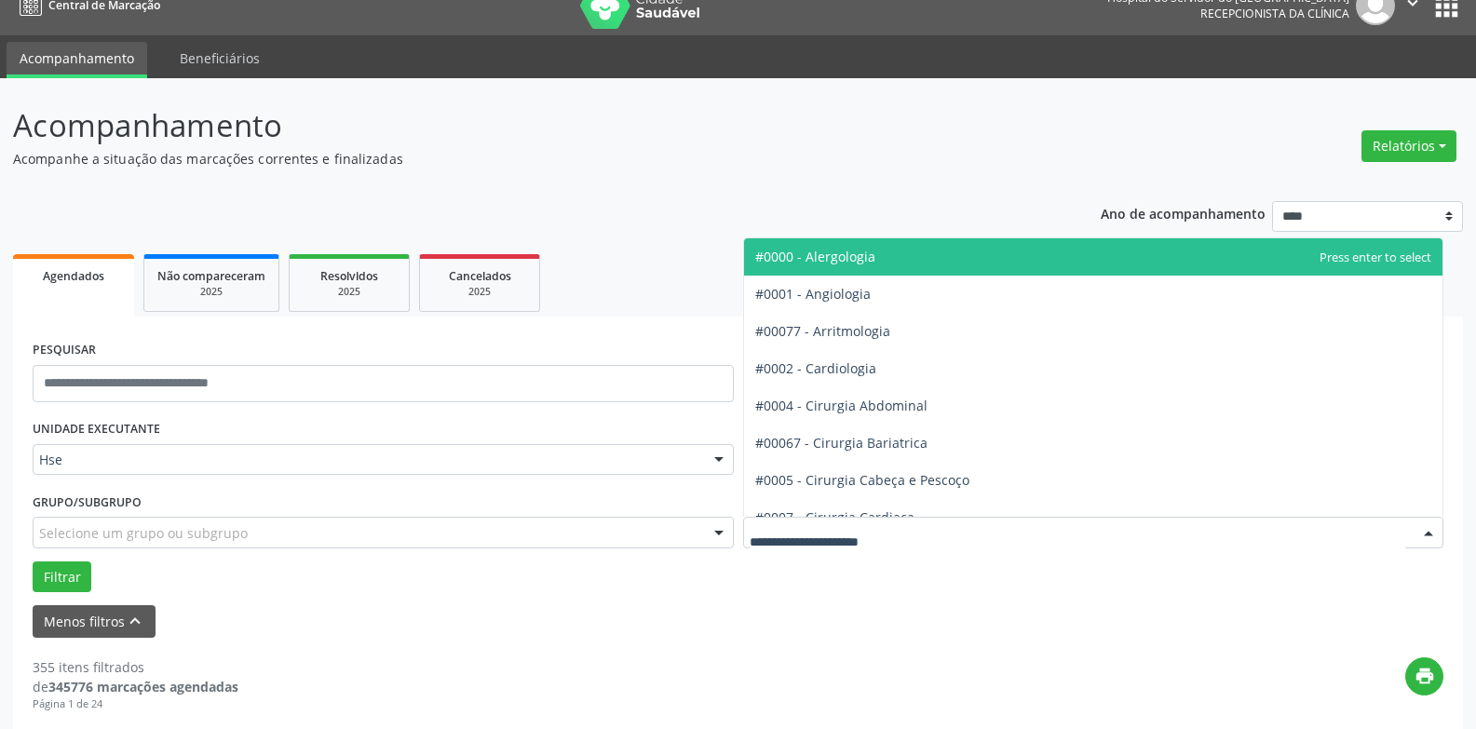
type input "*"
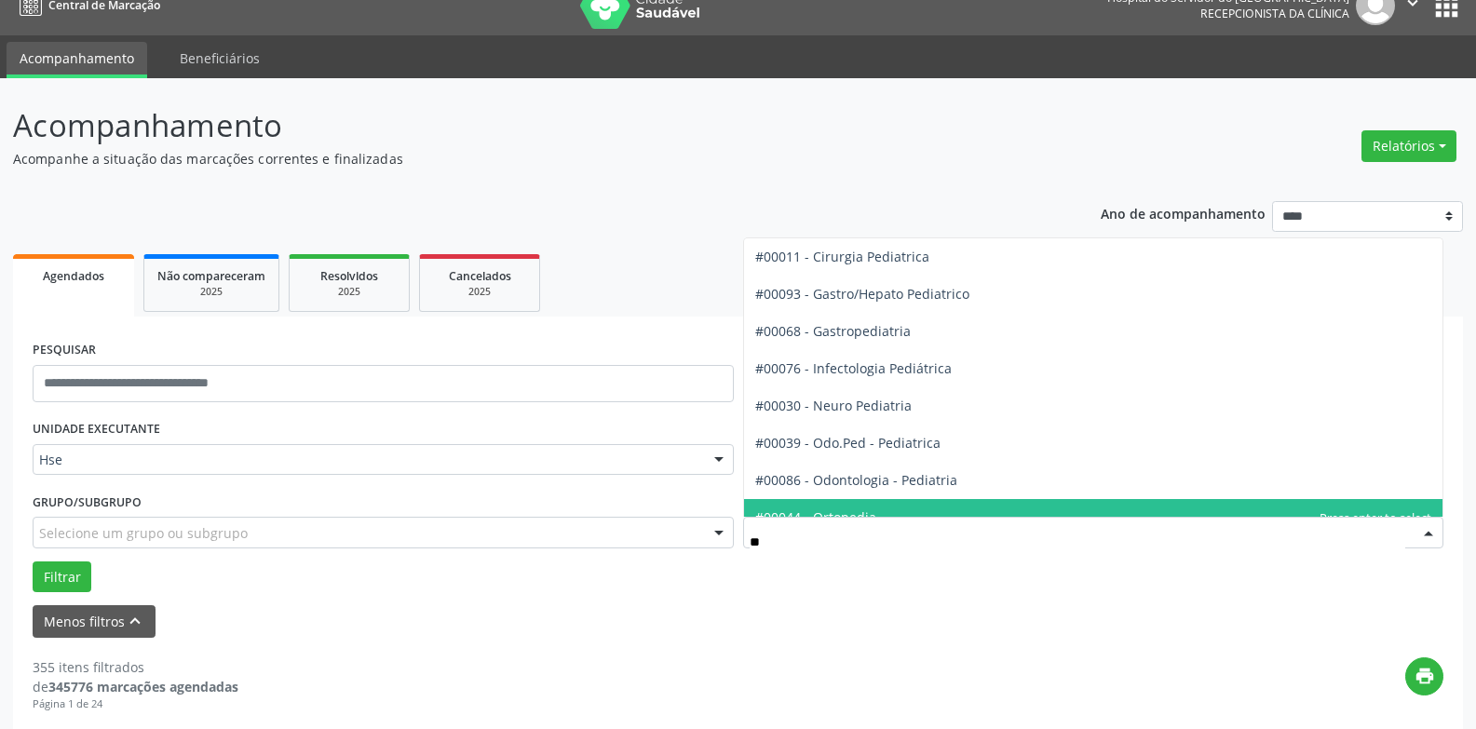
type input "*"
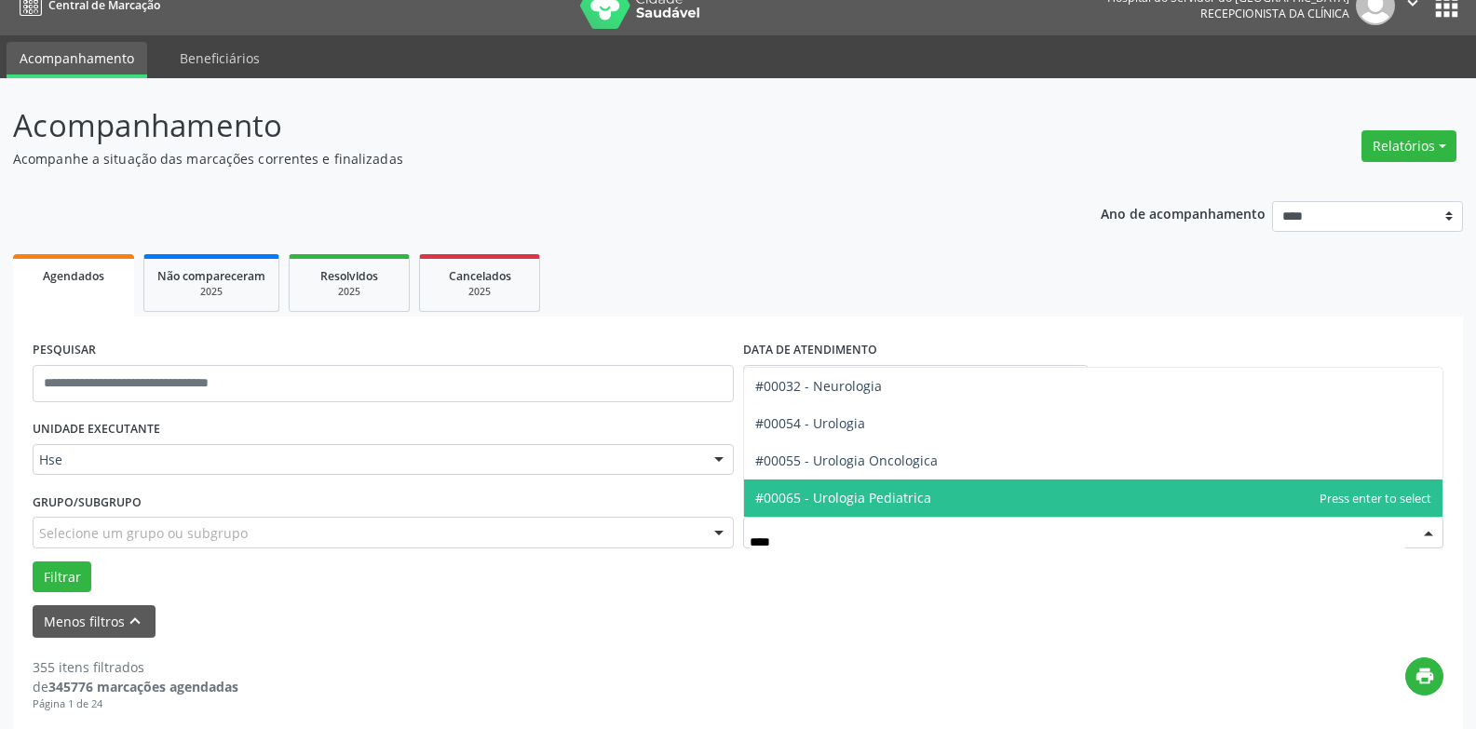
type input "*****"
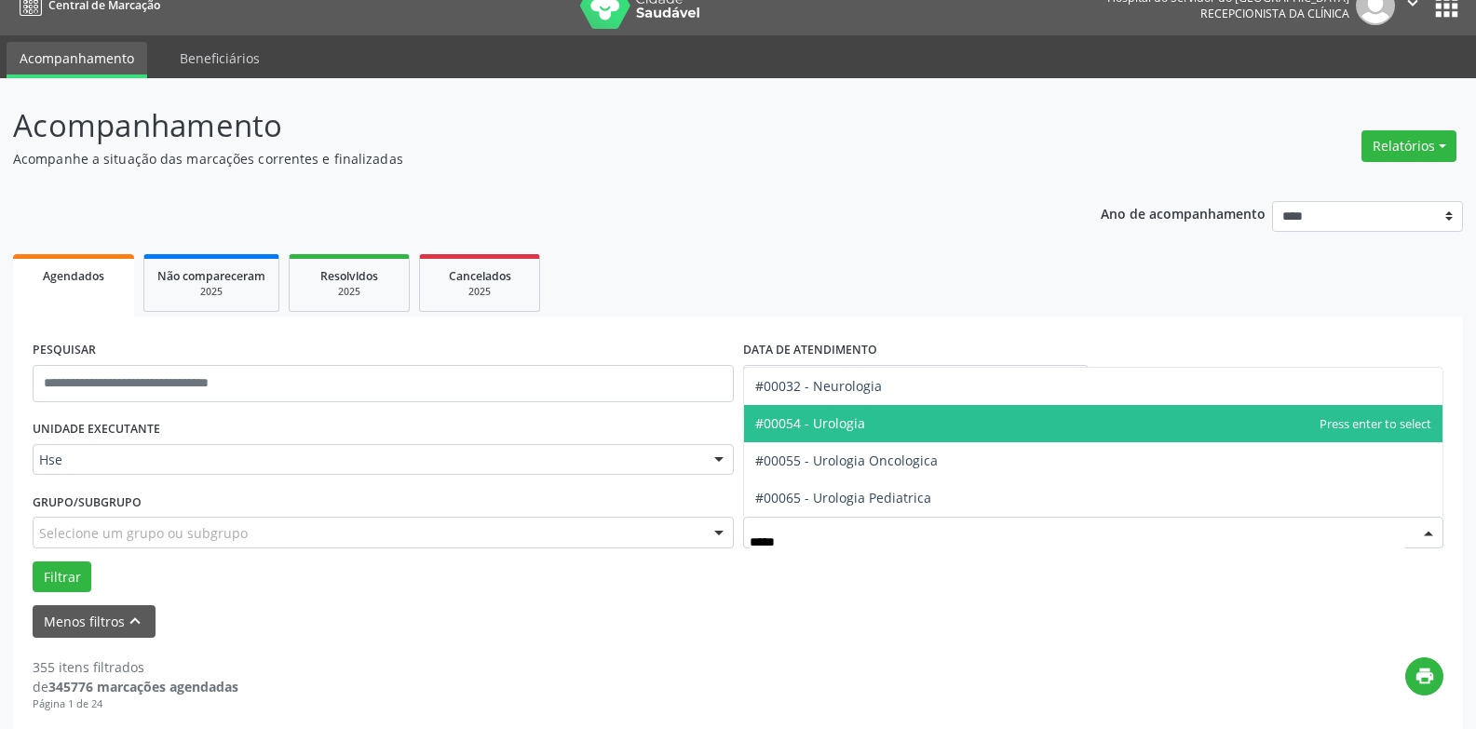
click at [787, 432] on span "#00054 - Urologia" at bounding box center [810, 423] width 110 height 18
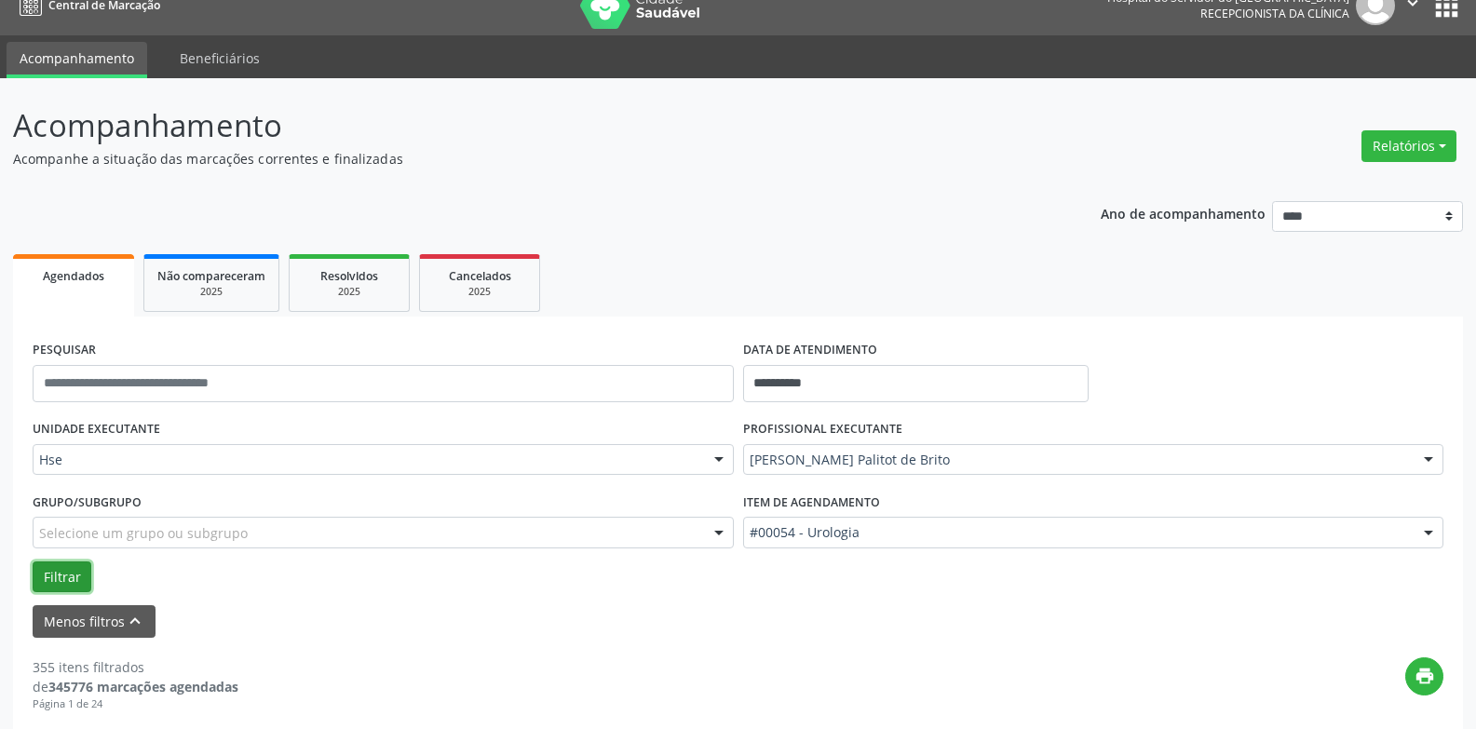
click at [81, 585] on button "Filtrar" at bounding box center [62, 577] width 59 height 32
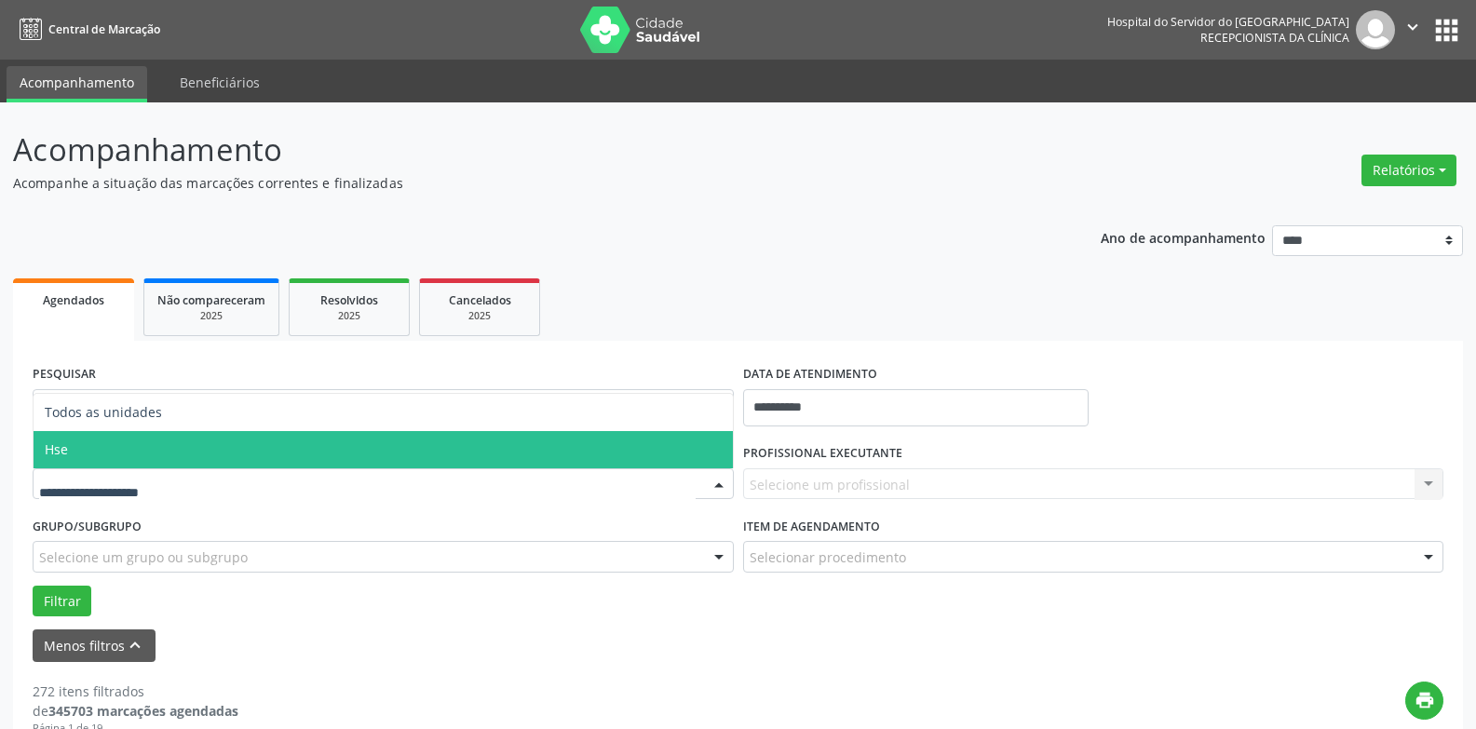
click at [133, 457] on span "Hse" at bounding box center [383, 449] width 699 height 37
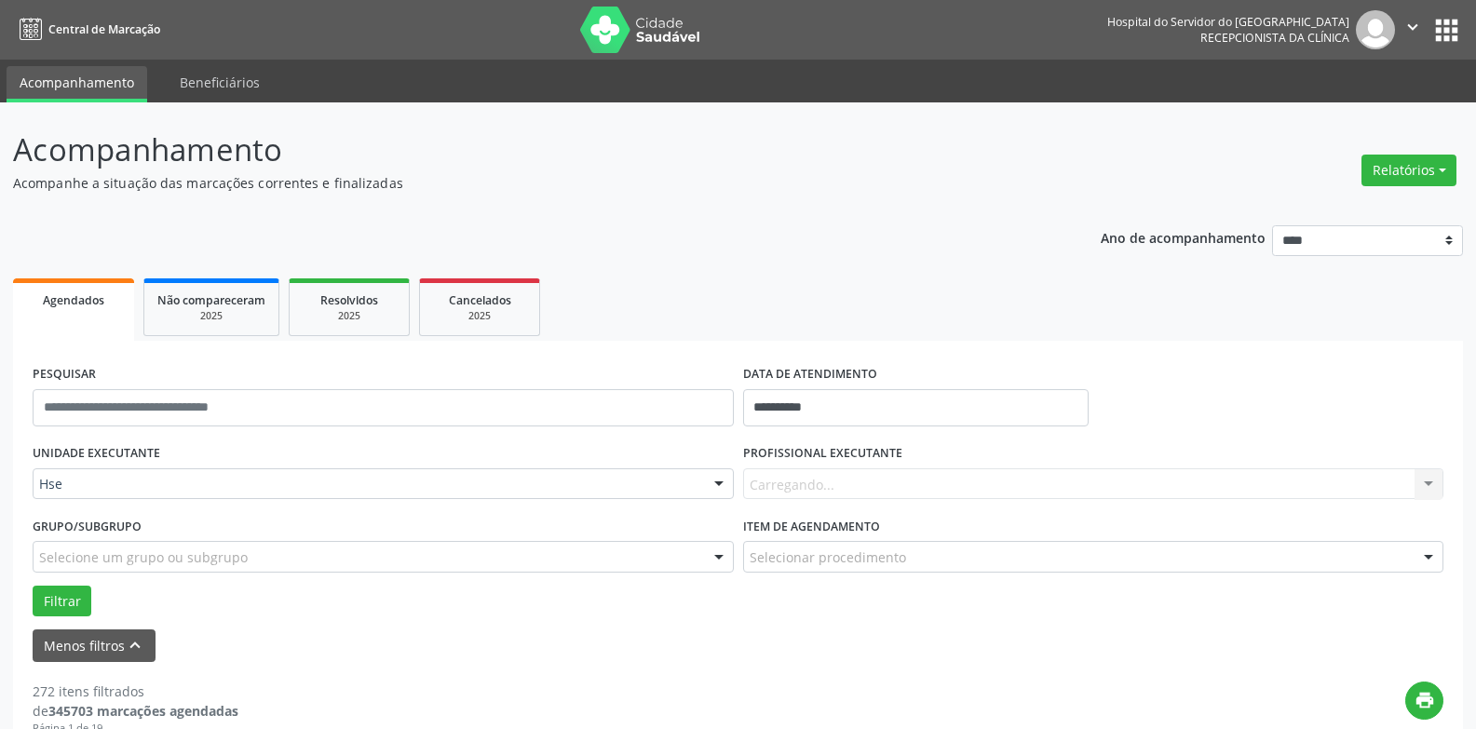
click at [782, 486] on div "Carregando... Nenhum resultado encontrado para: " " Não há nenhuma opção para s…" at bounding box center [1093, 484] width 701 height 32
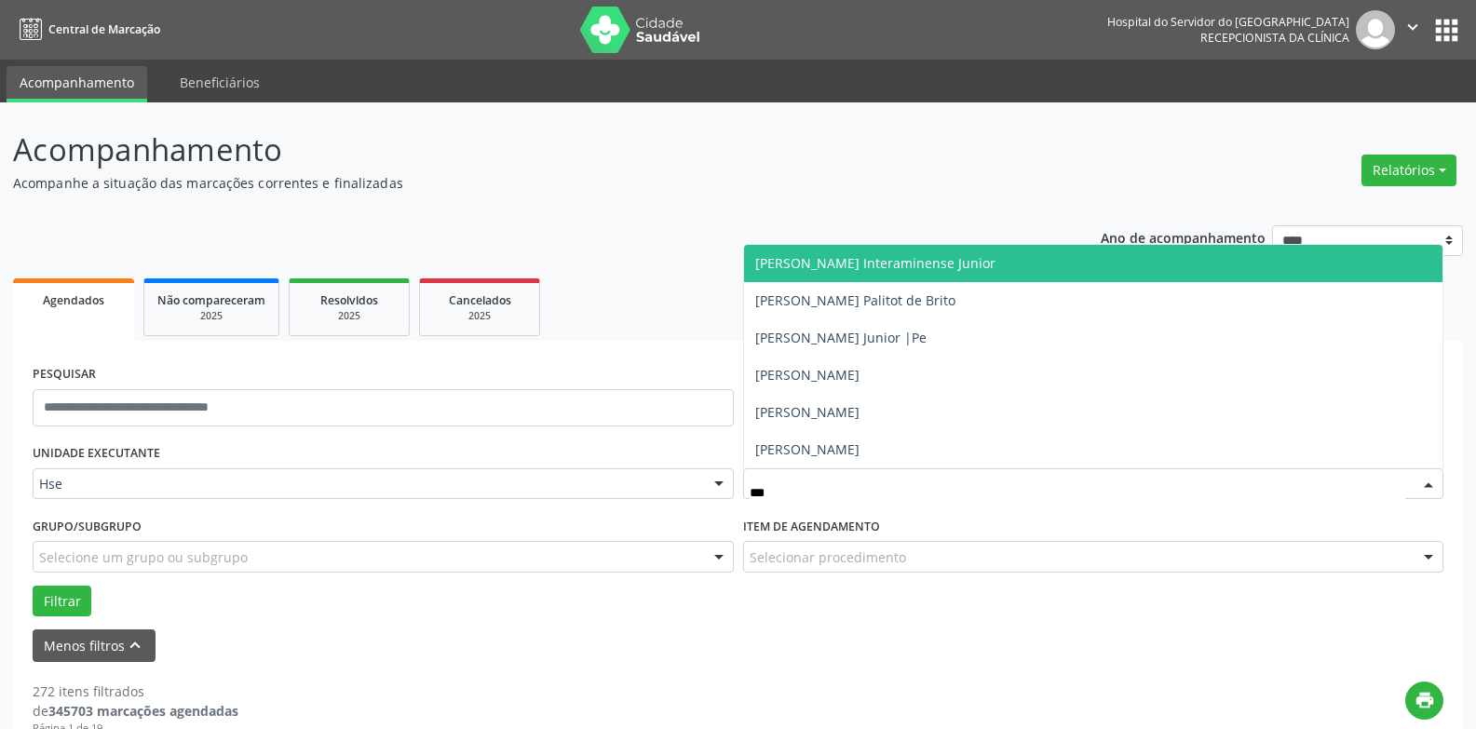
type input "****"
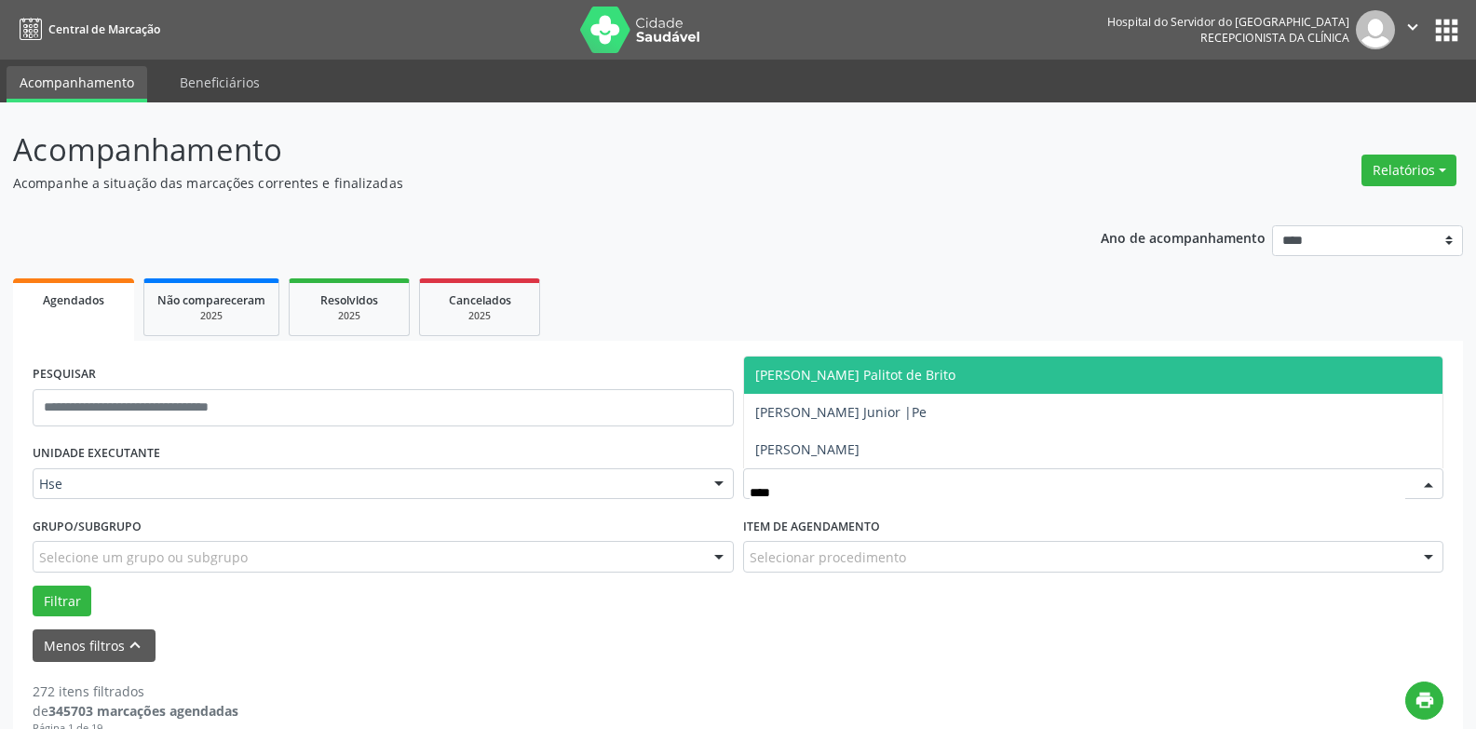
click at [845, 388] on span "[PERSON_NAME] Palitot de Brito" at bounding box center [1093, 375] width 699 height 37
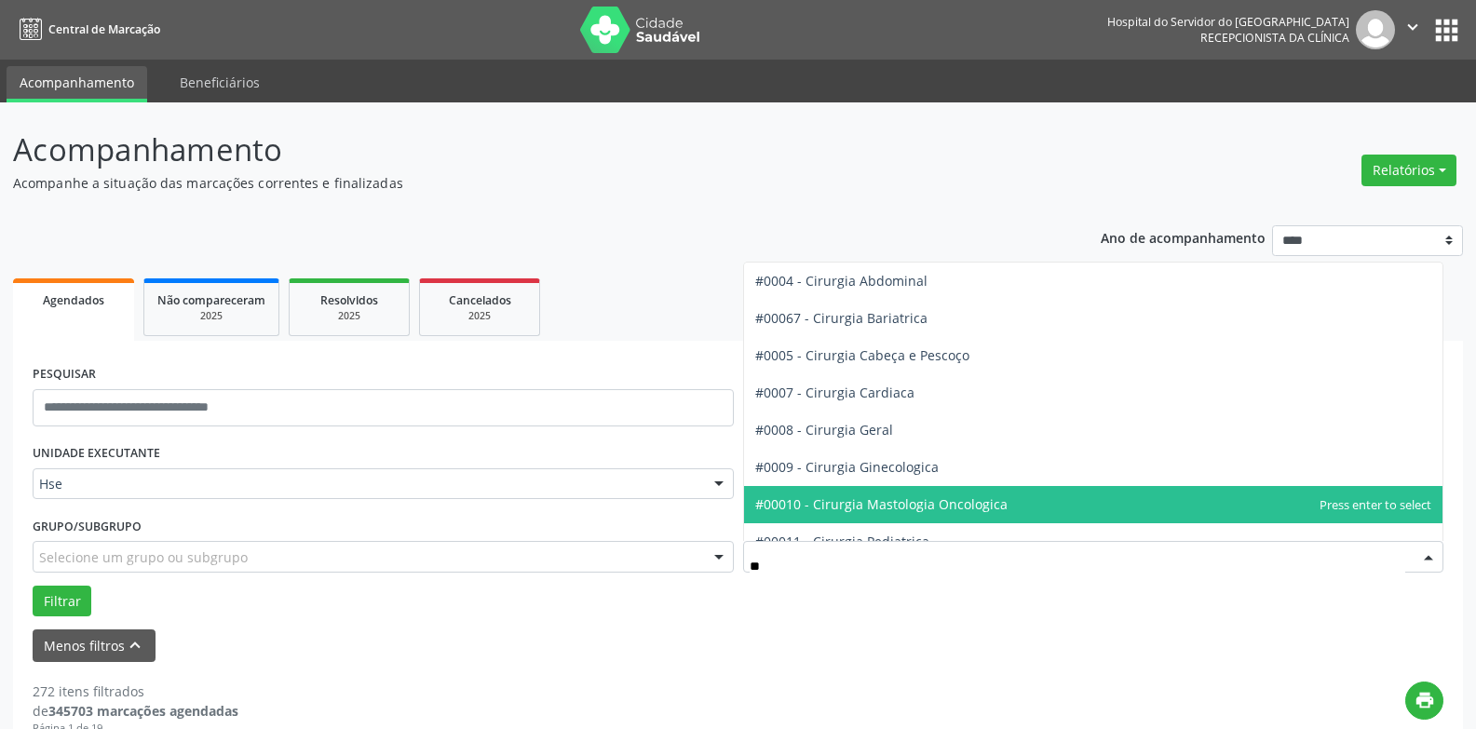
scroll to position [93, 0]
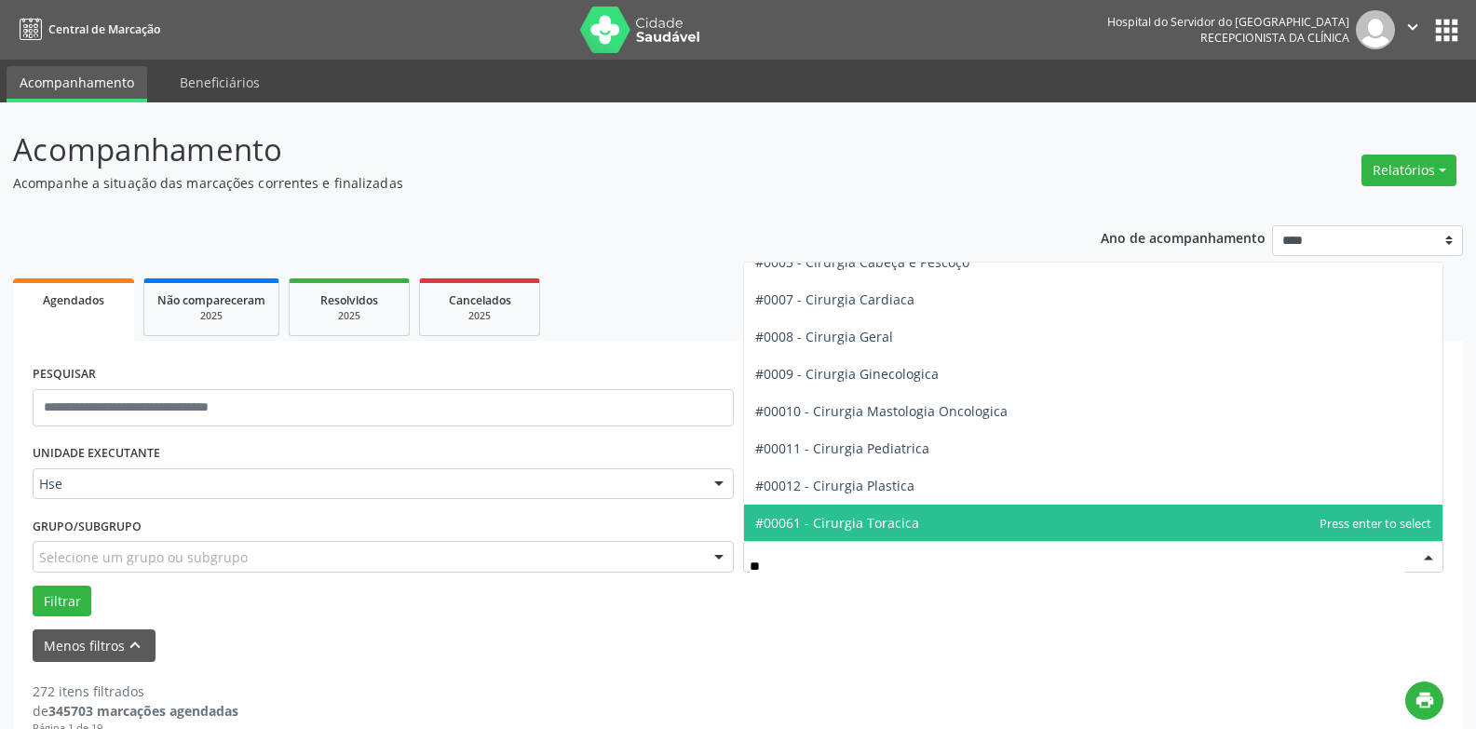
type input "***"
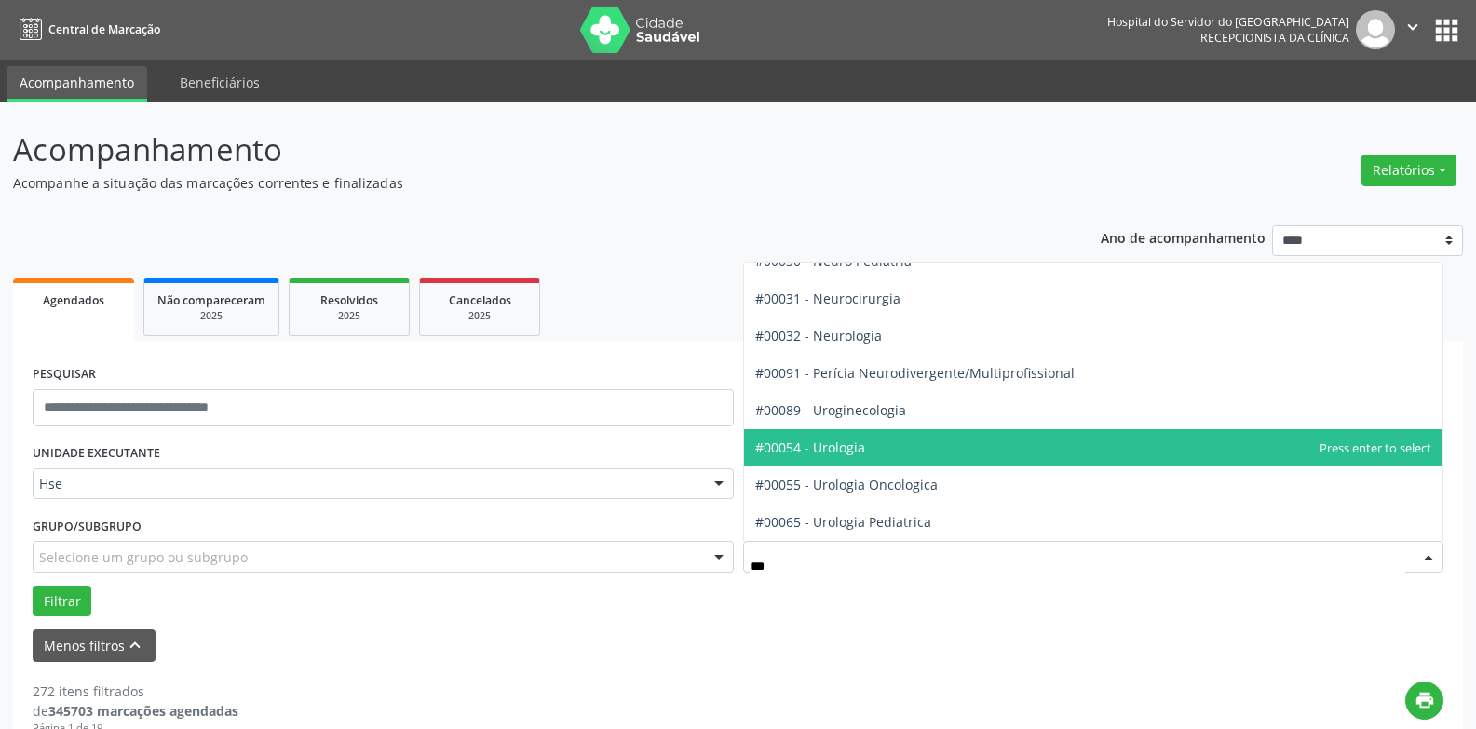
click at [854, 455] on span "#00054 - Urologia" at bounding box center [810, 448] width 110 height 18
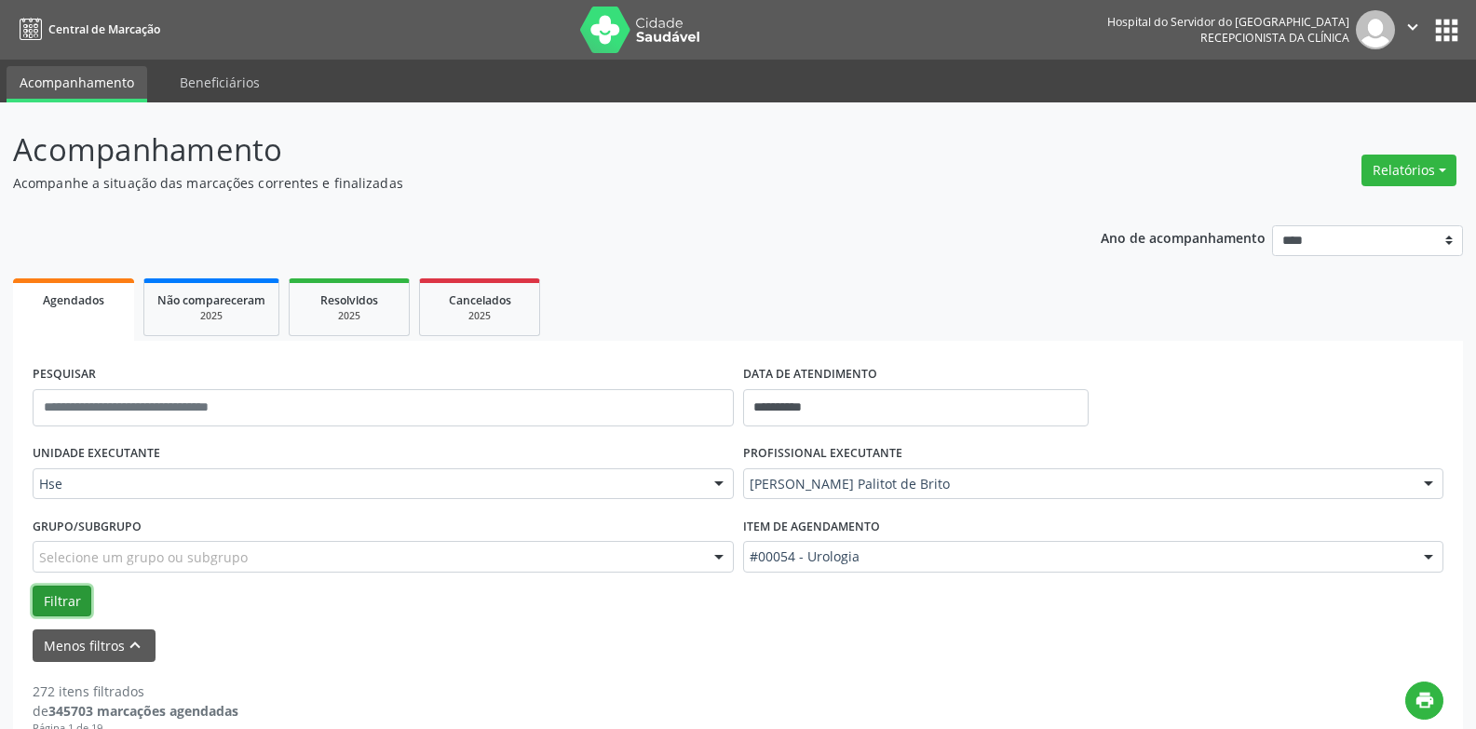
click at [85, 596] on button "Filtrar" at bounding box center [62, 602] width 59 height 32
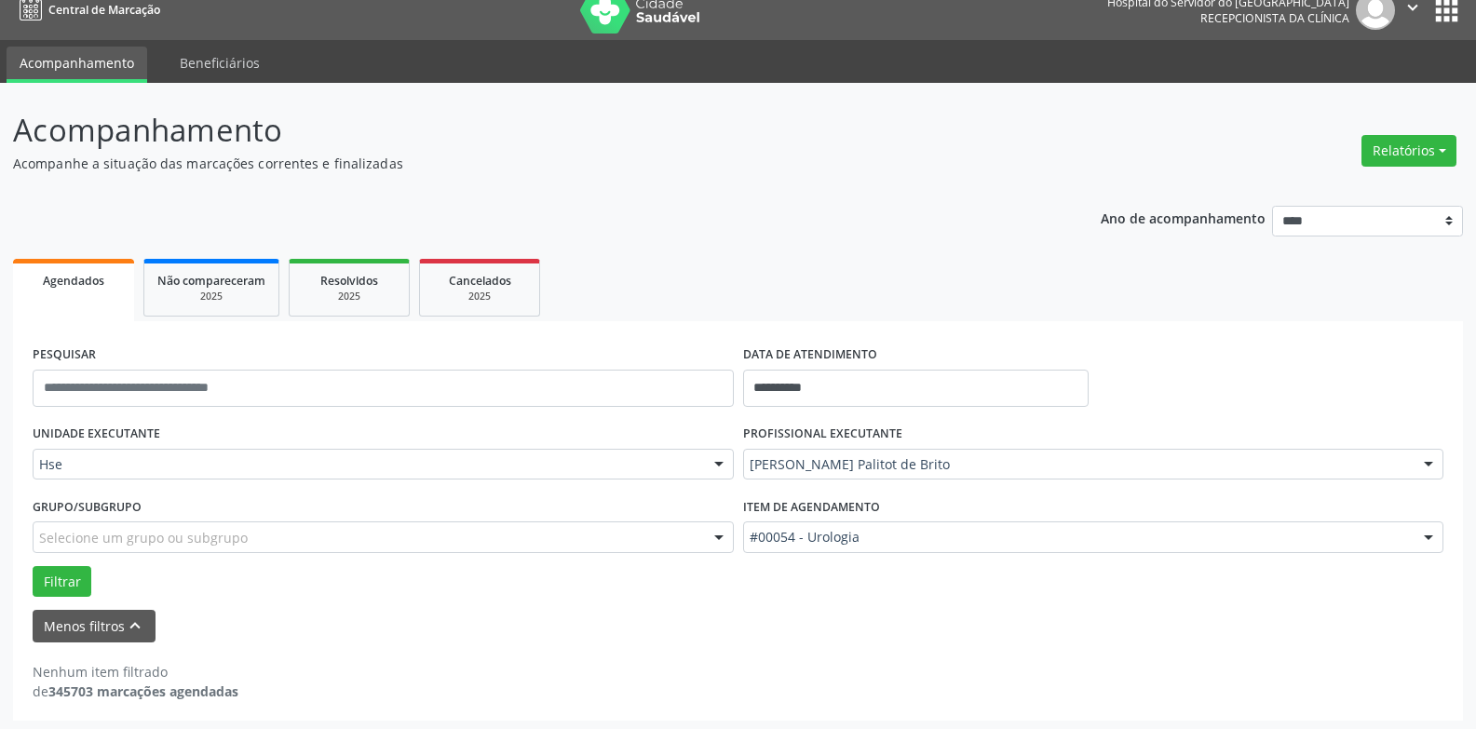
scroll to position [24, 0]
